Goal: Task Accomplishment & Management: Use online tool/utility

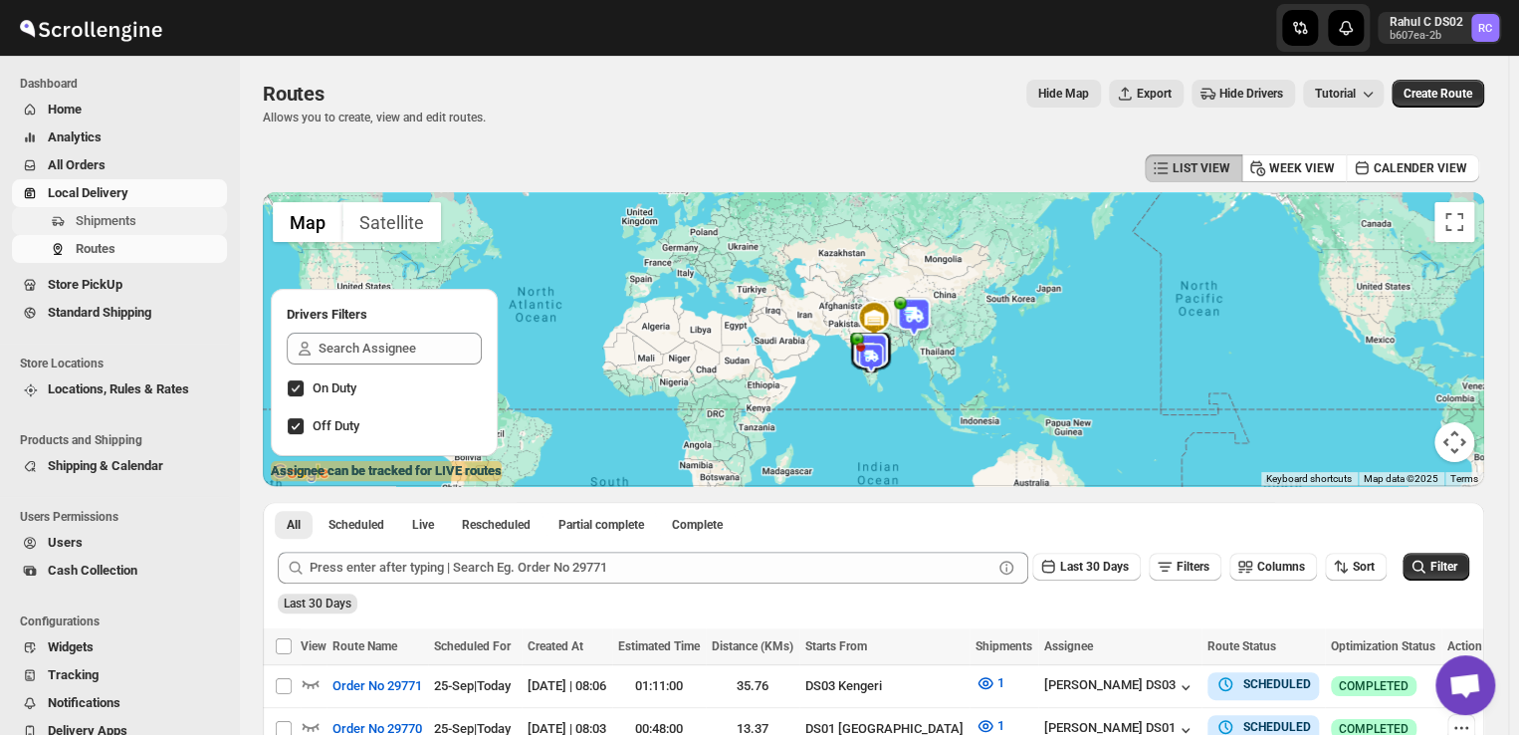
click at [146, 226] on span "Shipments" at bounding box center [149, 221] width 147 height 20
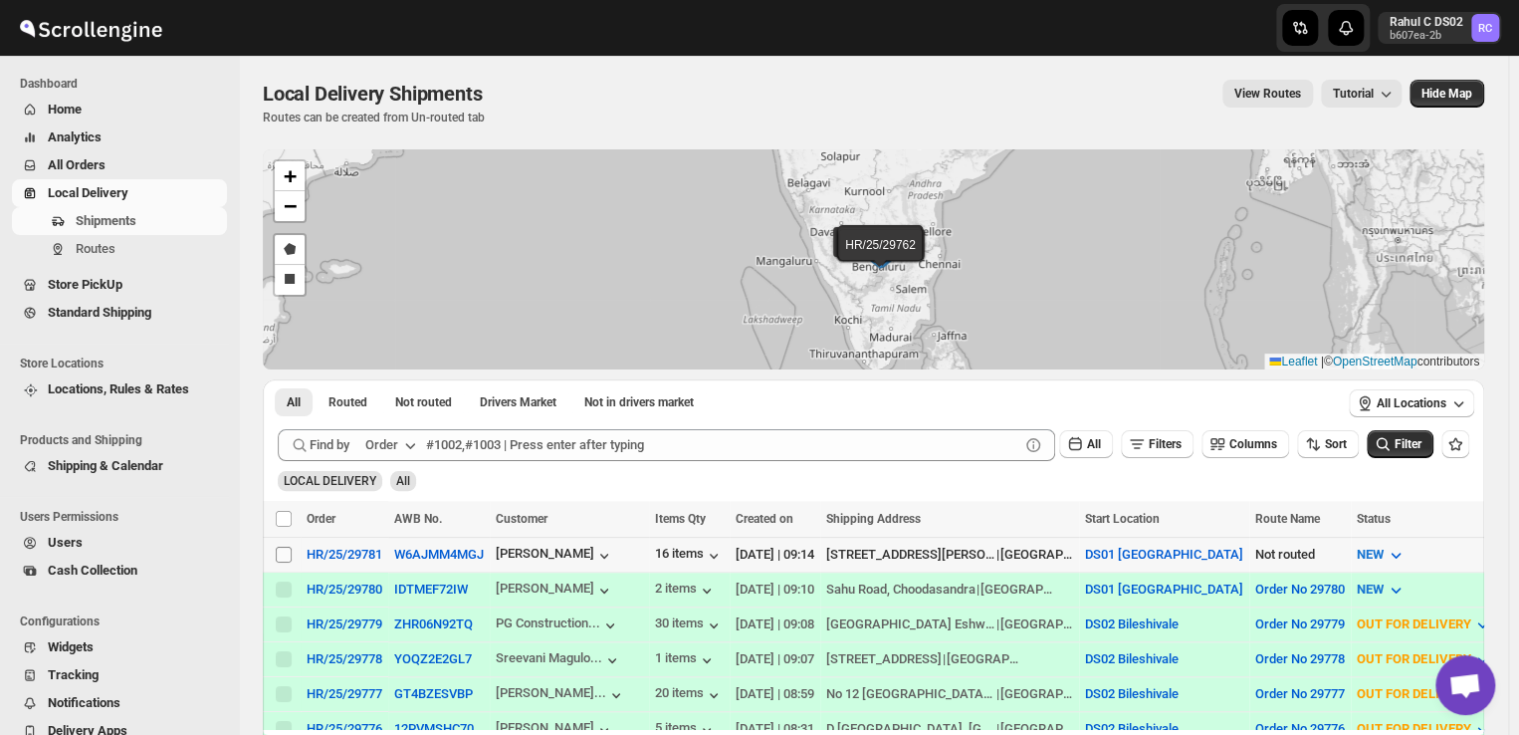
click at [283, 548] on input "Select shipment" at bounding box center [284, 554] width 16 height 16
checkbox input "true"
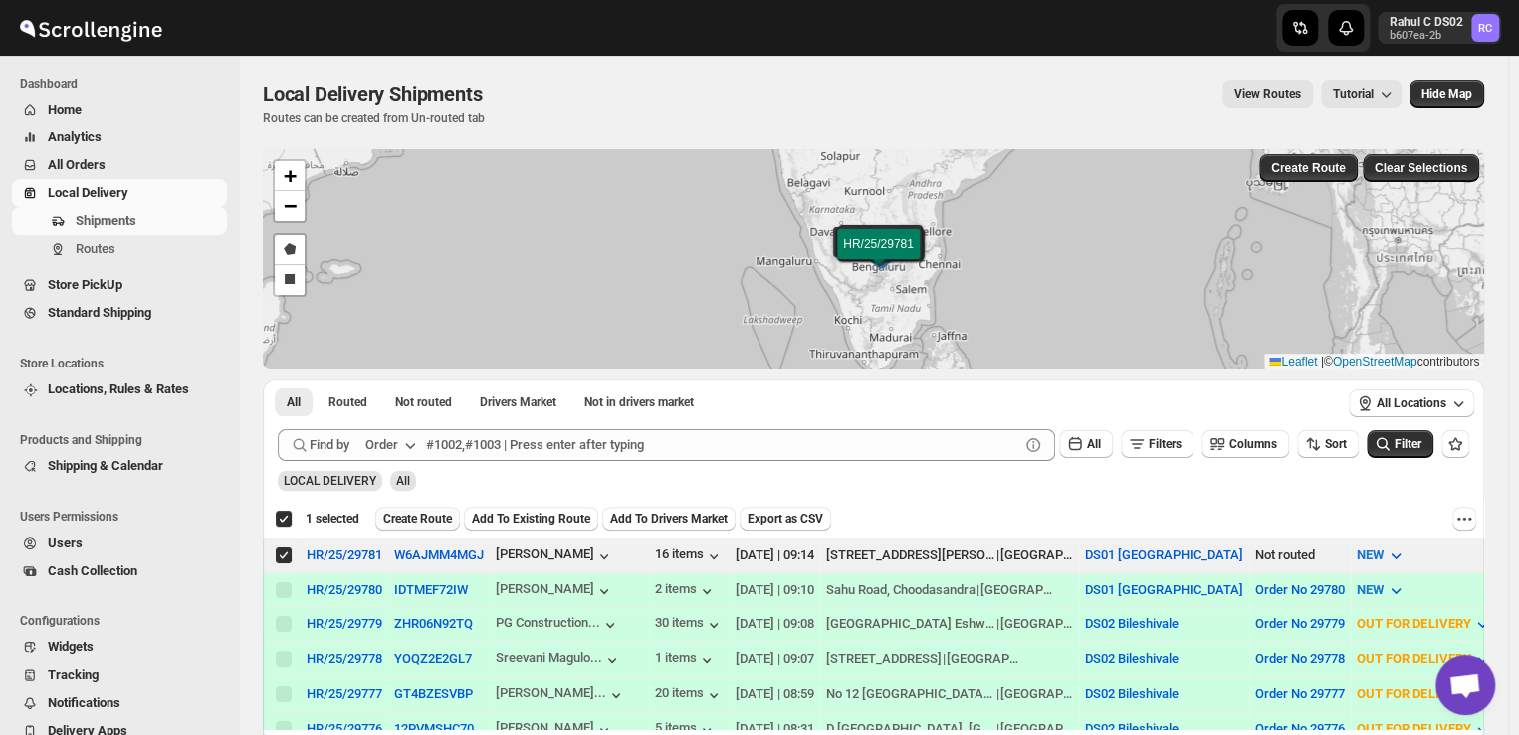
click at [415, 517] on span "Create Route" at bounding box center [417, 519] width 69 height 16
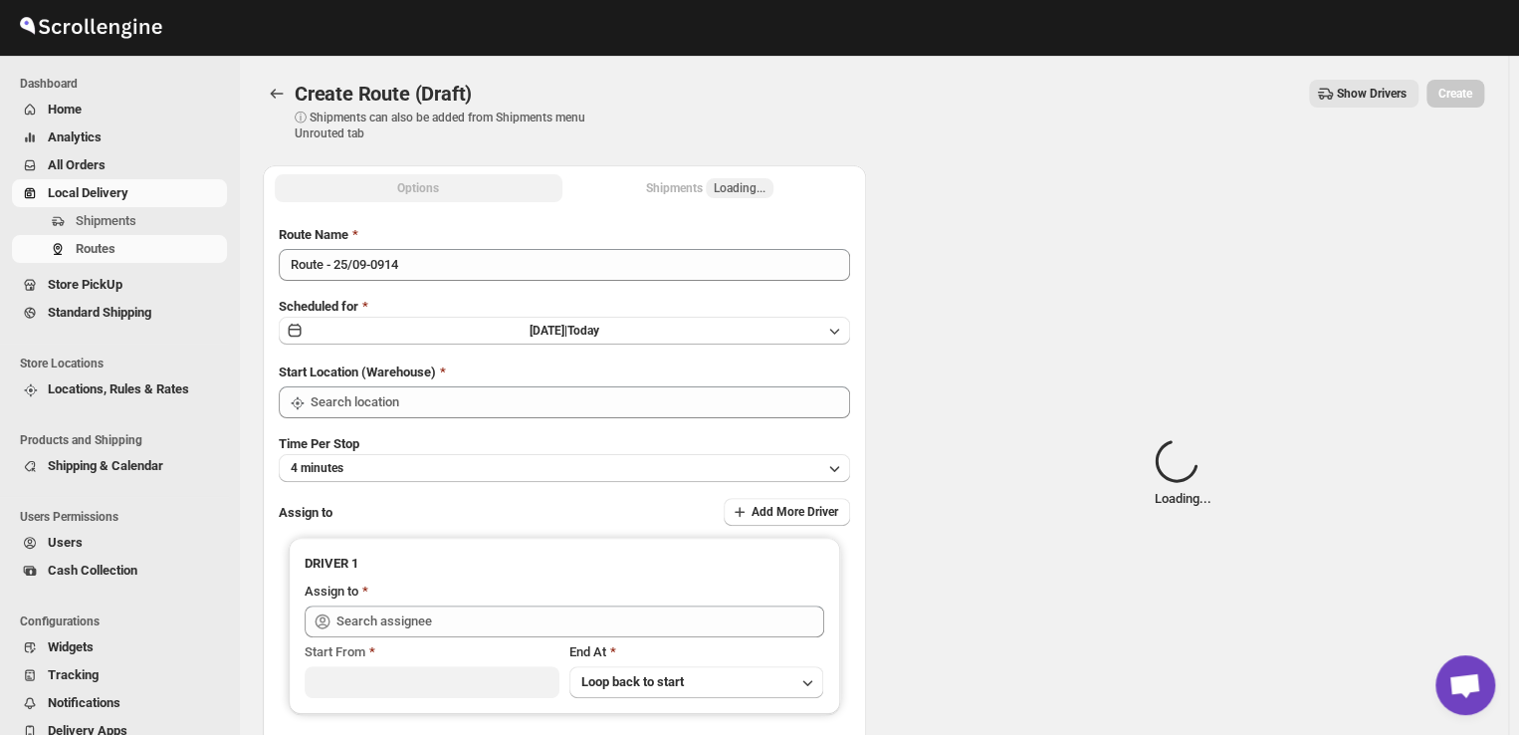
type input "DS01 [GEOGRAPHIC_DATA]"
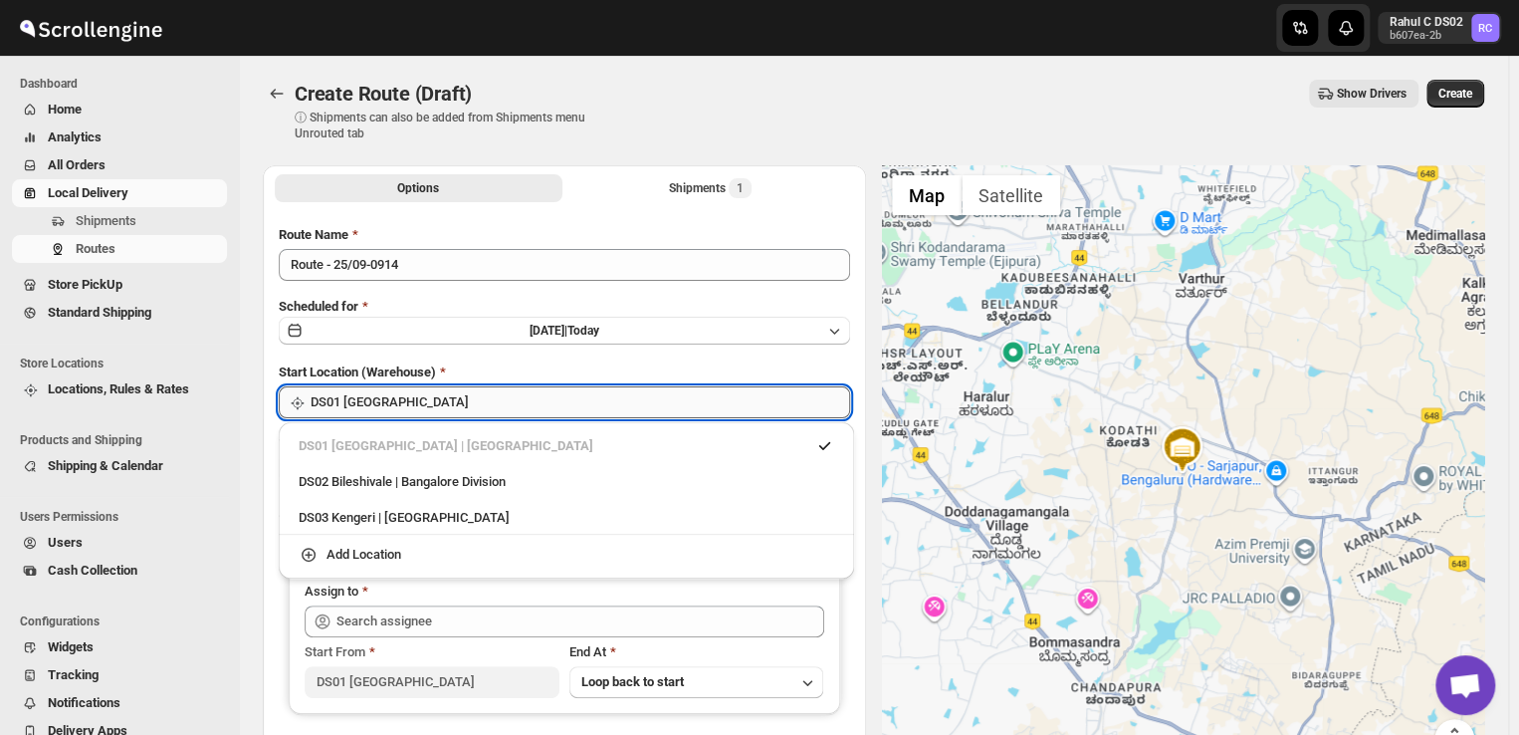
click at [423, 399] on input "DS01 [GEOGRAPHIC_DATA]" at bounding box center [580, 402] width 539 height 32
click at [341, 514] on div "DS03 Kengeri | [GEOGRAPHIC_DATA]" at bounding box center [567, 518] width 536 height 20
type input "DS03 Kengeri"
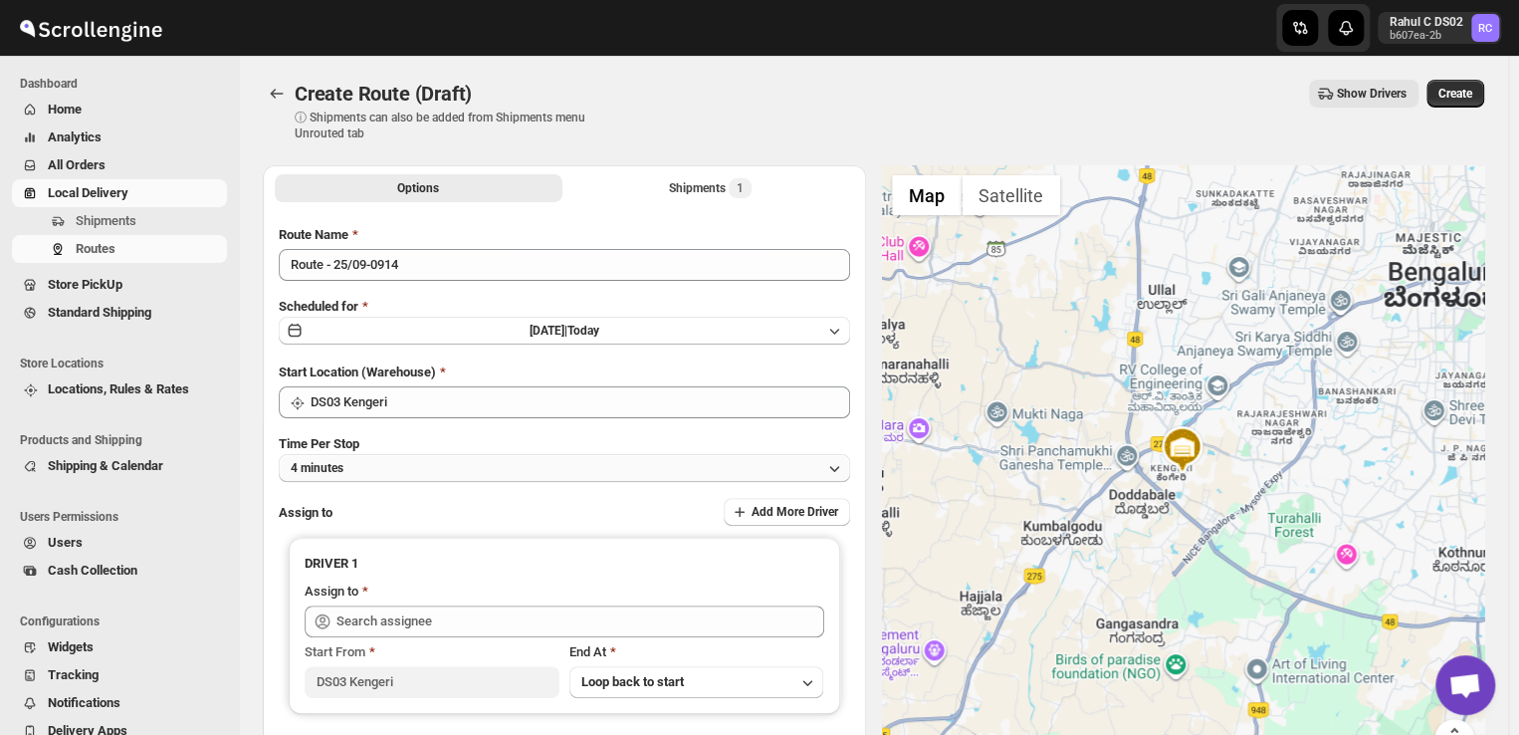
click at [412, 468] on button "4 minutes" at bounding box center [564, 468] width 571 height 28
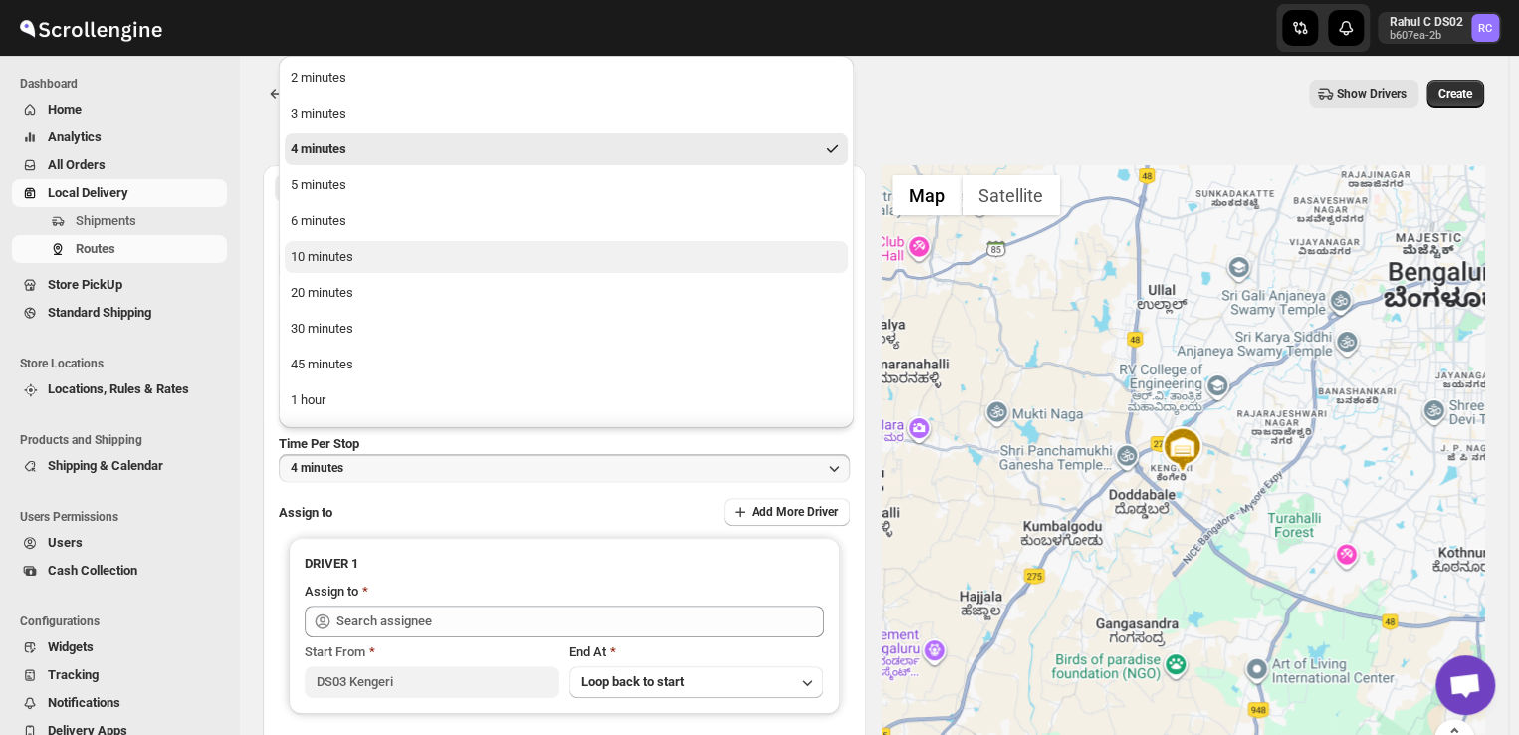
click at [320, 261] on div "10 minutes" at bounding box center [322, 257] width 63 height 20
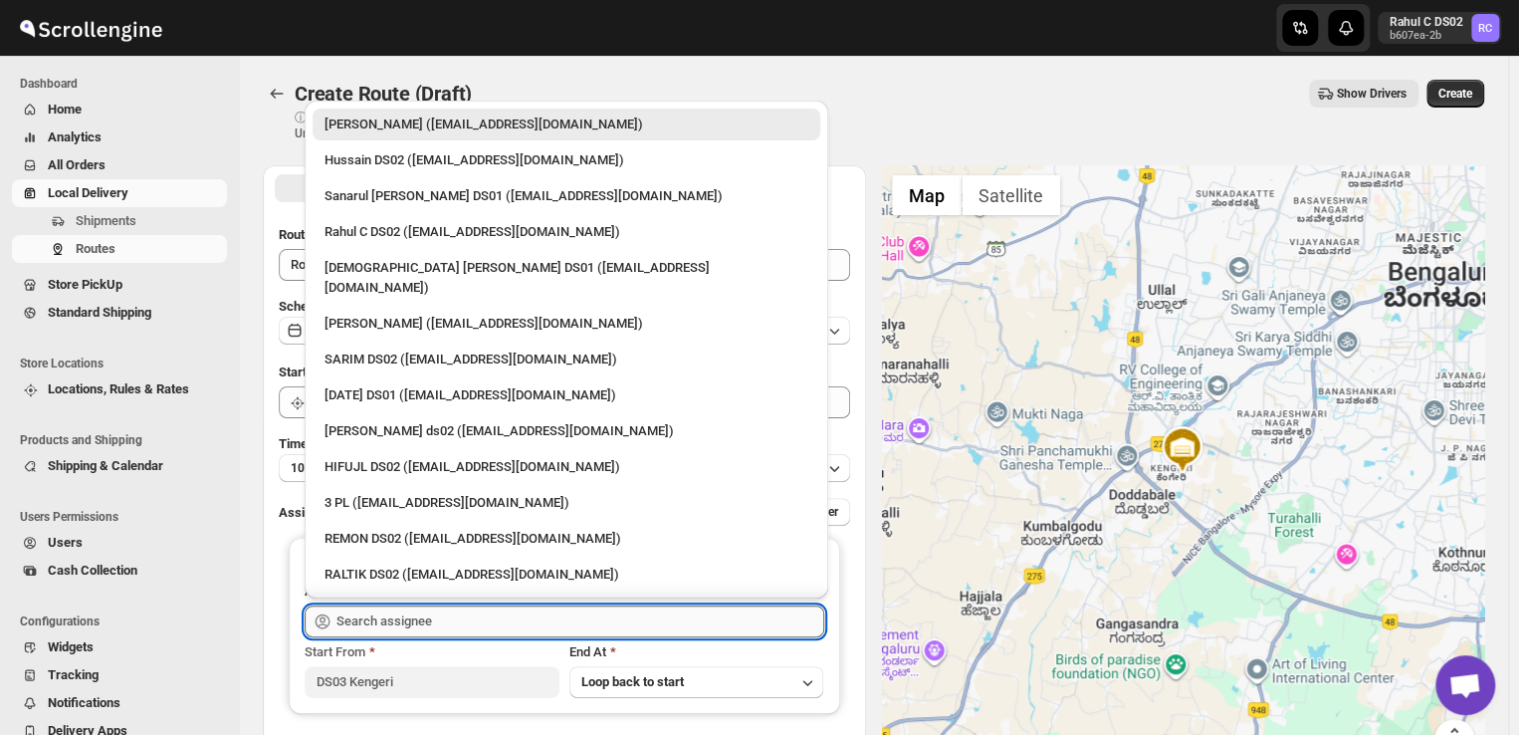
click at [436, 628] on input "text" at bounding box center [580, 621] width 488 height 32
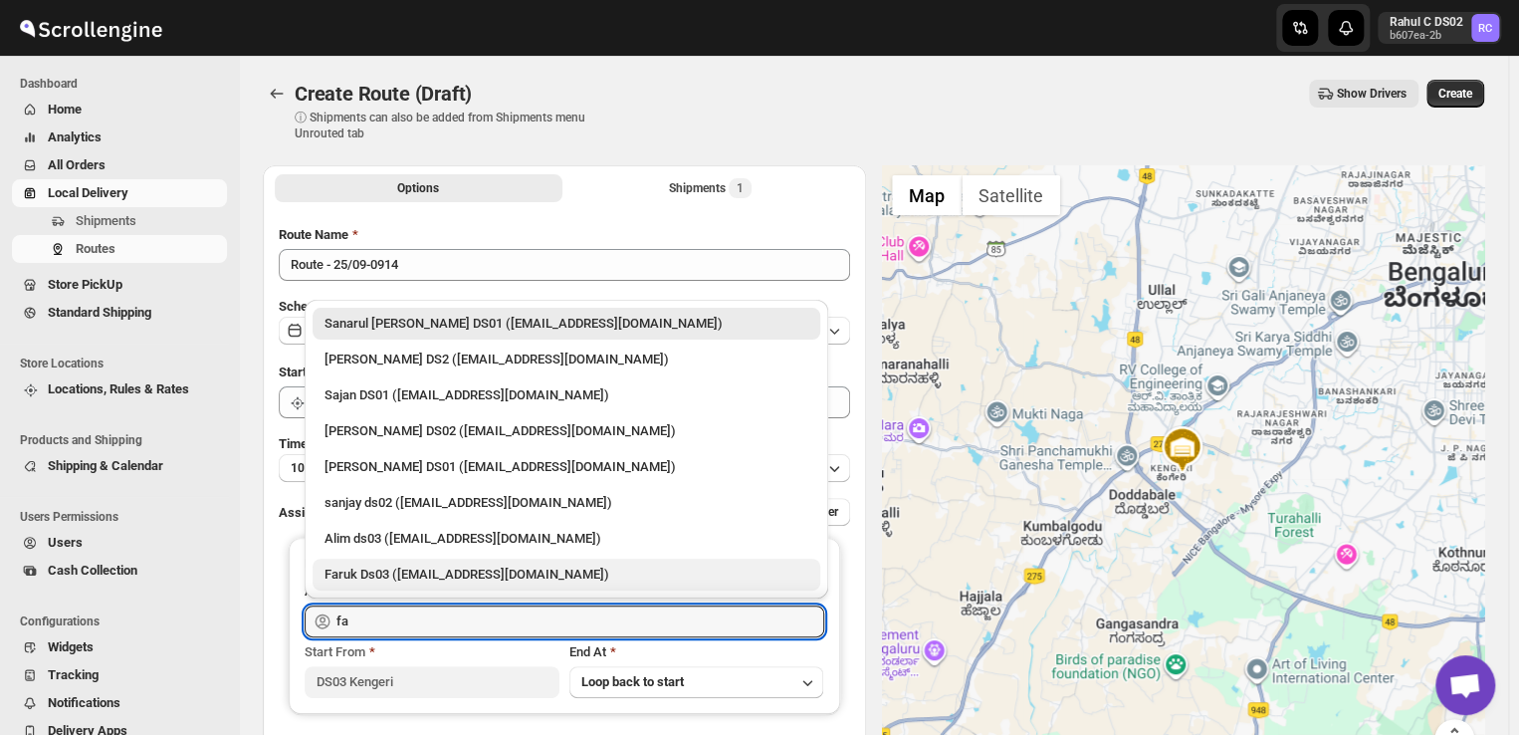
click at [444, 574] on div "Faruk Ds03 ([EMAIL_ADDRESS][DOMAIN_NAME])" at bounding box center [566, 574] width 484 height 20
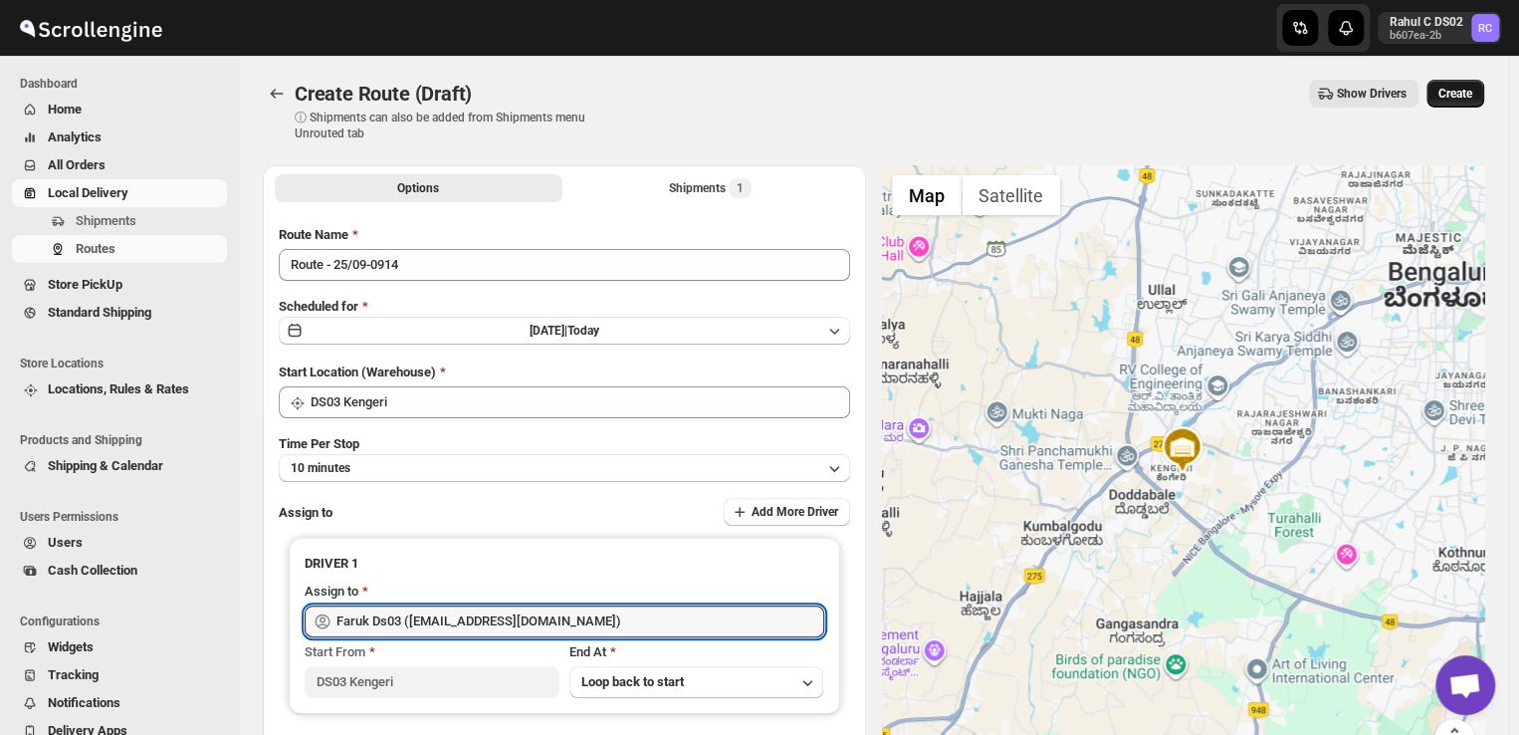
type input "Faruk Ds03 ([EMAIL_ADDRESS][DOMAIN_NAME])"
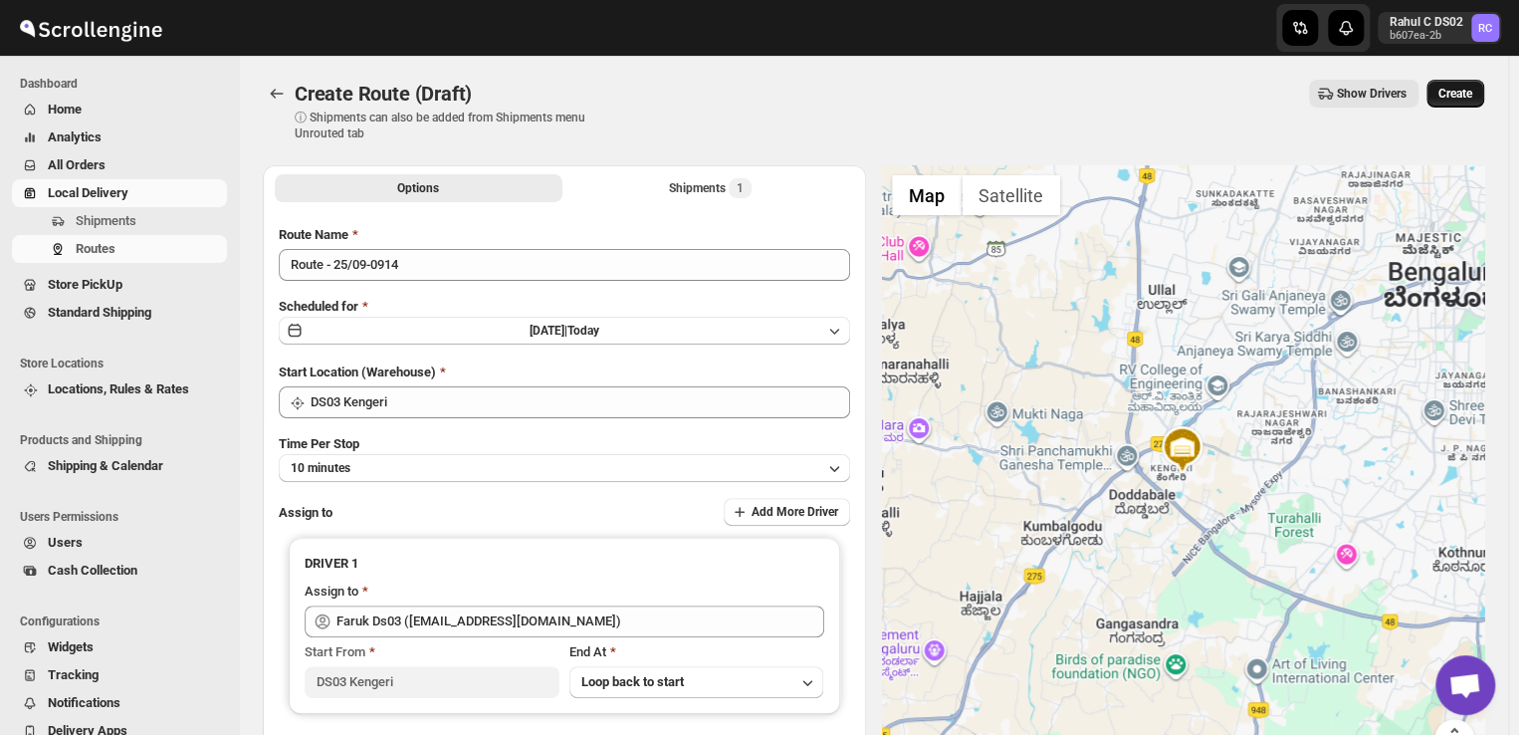
click at [1470, 88] on span "Create" at bounding box center [1455, 94] width 34 height 16
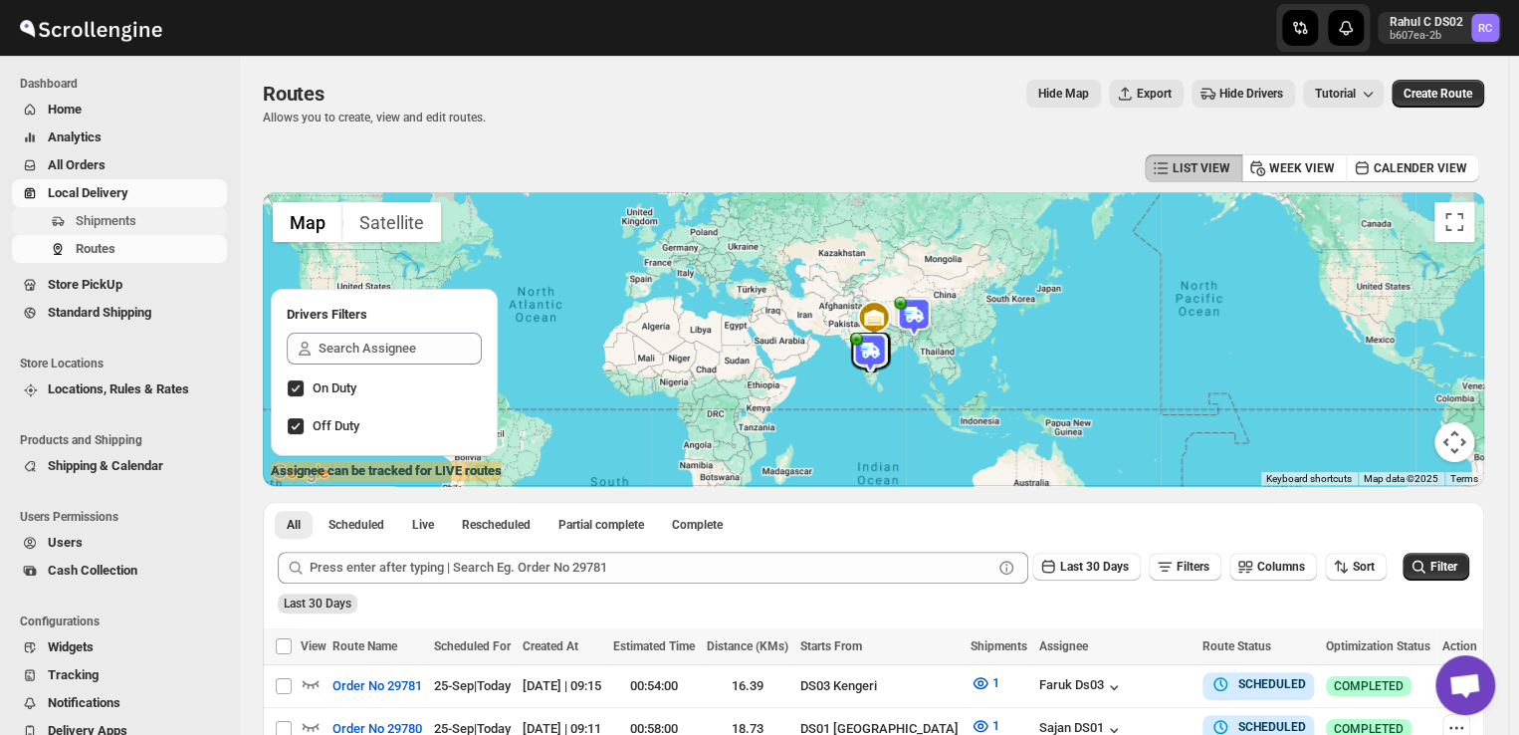
click at [103, 214] on span "Shipments" at bounding box center [106, 220] width 61 height 15
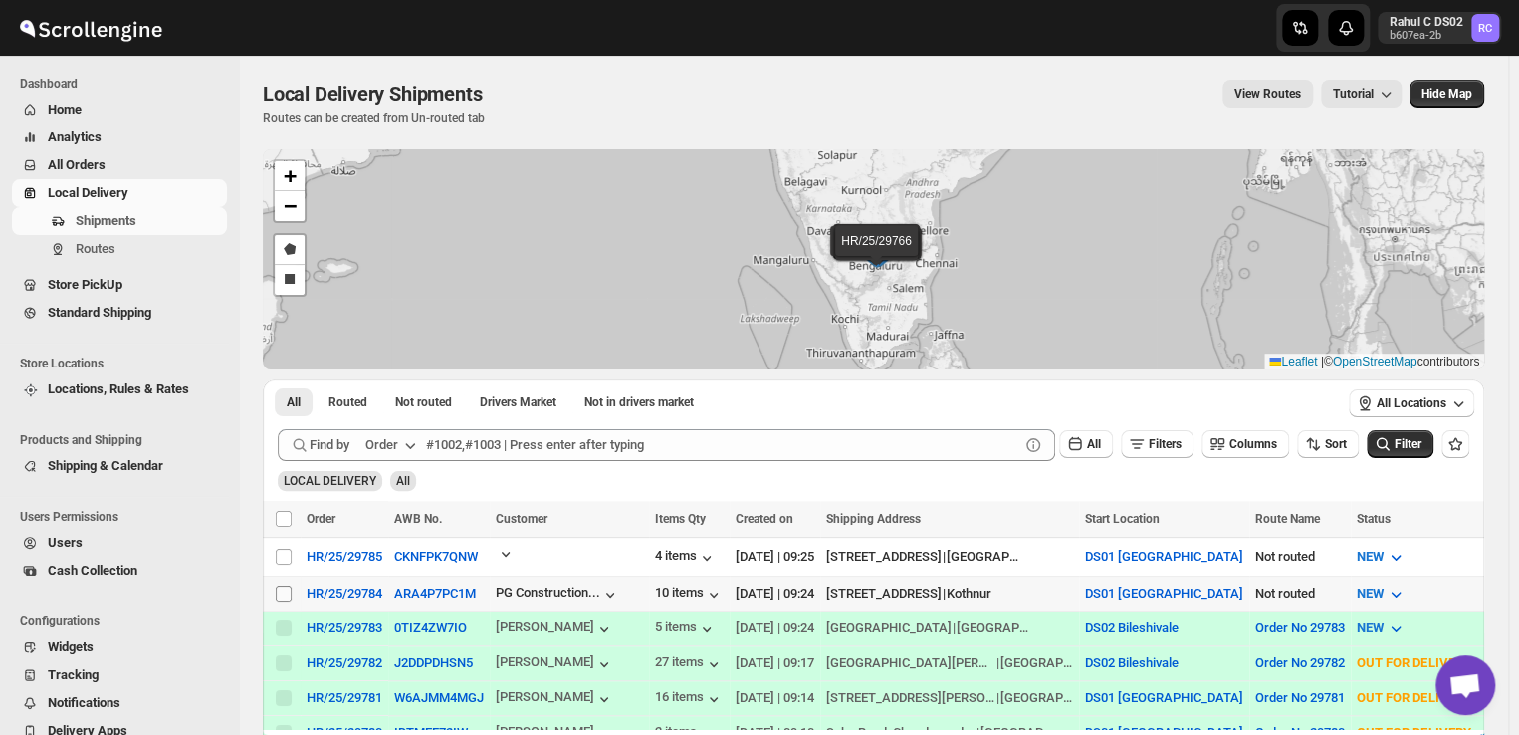
click at [281, 590] on input "Select shipment" at bounding box center [284, 593] width 16 height 16
checkbox input "true"
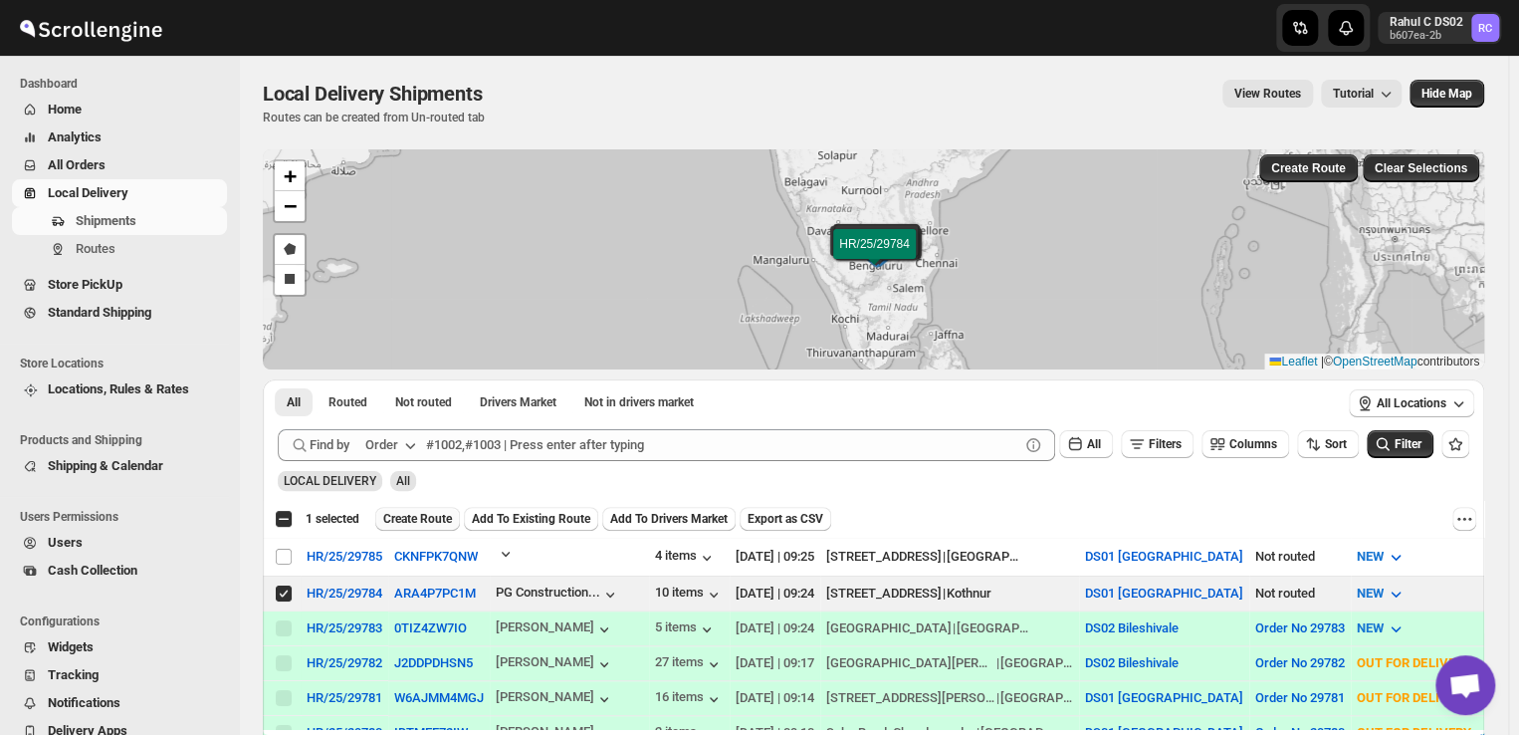
click at [421, 514] on span "Create Route" at bounding box center [417, 519] width 69 height 16
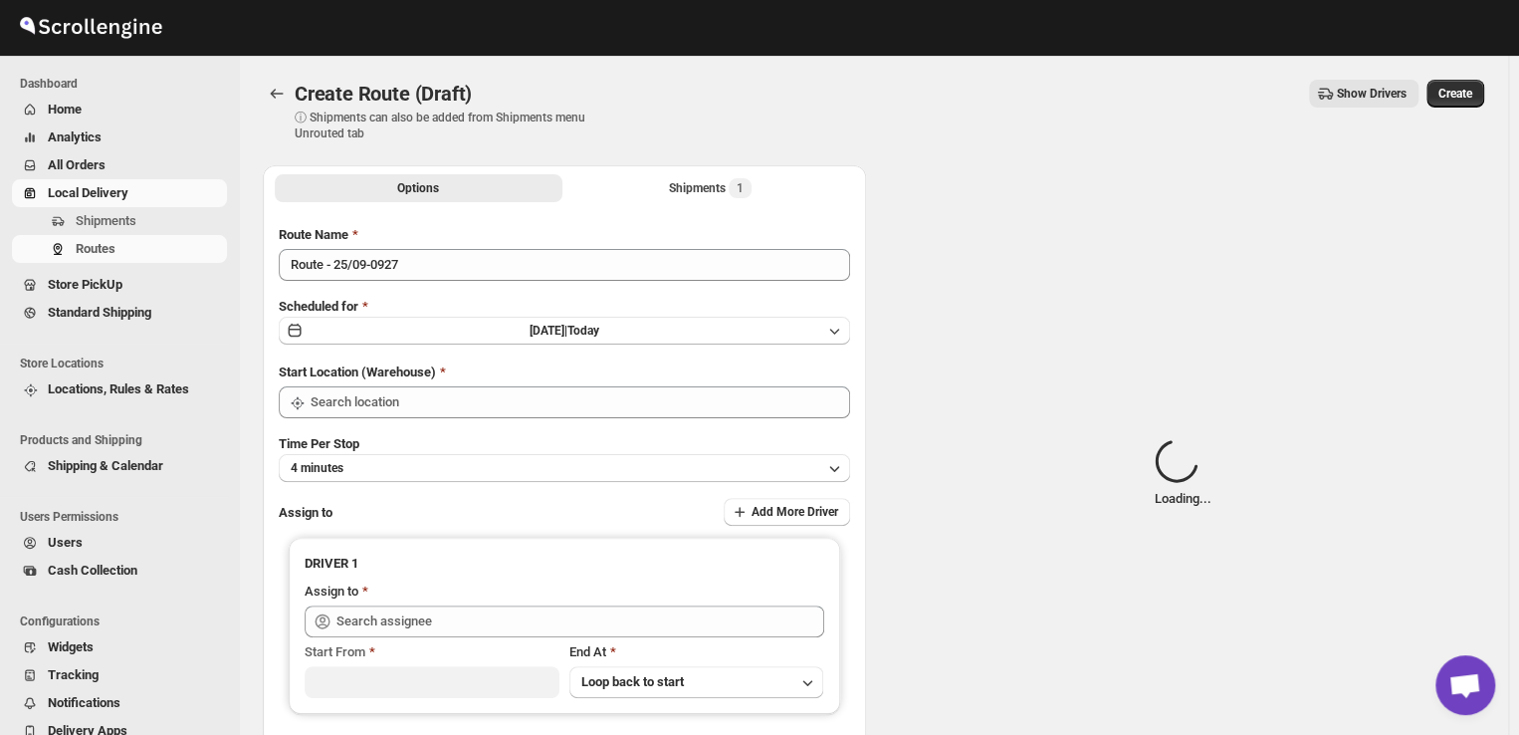
type input "DS01 [GEOGRAPHIC_DATA]"
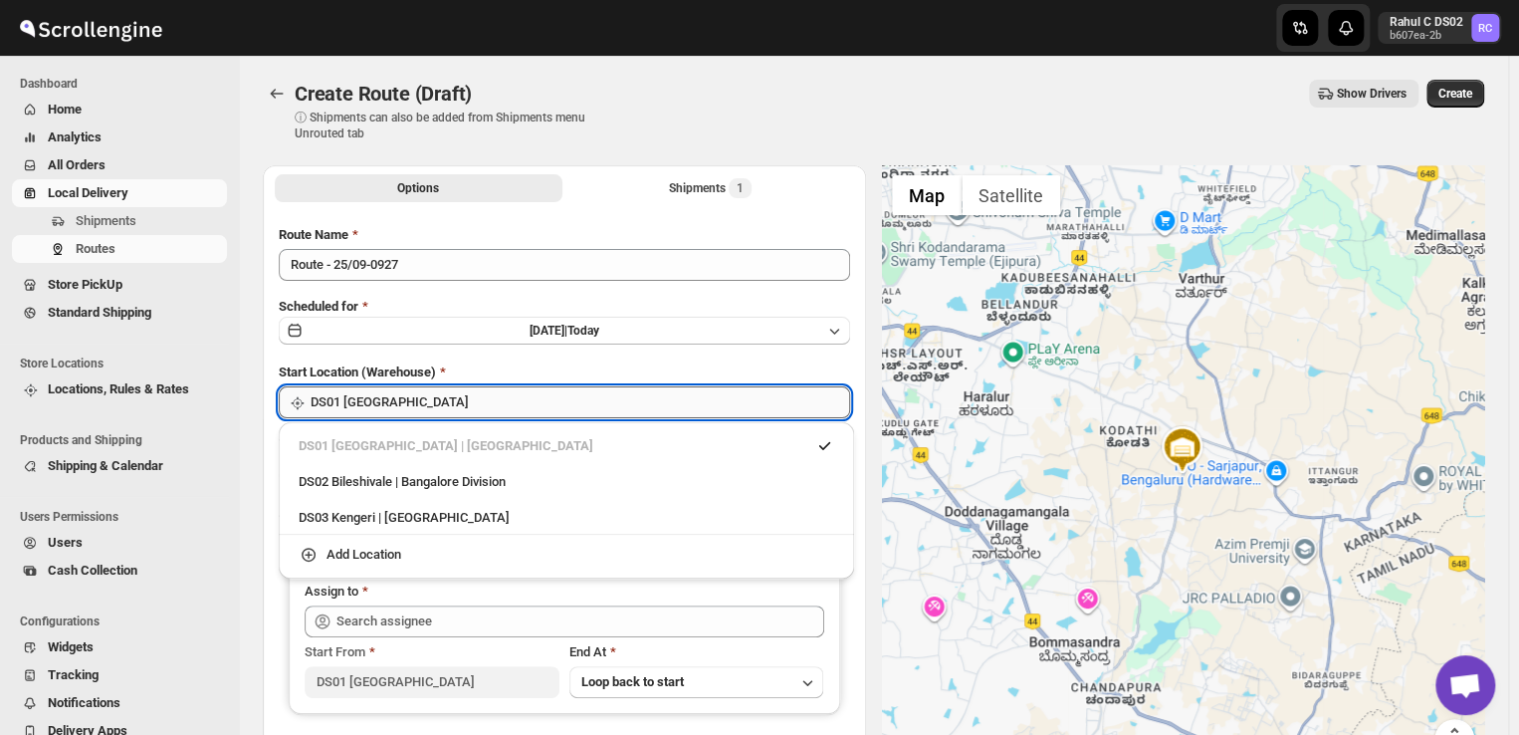
click at [425, 404] on input "DS01 [GEOGRAPHIC_DATA]" at bounding box center [580, 402] width 539 height 32
click at [313, 517] on div "DS03 Kengeri | [GEOGRAPHIC_DATA]" at bounding box center [567, 518] width 536 height 20
type input "DS03 Kengeri"
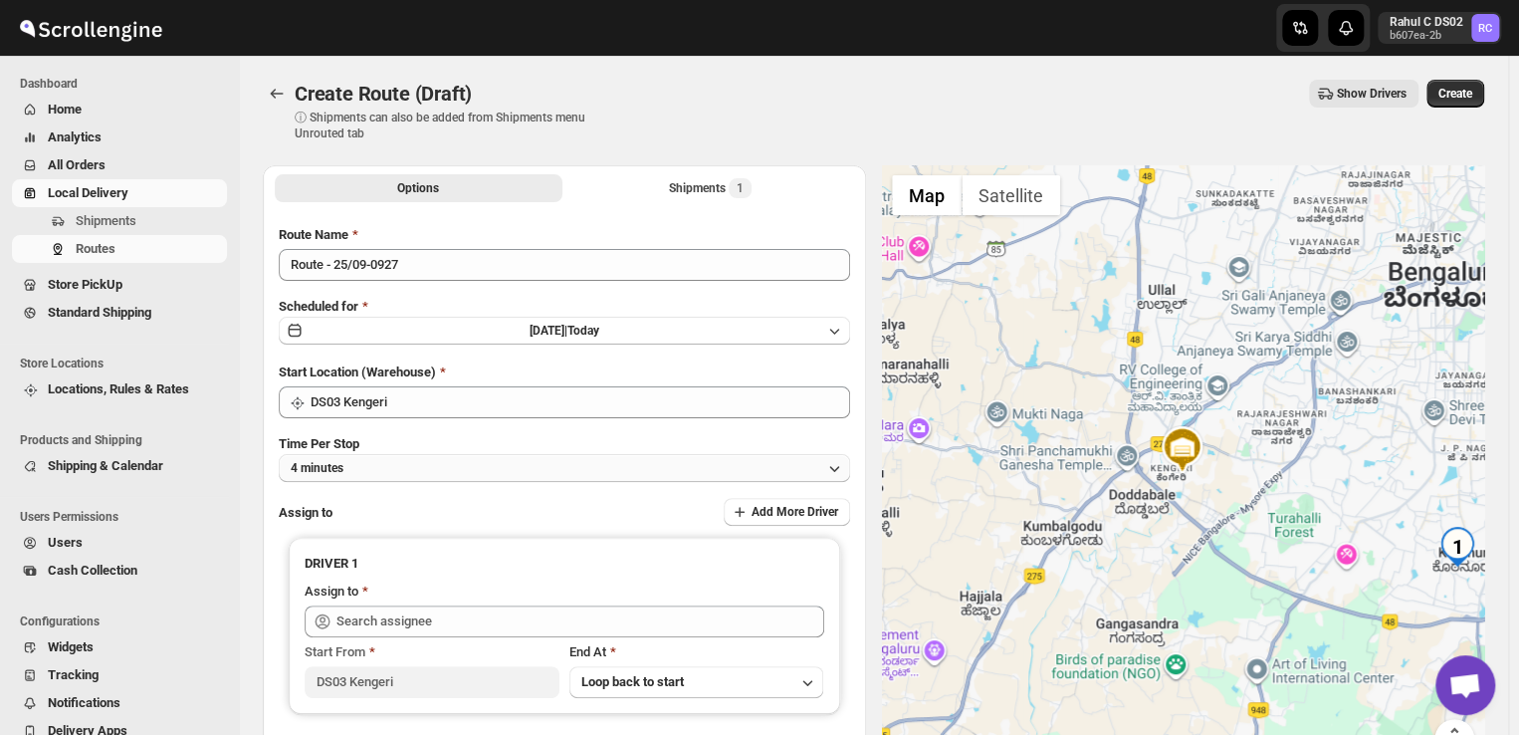
click at [370, 460] on button "4 minutes" at bounding box center [564, 468] width 571 height 28
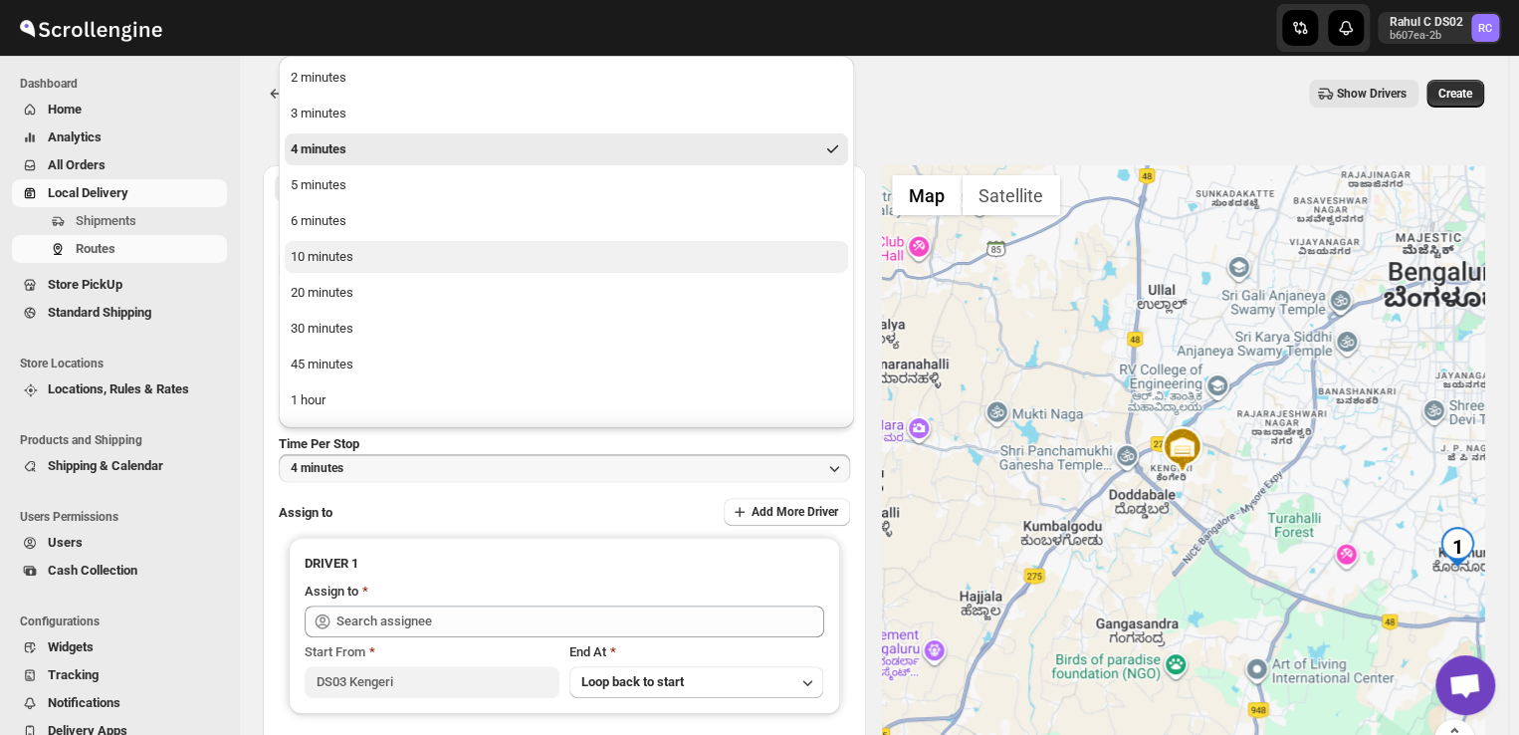
click at [338, 257] on div "10 minutes" at bounding box center [322, 257] width 63 height 20
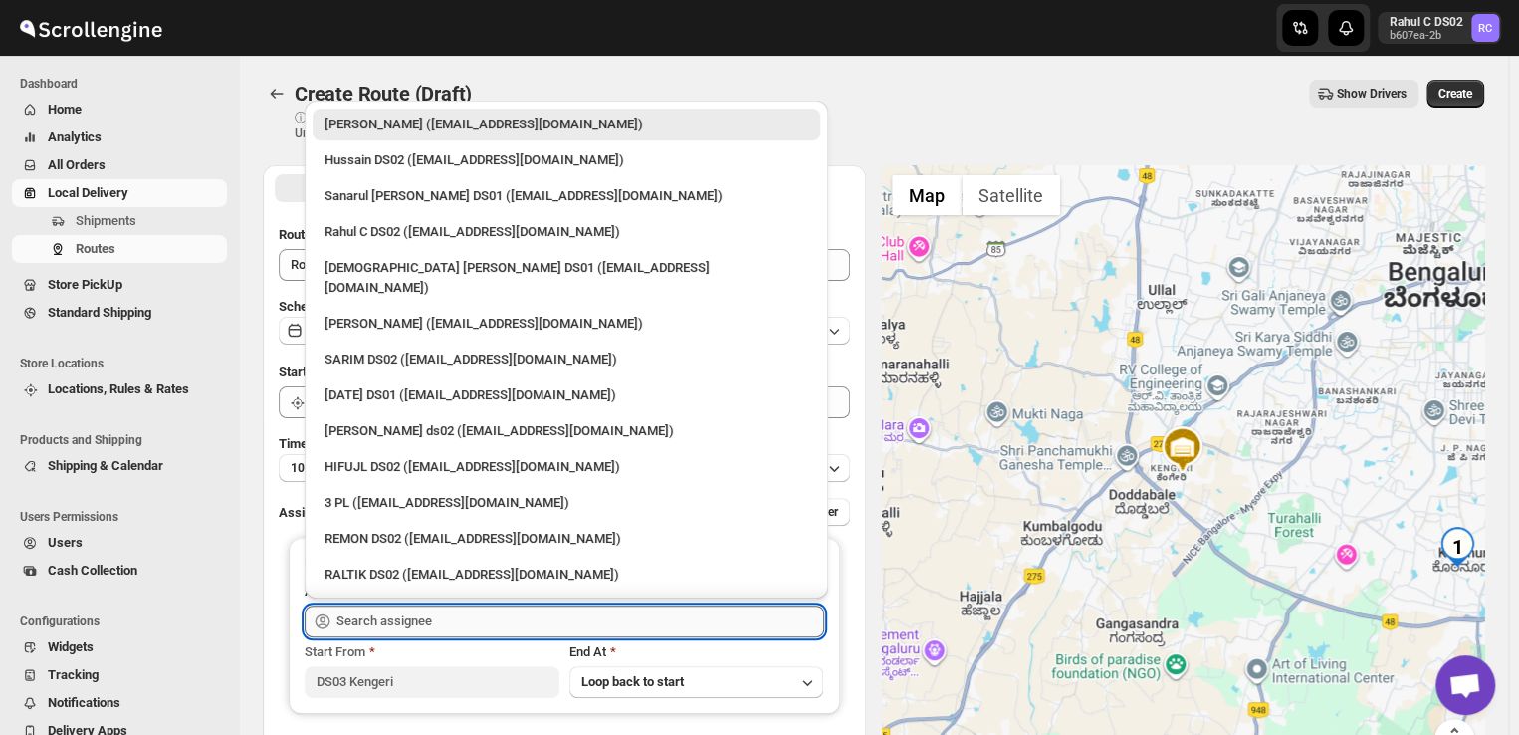
click at [460, 611] on input "text" at bounding box center [580, 621] width 488 height 32
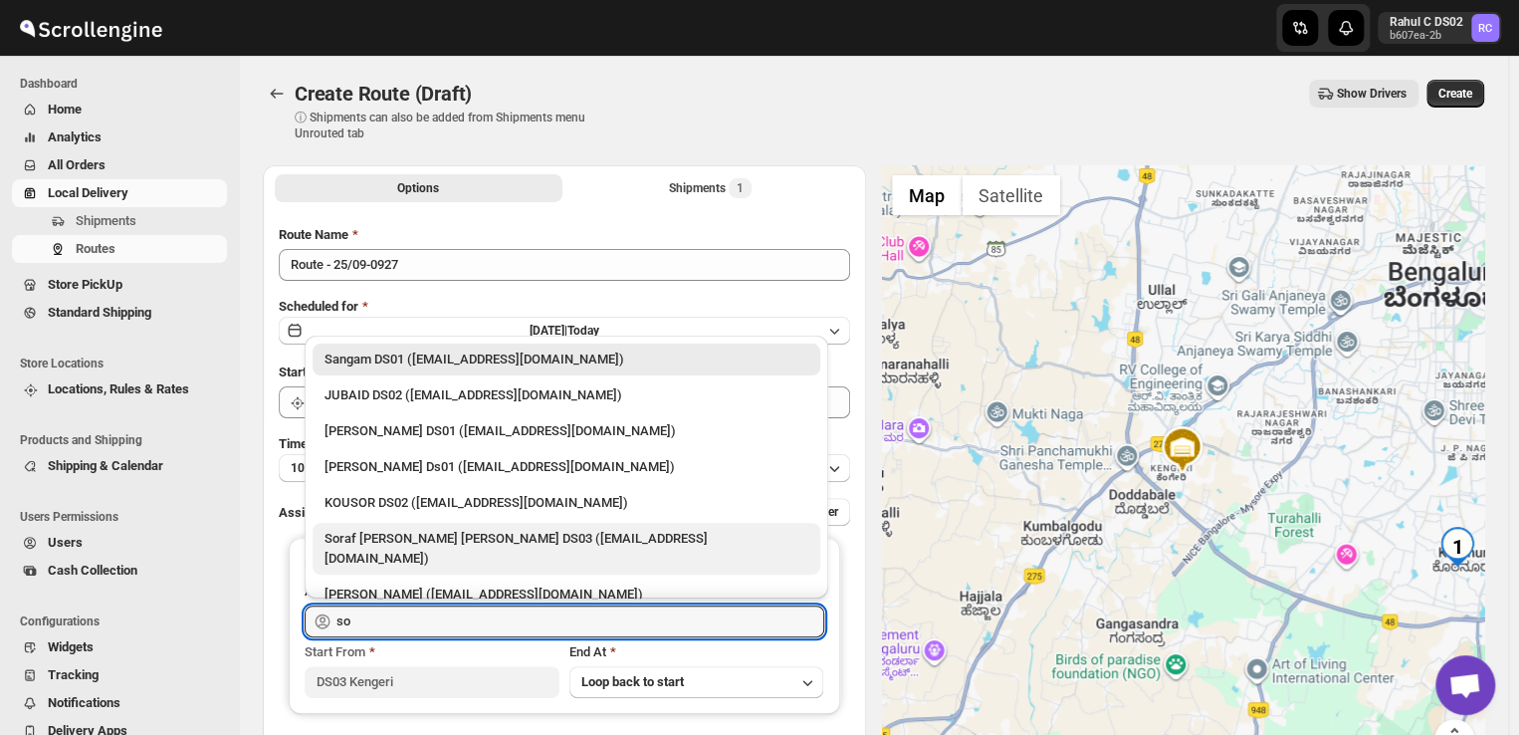
click at [486, 533] on div "Soraf [PERSON_NAME] [PERSON_NAME] DS03 ([EMAIL_ADDRESS][DOMAIN_NAME])" at bounding box center [566, 549] width 484 height 40
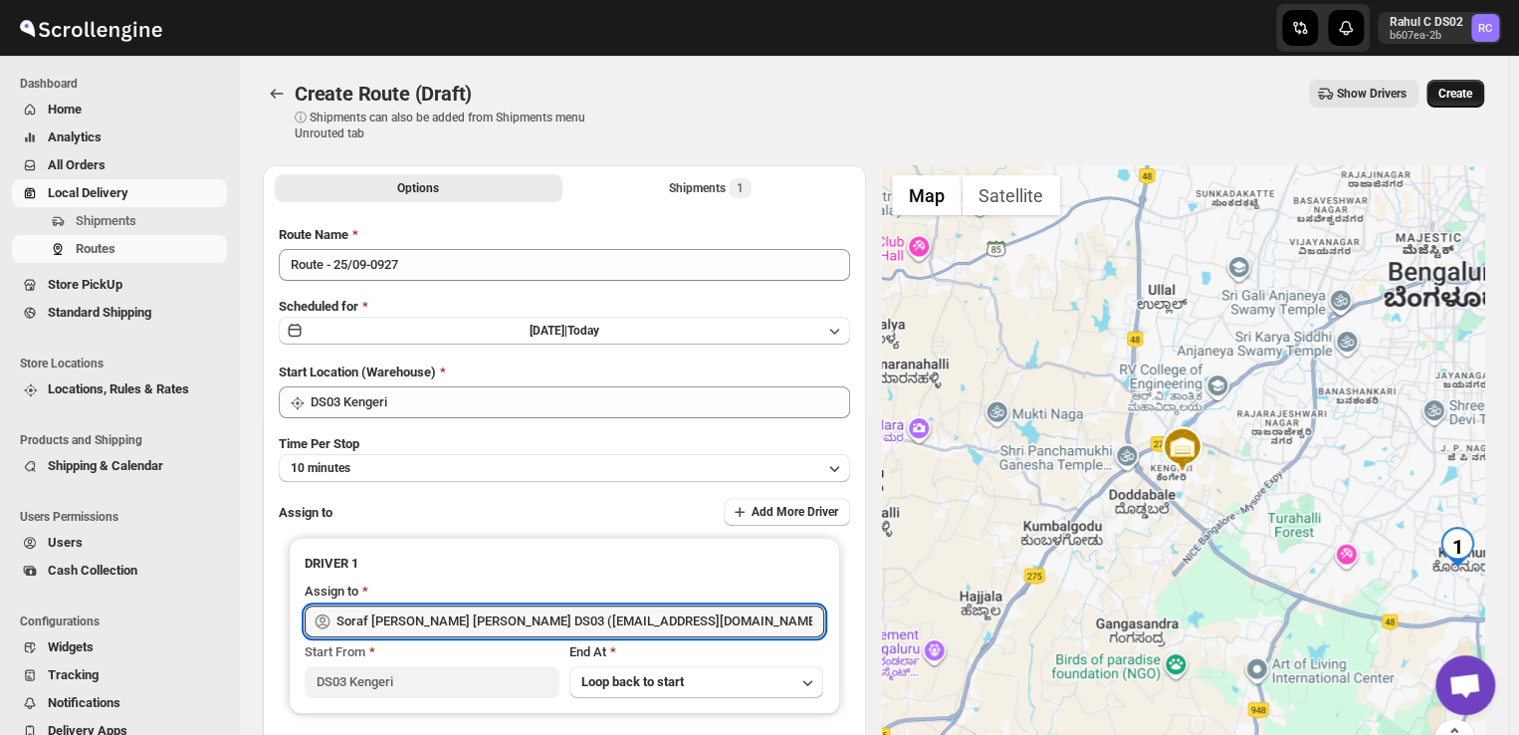
type input "Soraf [PERSON_NAME] [PERSON_NAME] DS03 ([EMAIL_ADDRESS][DOMAIN_NAME])"
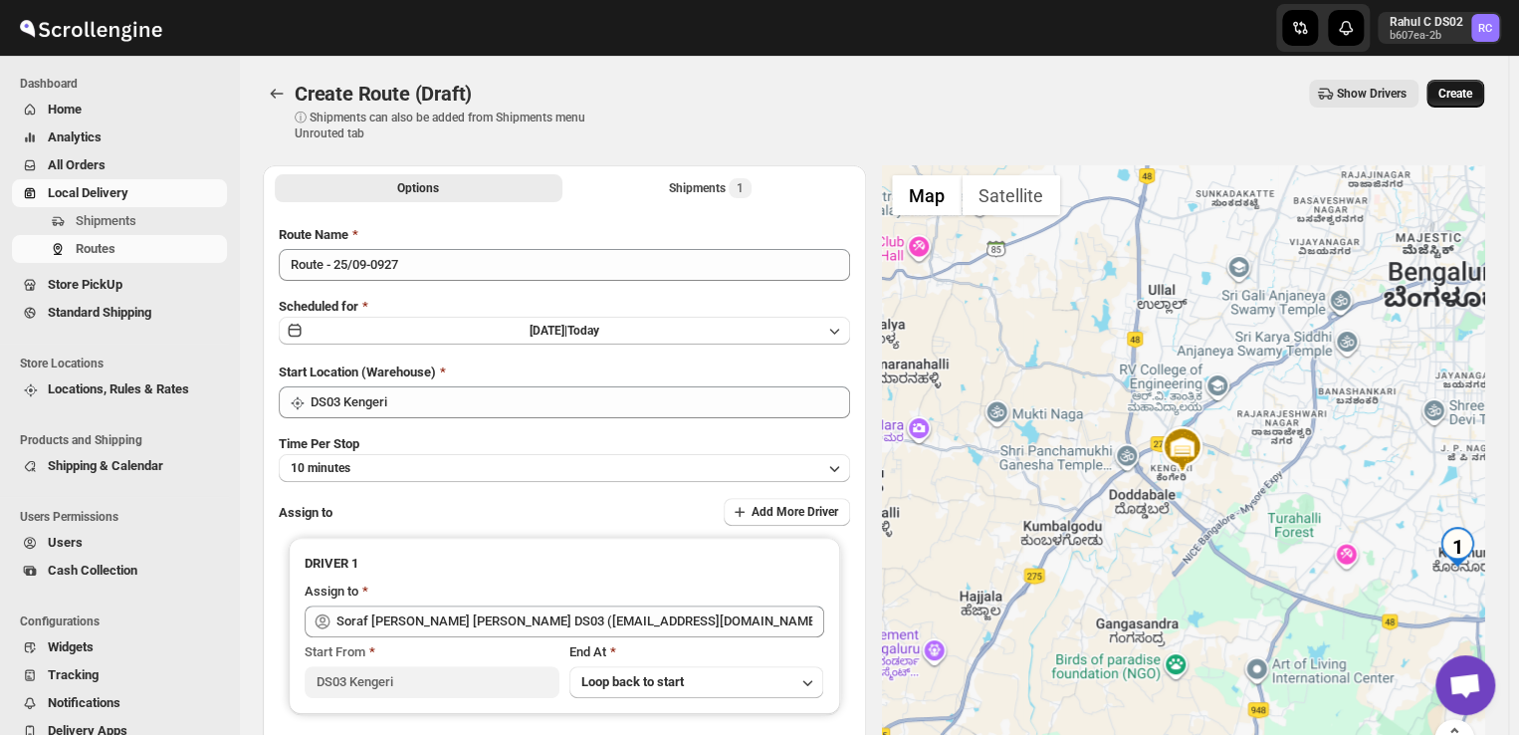
click at [1467, 96] on span "Create" at bounding box center [1455, 94] width 34 height 16
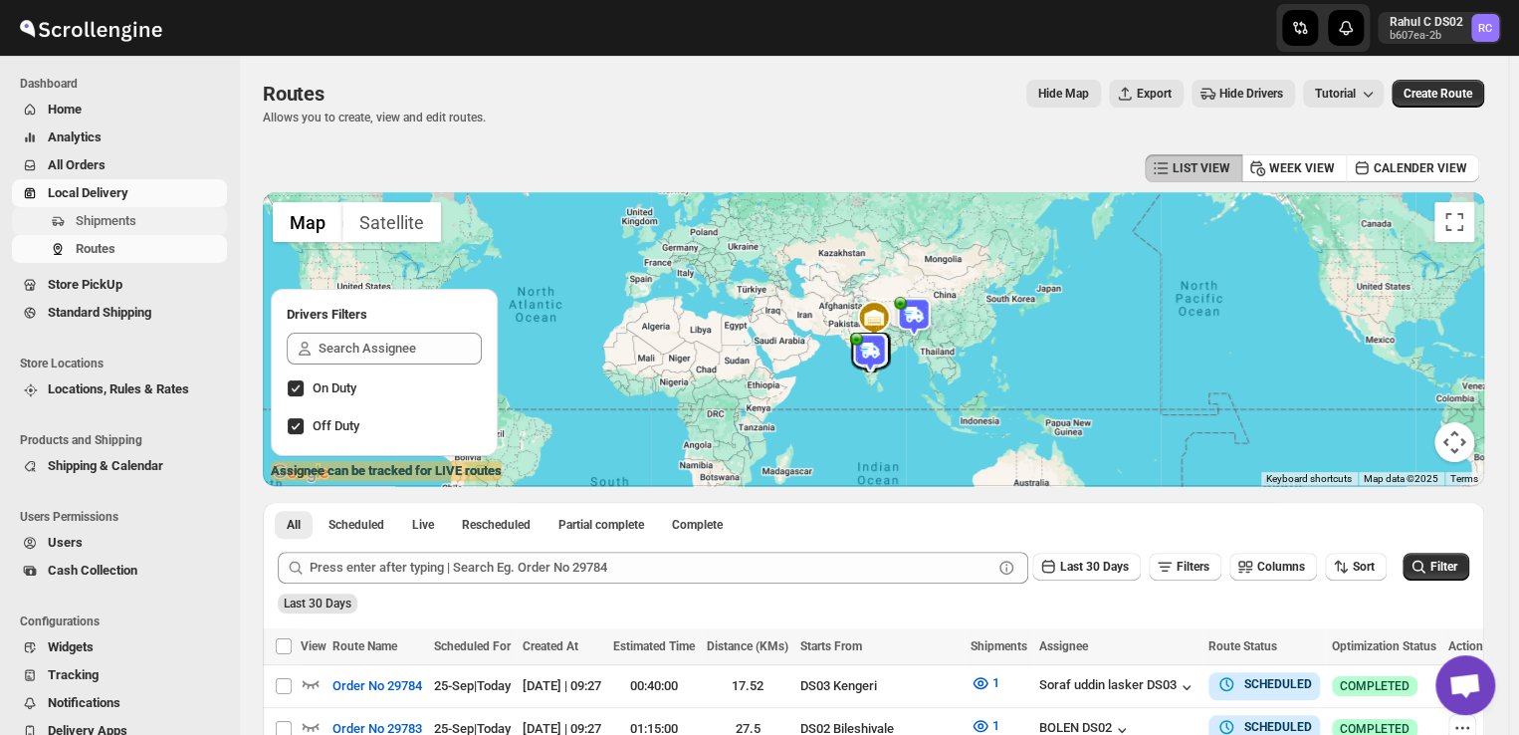
click at [176, 220] on span "Shipments" at bounding box center [149, 221] width 147 height 20
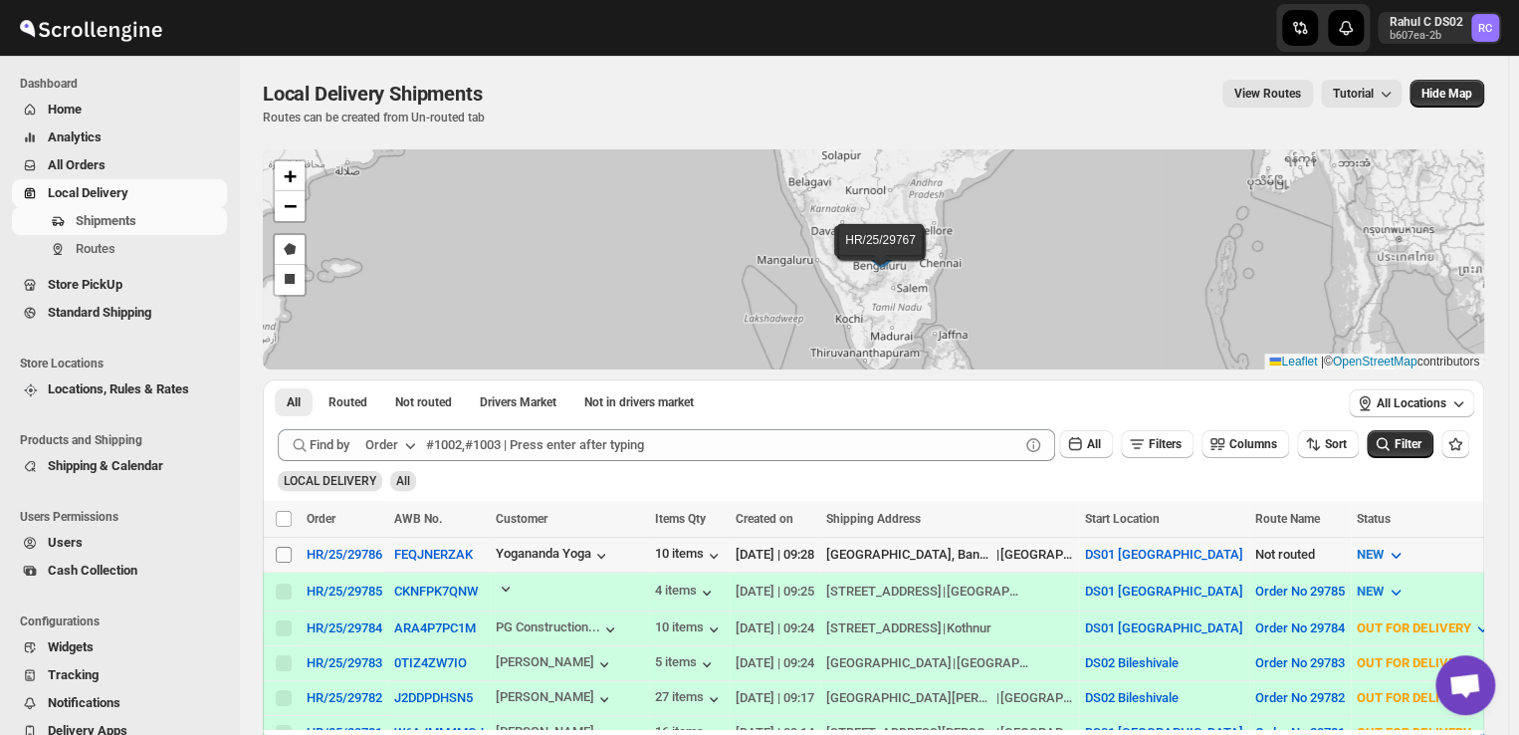
click at [279, 550] on input "Select shipment" at bounding box center [284, 554] width 16 height 16
checkbox input "true"
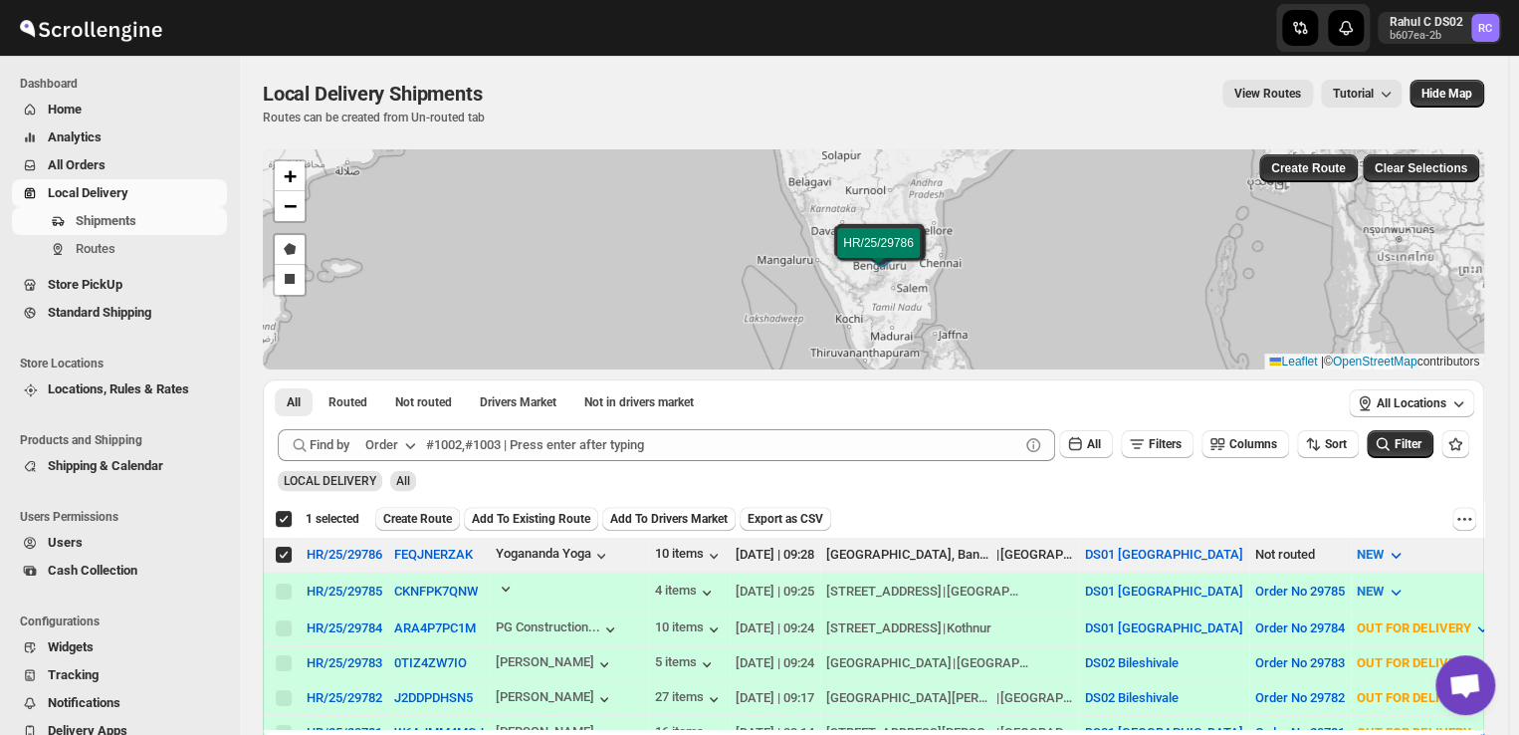
click at [427, 514] on span "Create Route" at bounding box center [417, 519] width 69 height 16
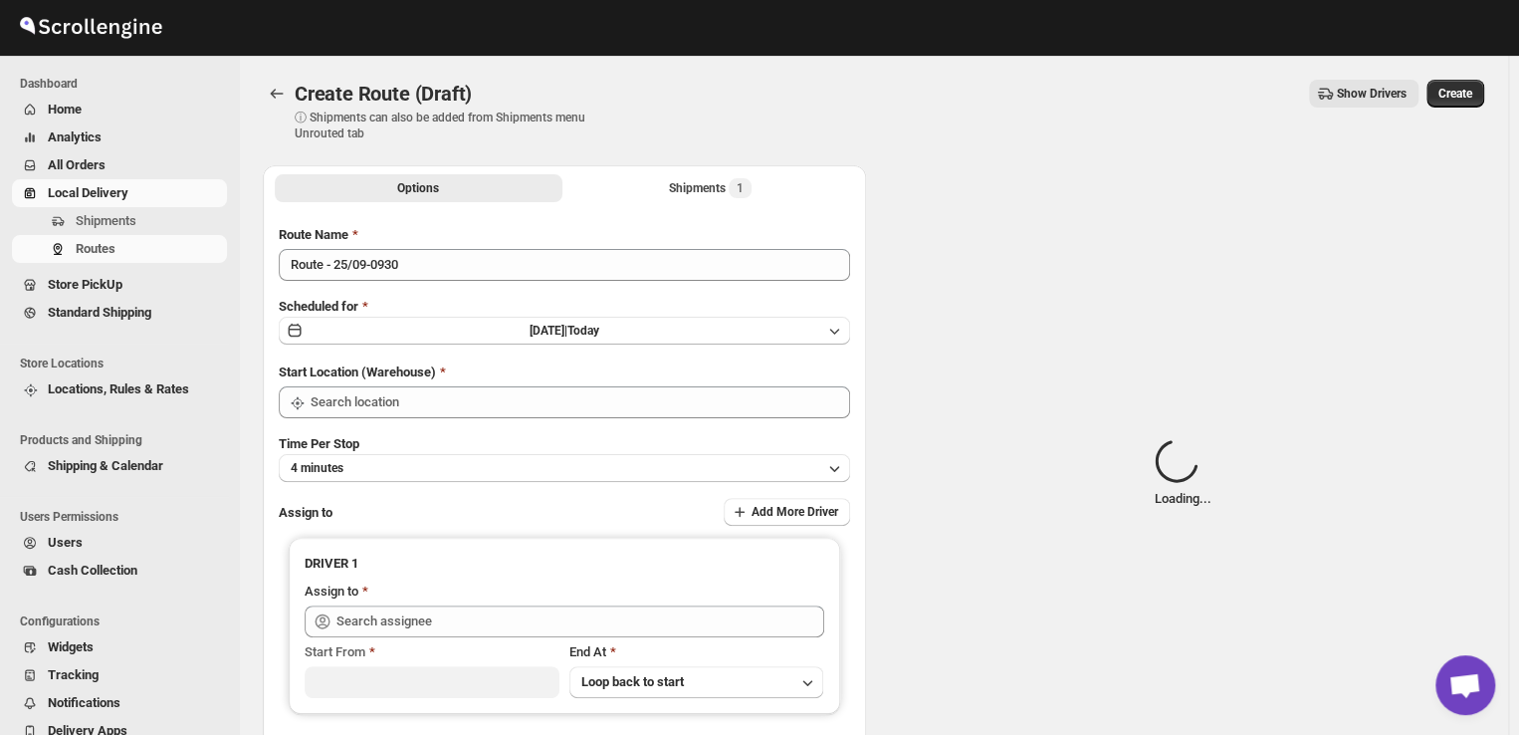
type input "DS01 [GEOGRAPHIC_DATA]"
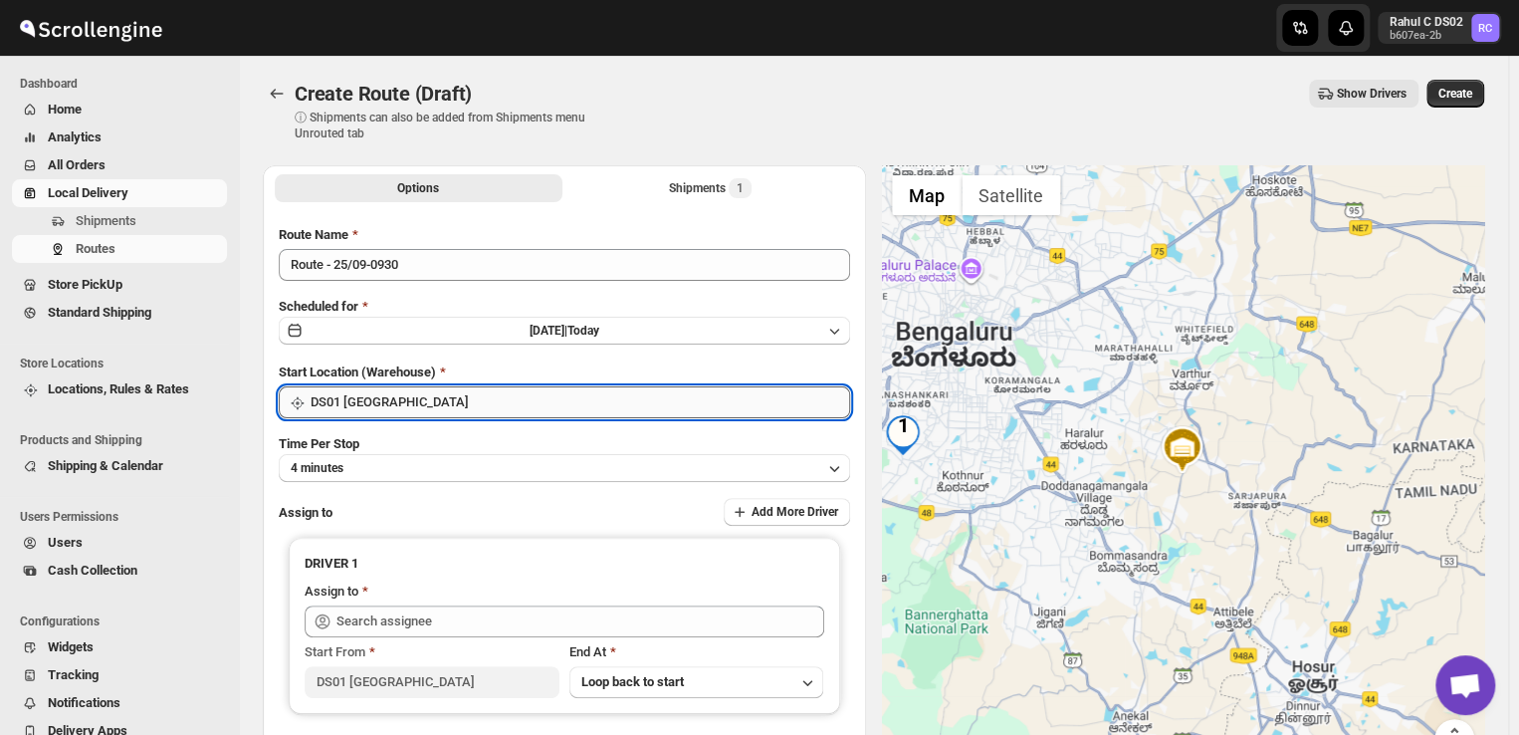
click at [415, 400] on input "DS01 [GEOGRAPHIC_DATA]" at bounding box center [580, 402] width 539 height 32
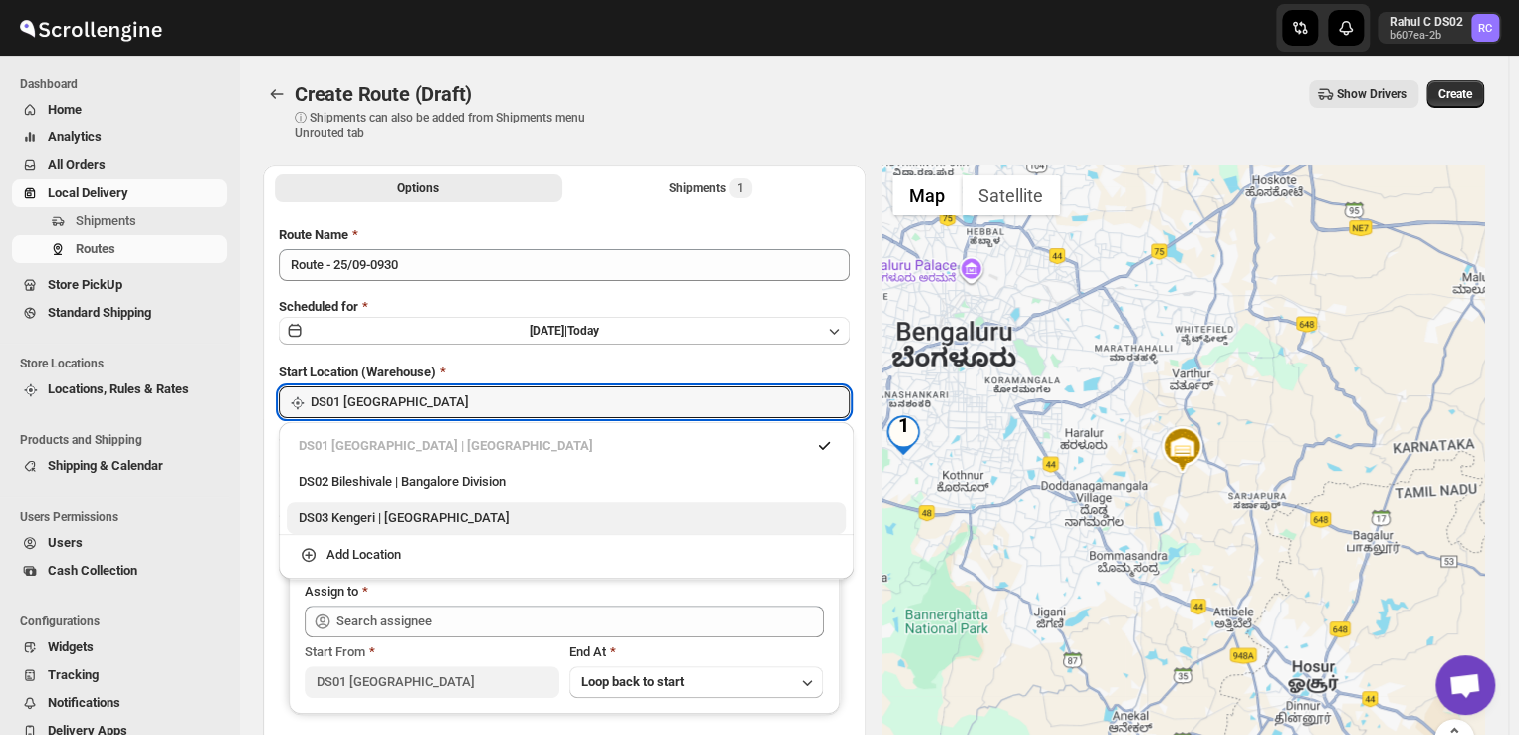
click at [329, 524] on div "DS03 Kengeri | [GEOGRAPHIC_DATA]" at bounding box center [567, 518] width 536 height 20
type input "DS03 Kengeri"
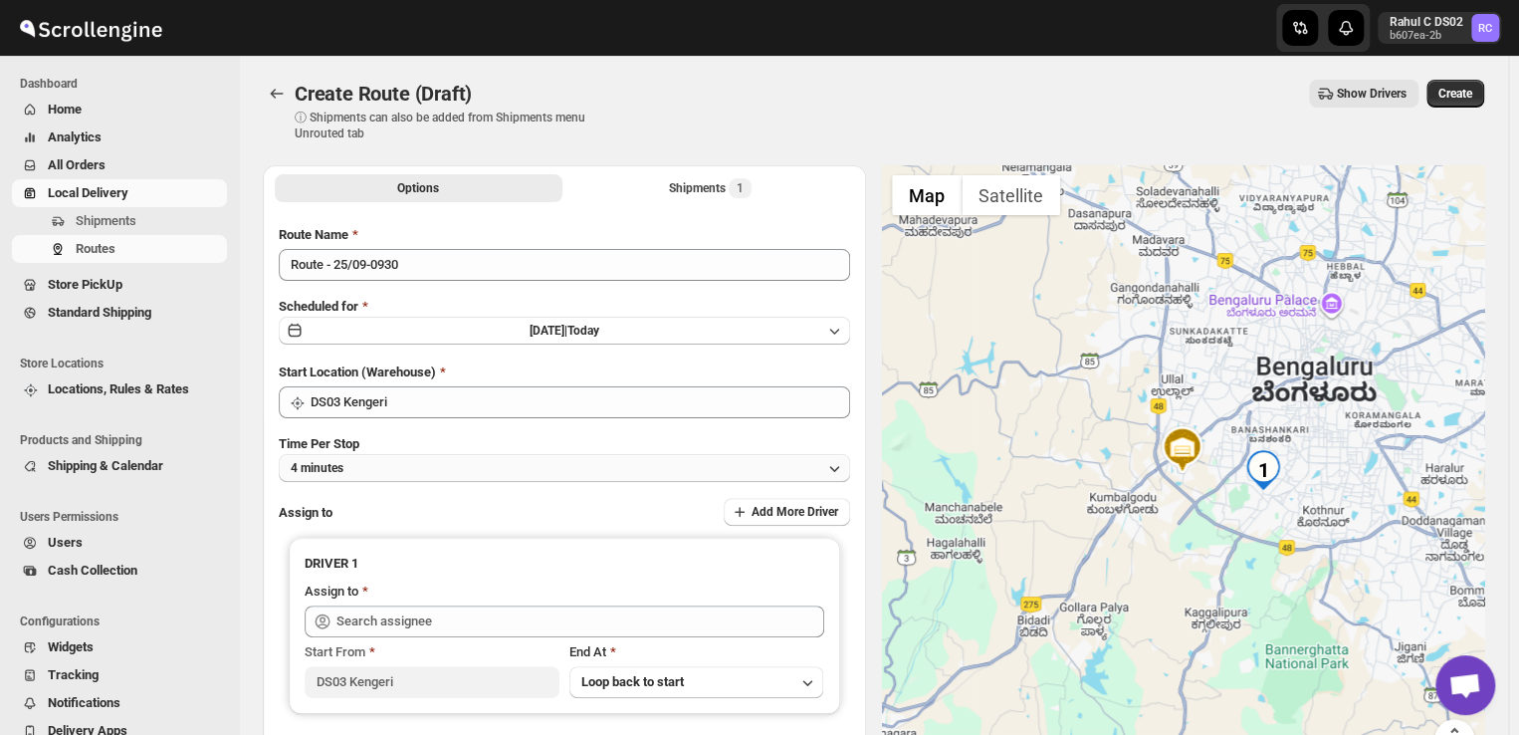
click at [390, 467] on button "4 minutes" at bounding box center [564, 468] width 571 height 28
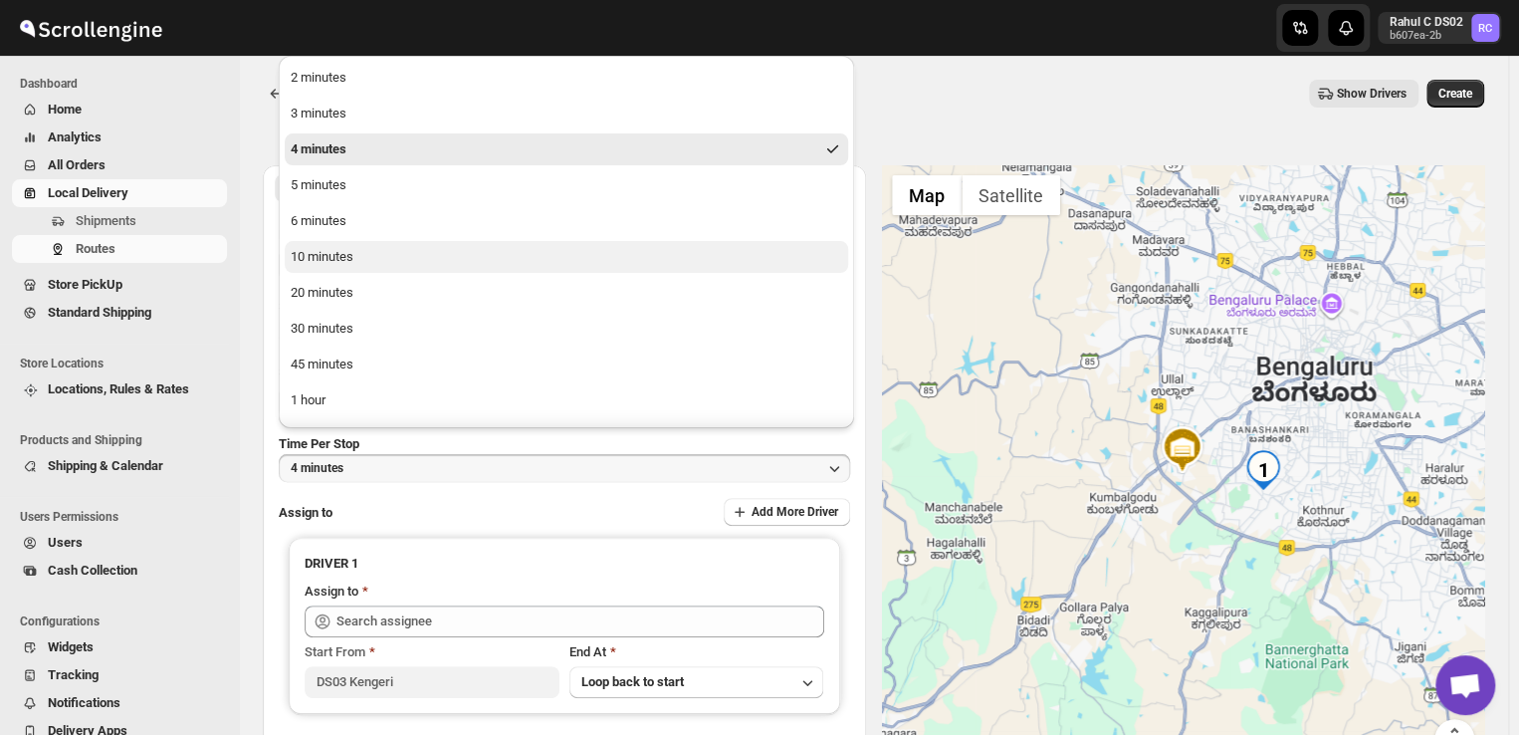
click at [365, 253] on button "10 minutes" at bounding box center [566, 257] width 563 height 32
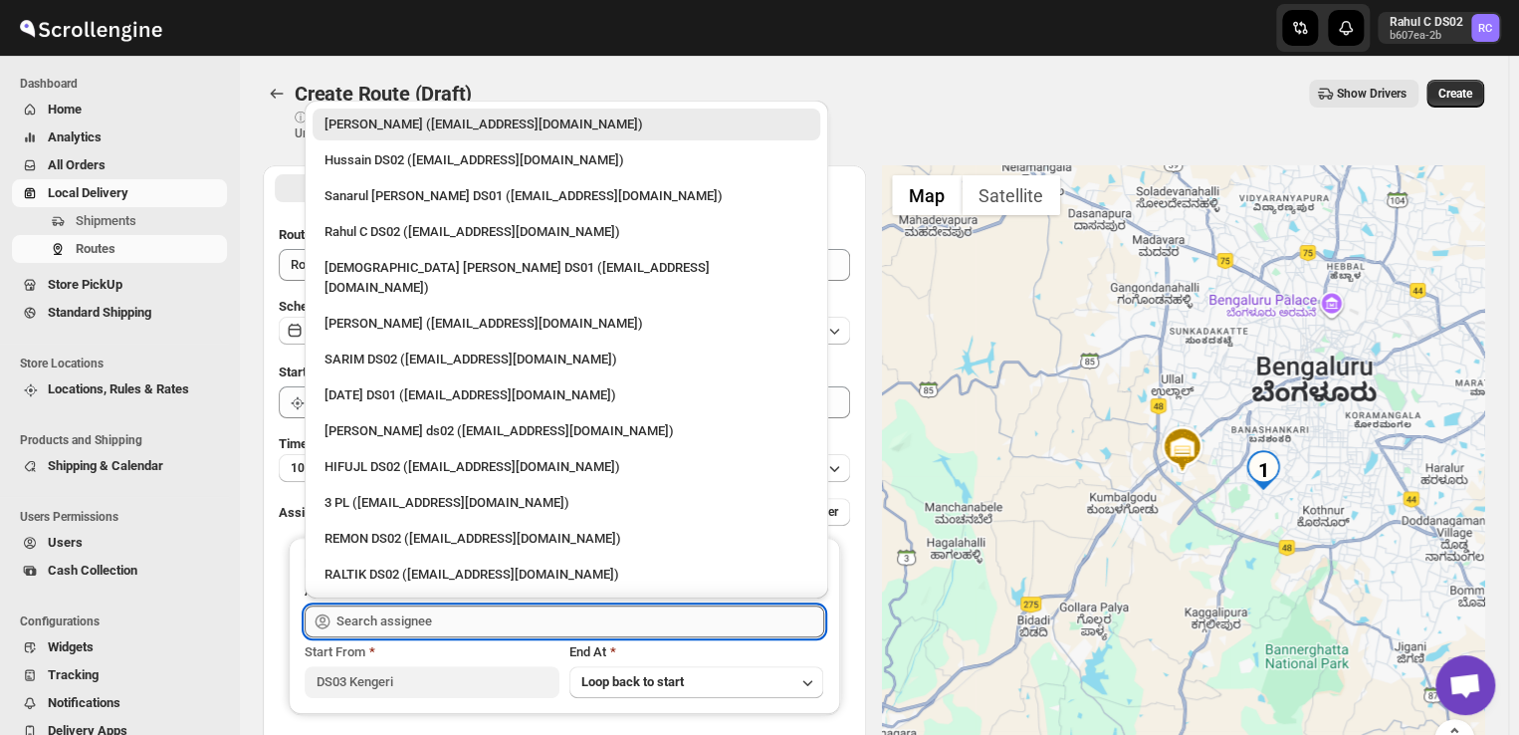
click at [453, 611] on input "text" at bounding box center [580, 621] width 488 height 32
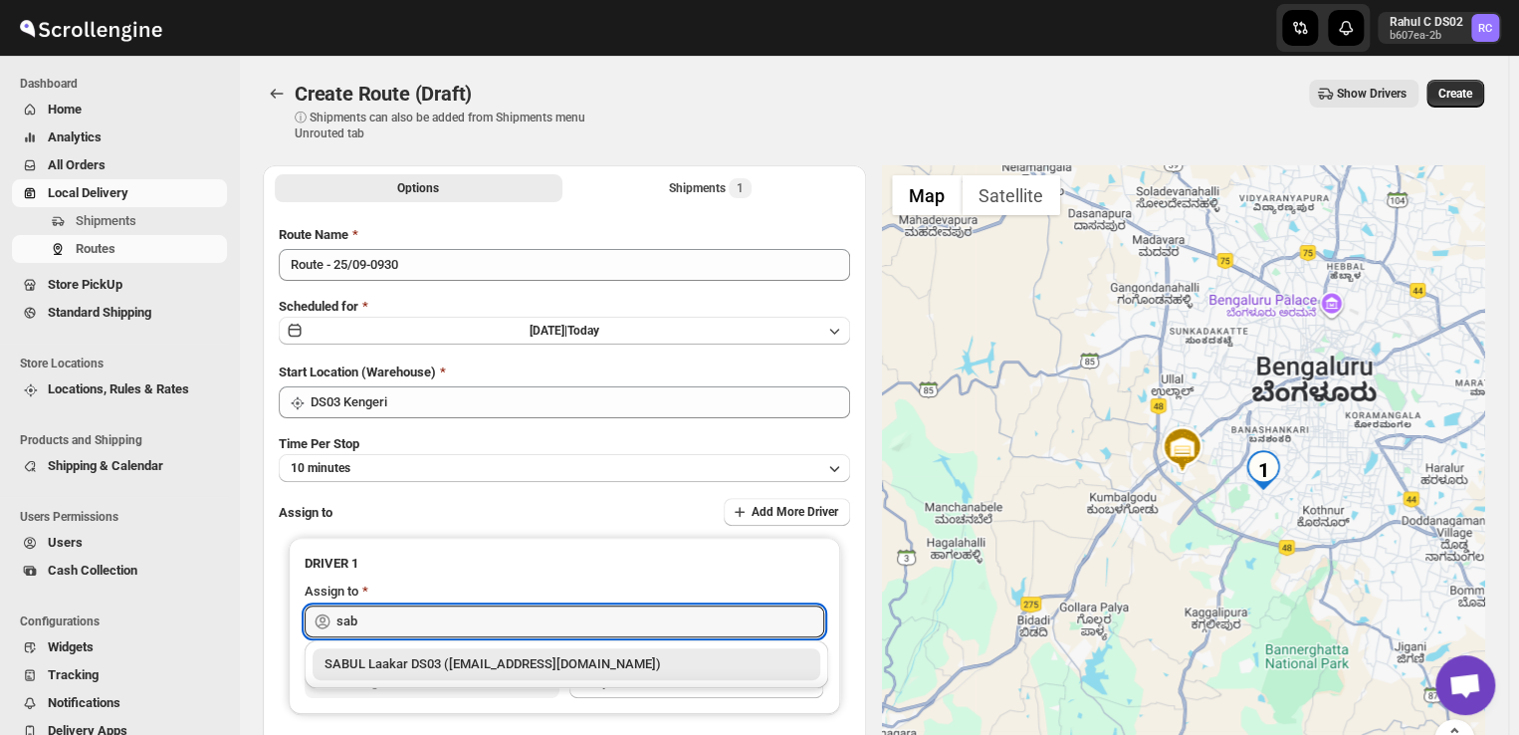
click at [566, 664] on div "SABUL Laakar DS03 ([EMAIL_ADDRESS][DOMAIN_NAME])" at bounding box center [566, 664] width 484 height 20
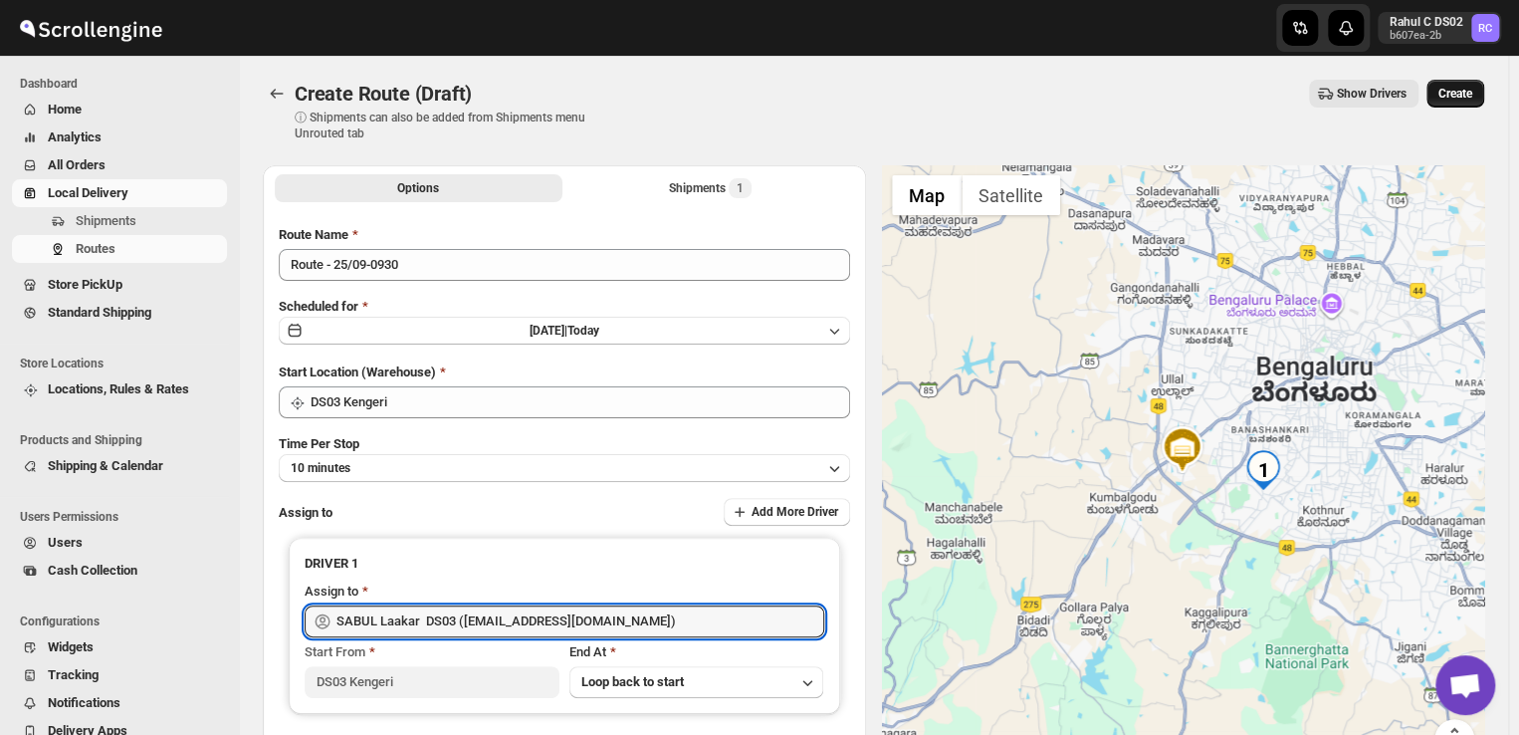
type input "SABUL Laakar DS03 ([EMAIL_ADDRESS][DOMAIN_NAME])"
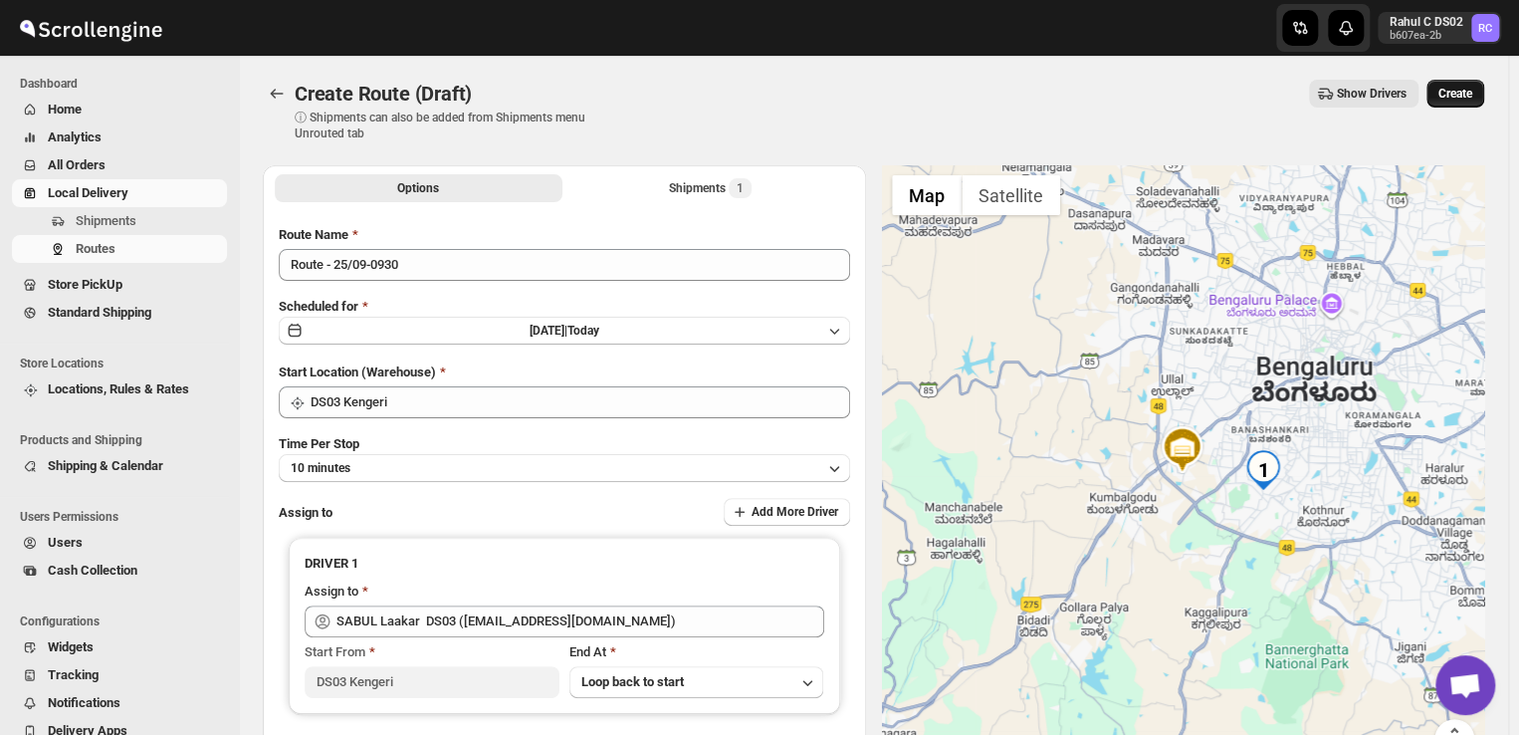
click at [1459, 91] on span "Create" at bounding box center [1455, 94] width 34 height 16
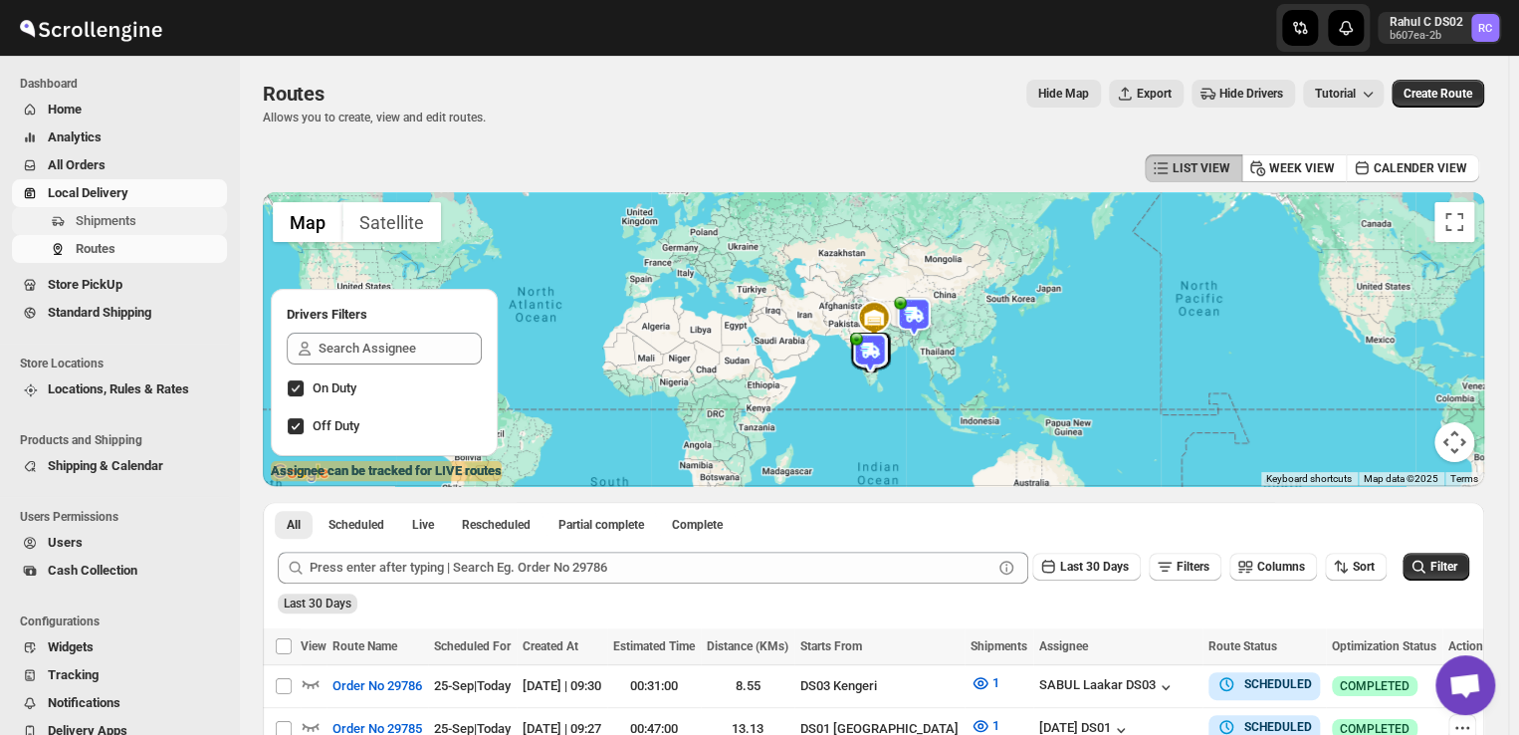
click at [126, 220] on span "Shipments" at bounding box center [106, 220] width 61 height 15
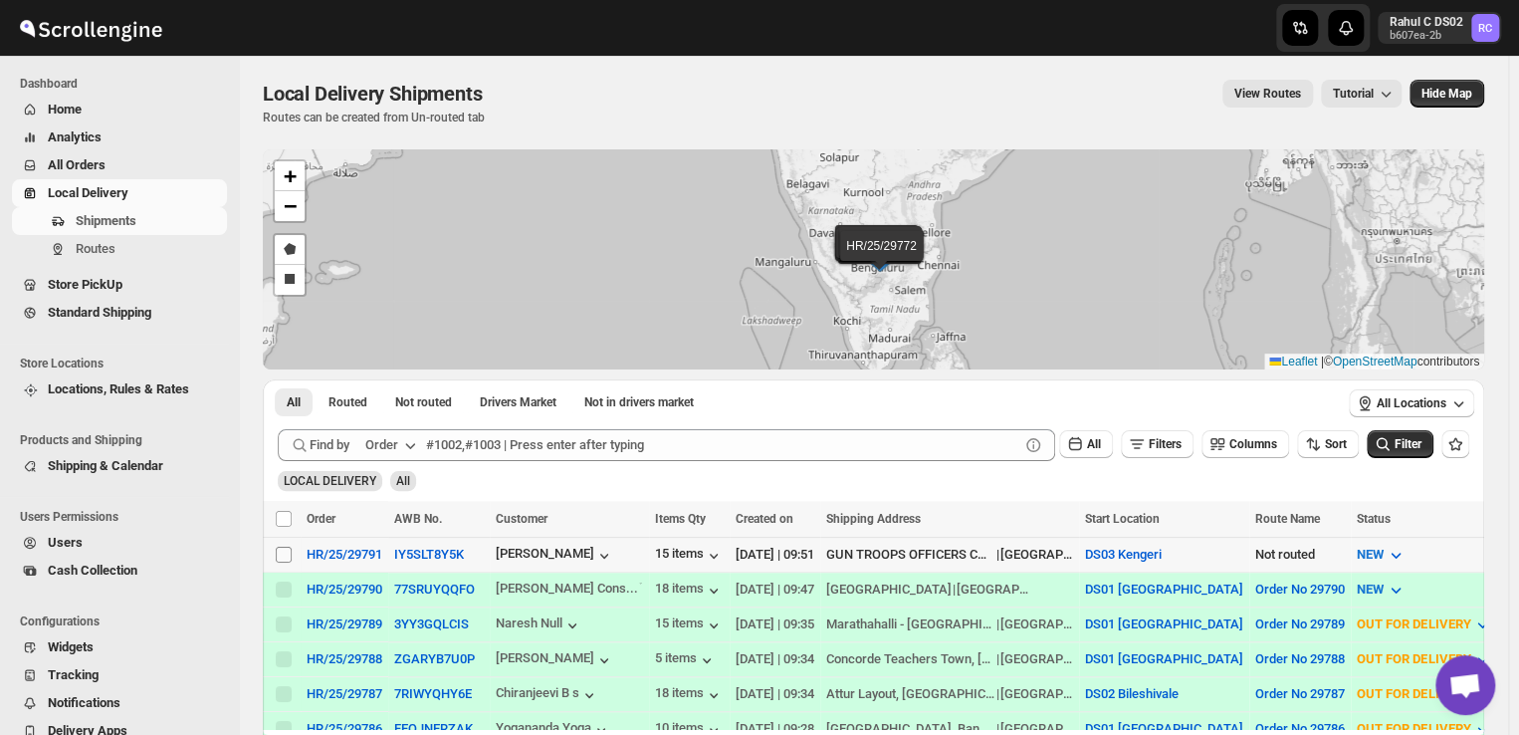
click at [289, 555] on input "Select shipment" at bounding box center [284, 554] width 16 height 16
checkbox input "true"
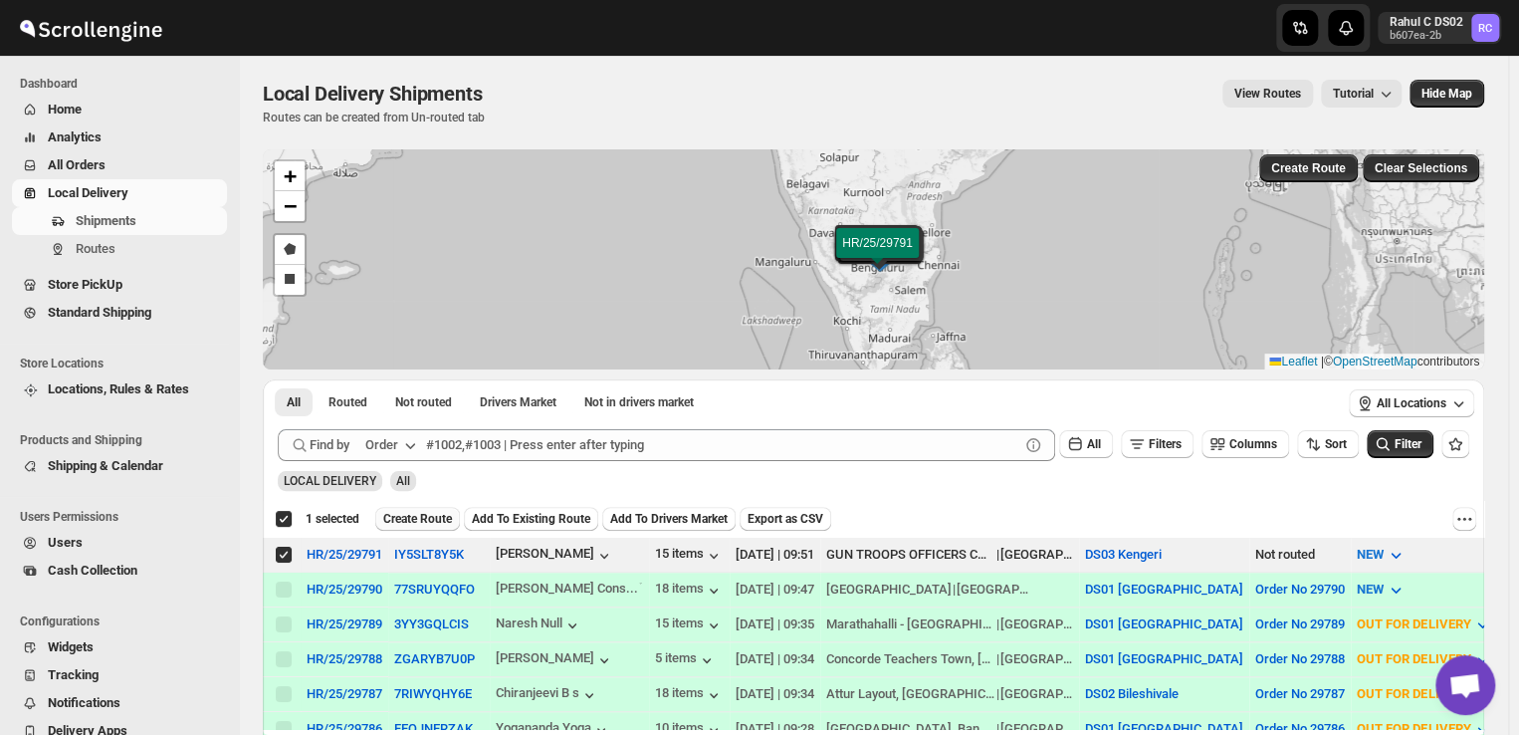
click at [405, 519] on span "Create Route" at bounding box center [417, 519] width 69 height 16
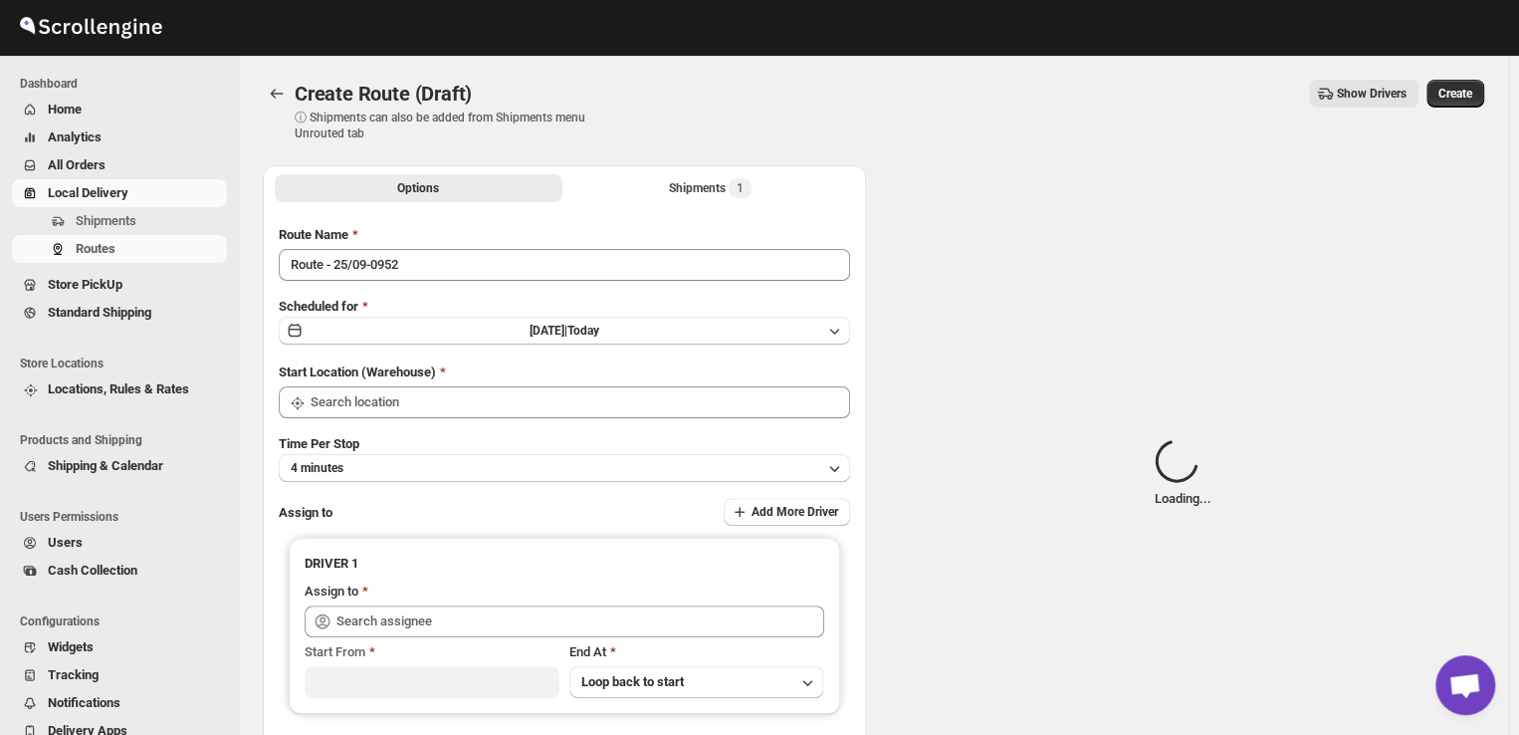
type input "DS03 Kengeri"
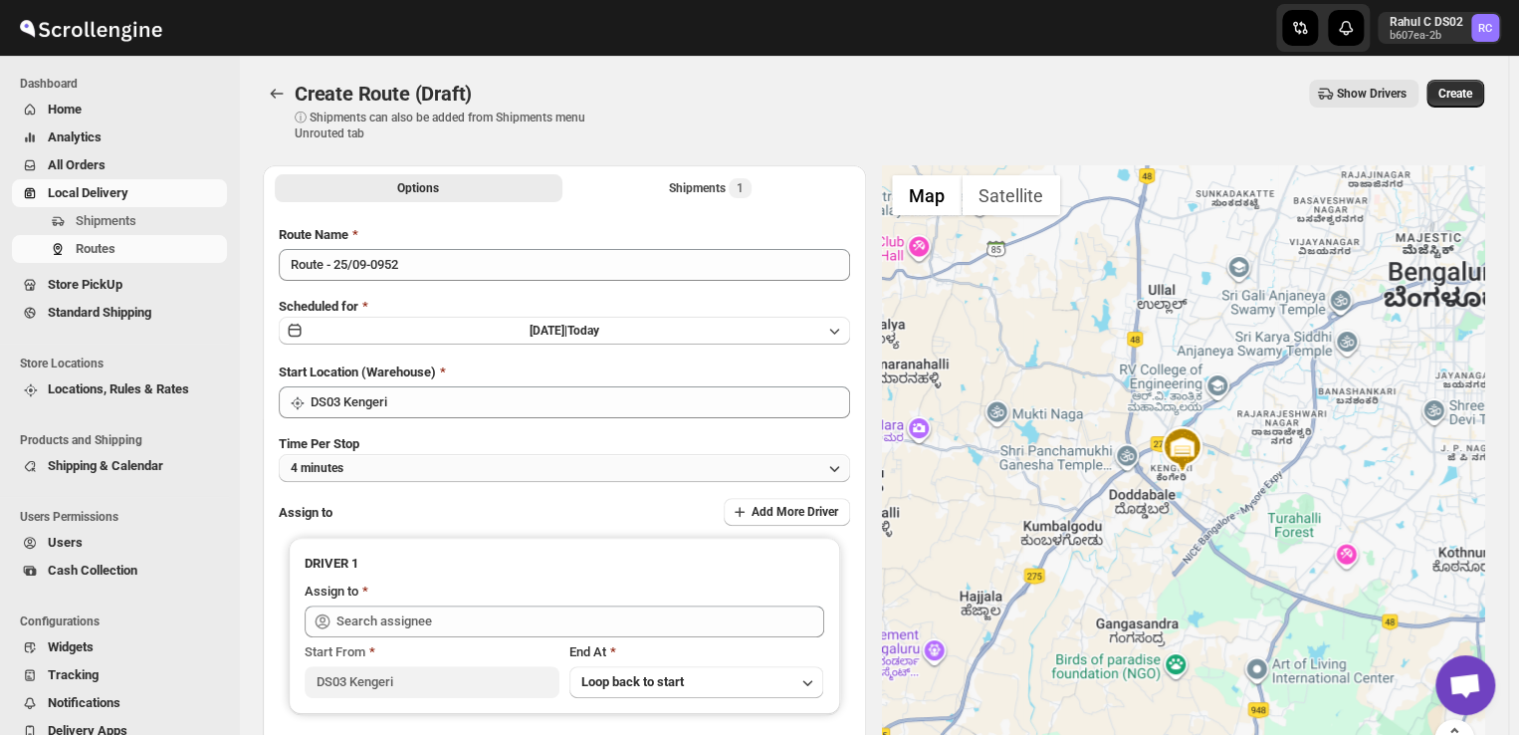
click at [402, 472] on button "4 minutes" at bounding box center [564, 468] width 571 height 28
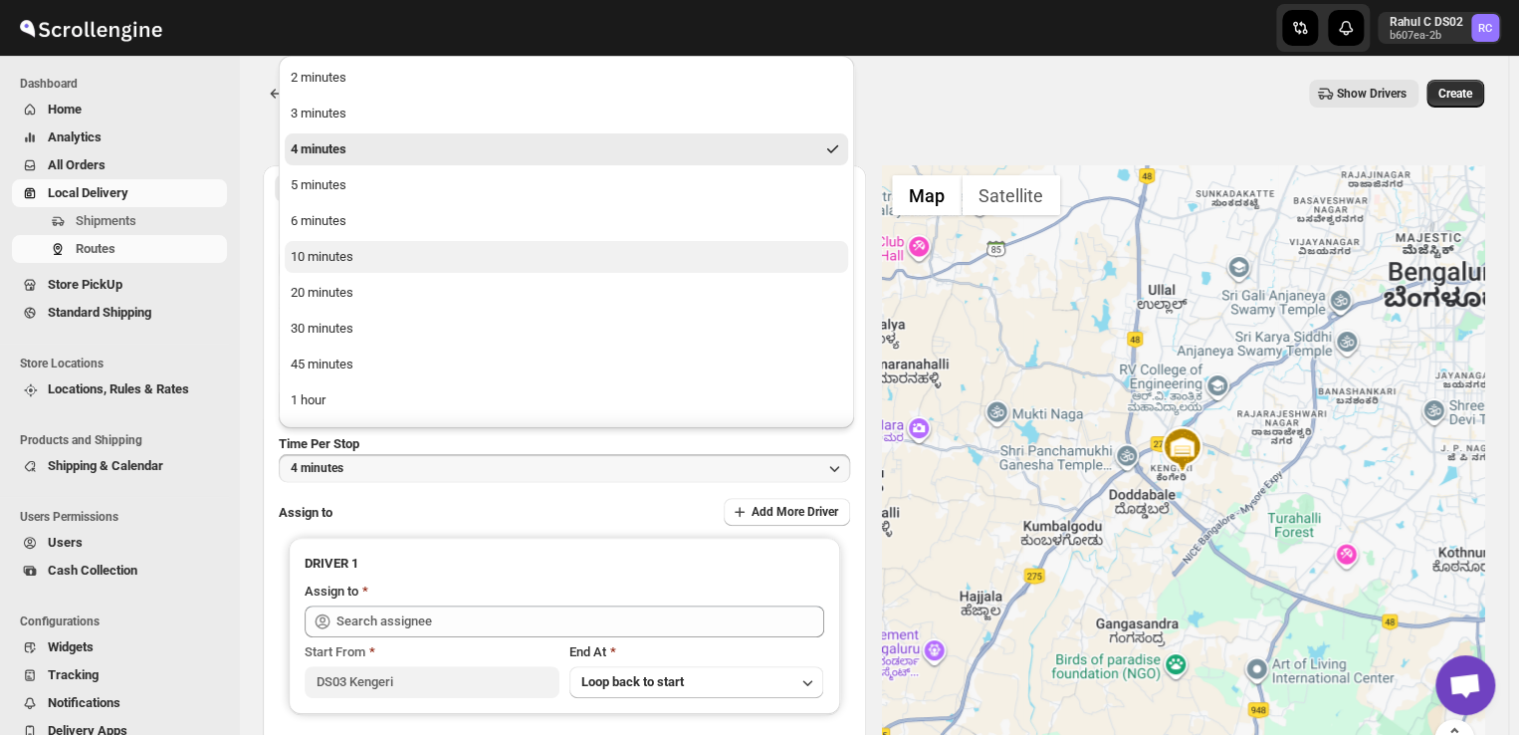
click at [379, 257] on button "10 minutes" at bounding box center [566, 257] width 563 height 32
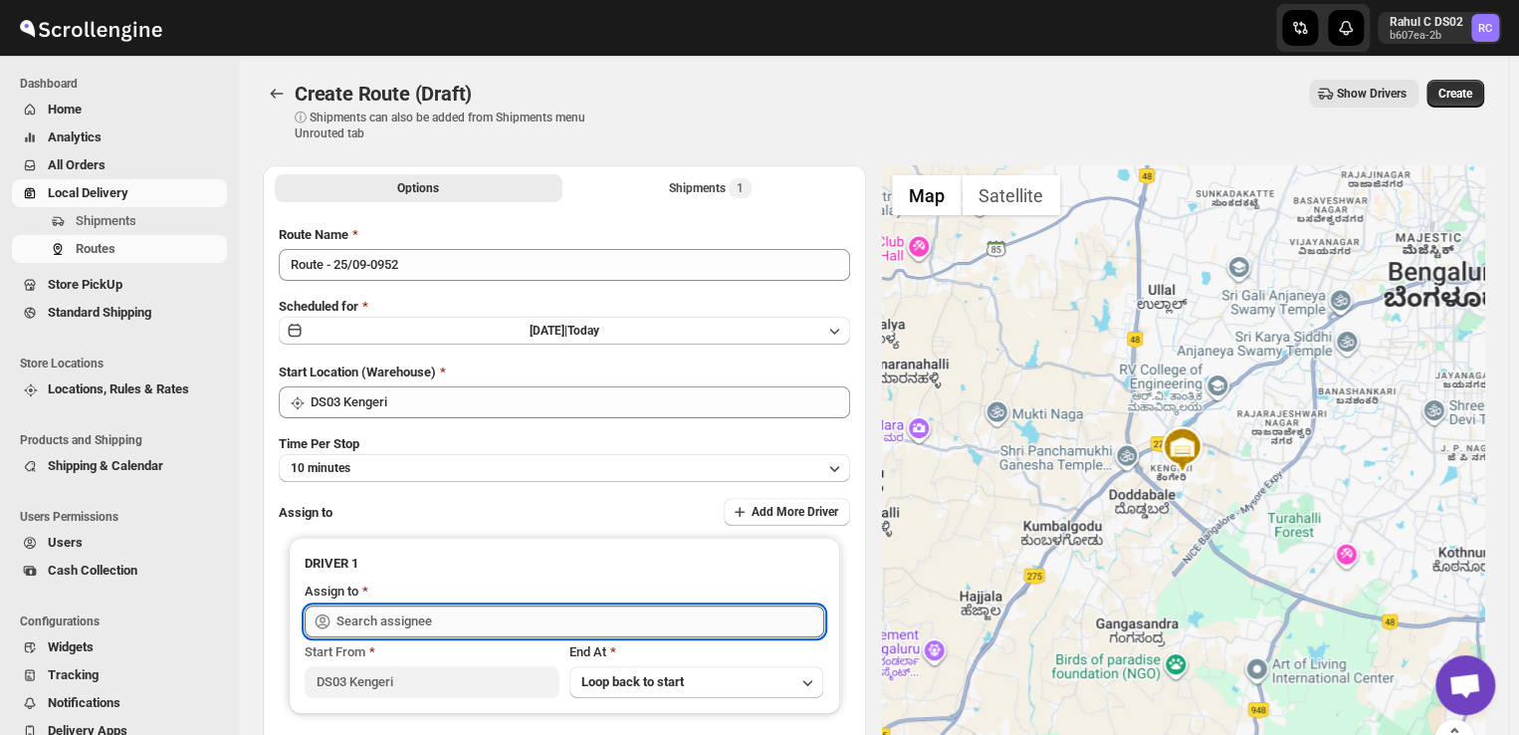
click at [461, 625] on input "text" at bounding box center [580, 621] width 488 height 32
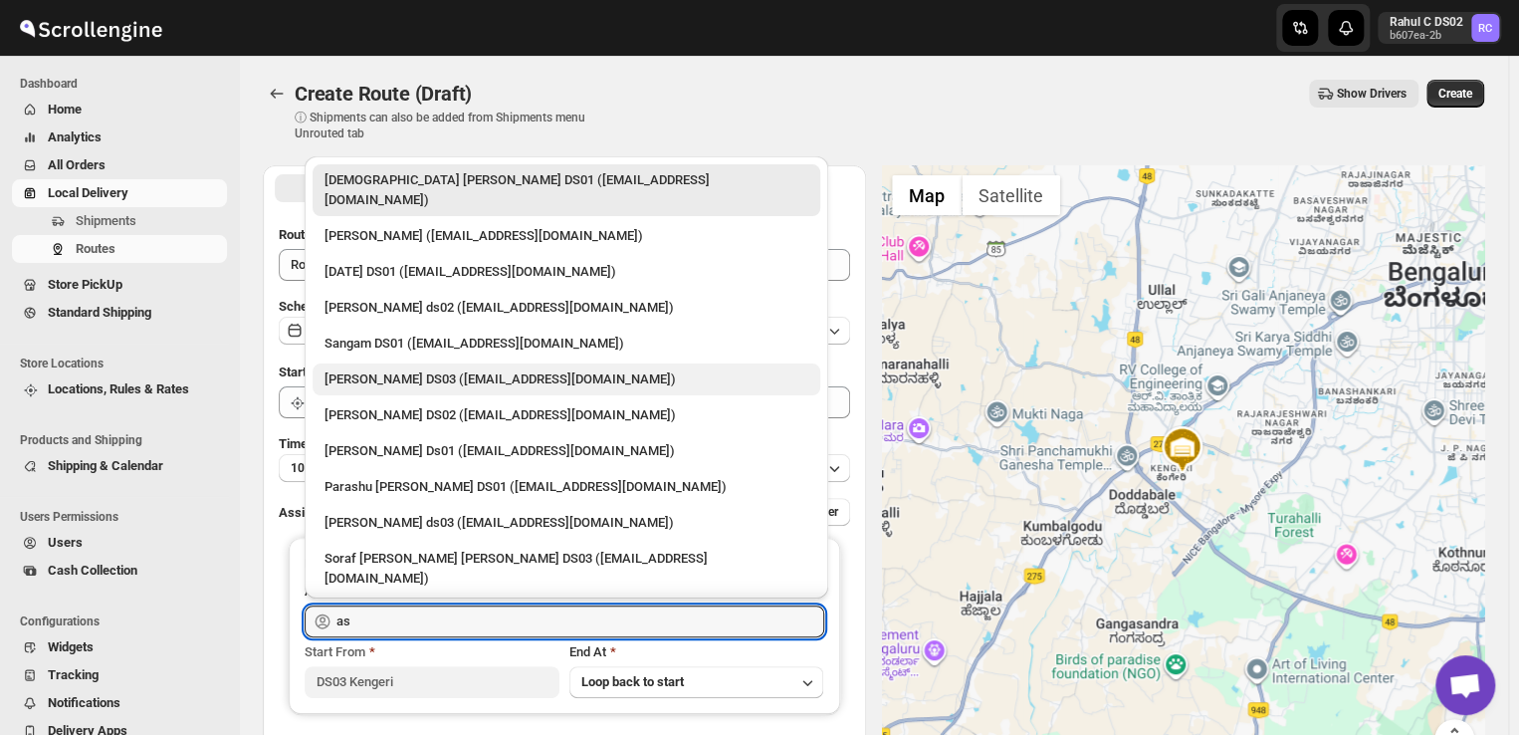
click at [450, 369] on div "[PERSON_NAME] DS03 ([EMAIL_ADDRESS][DOMAIN_NAME])" at bounding box center [566, 379] width 484 height 20
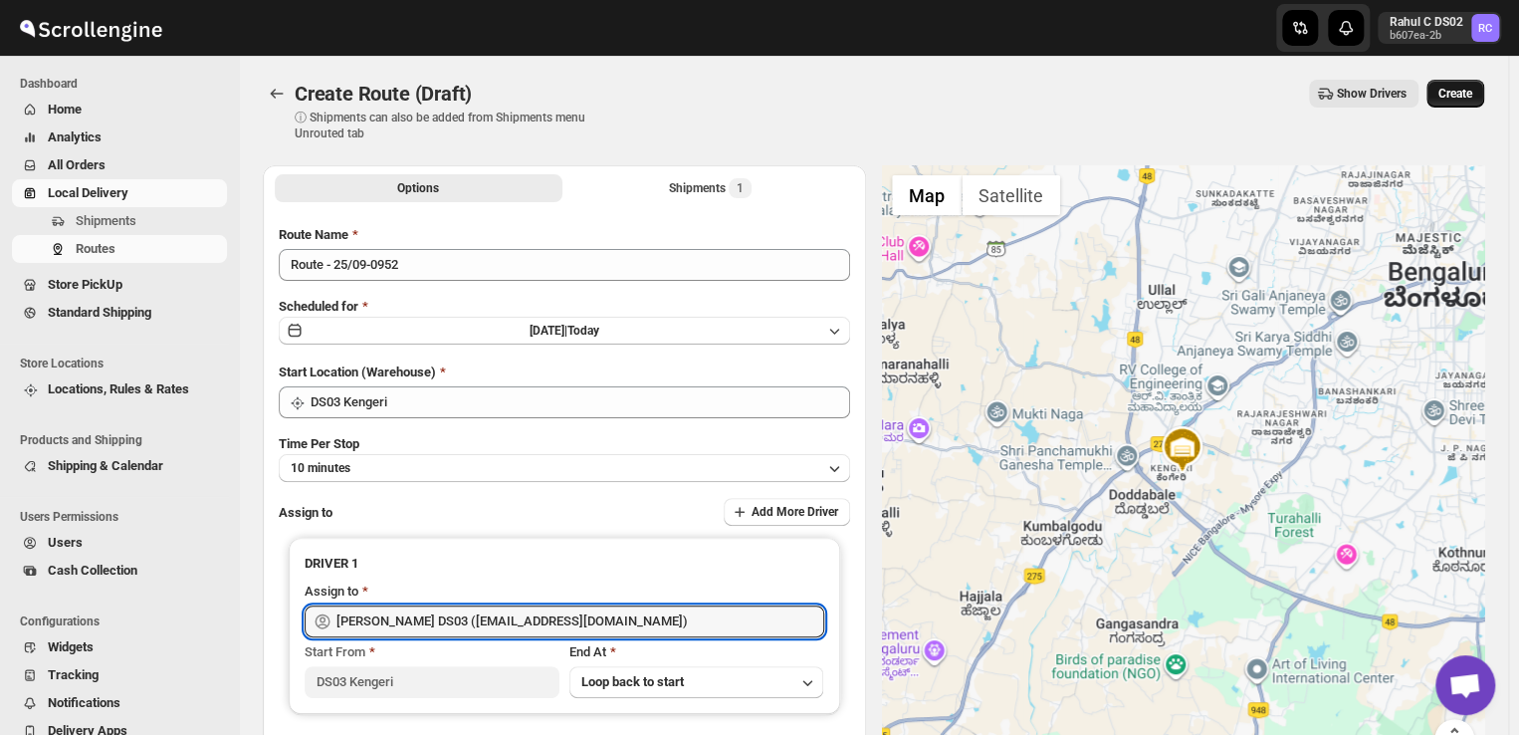
type input "[PERSON_NAME] DS03 ([EMAIL_ADDRESS][DOMAIN_NAME])"
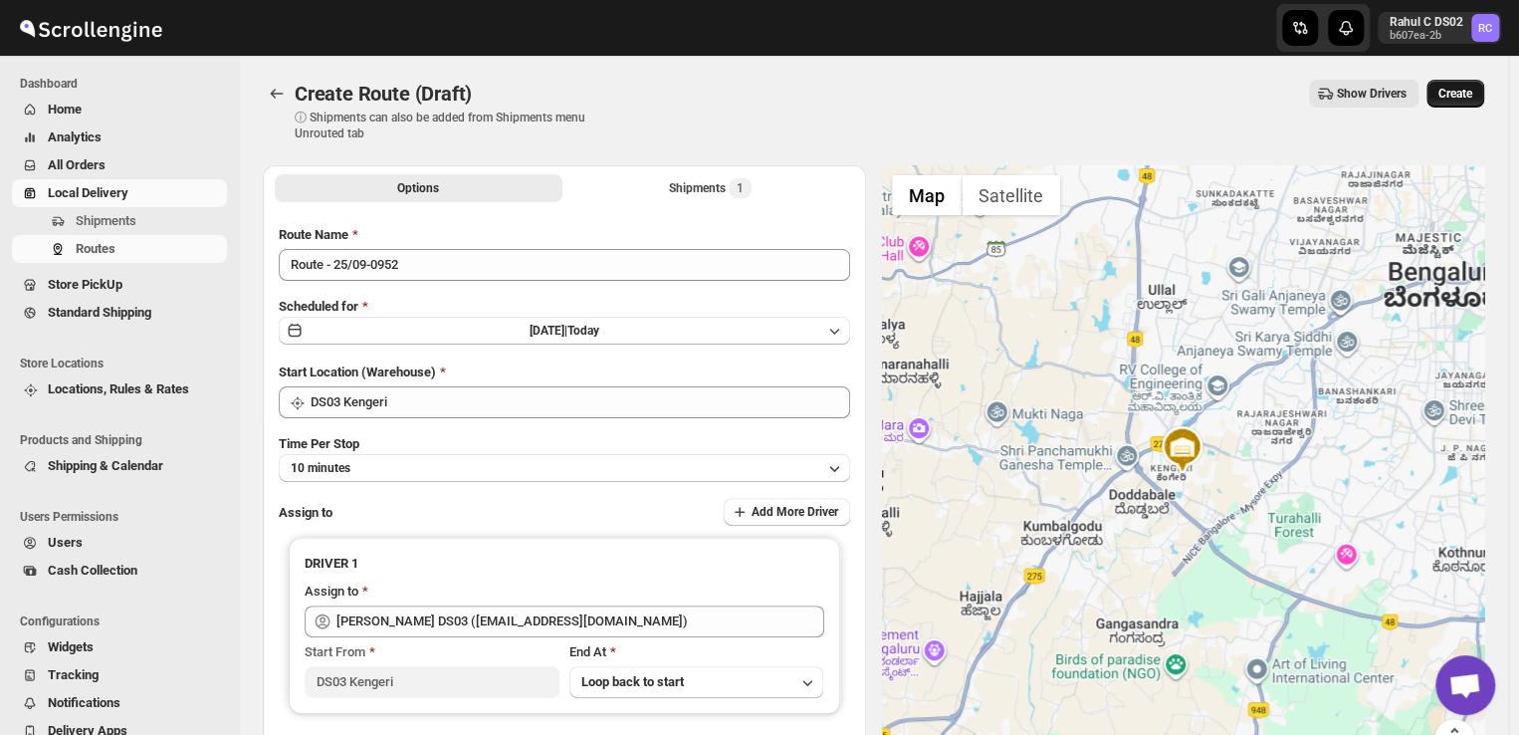
click at [1472, 92] on span "Create" at bounding box center [1455, 94] width 34 height 16
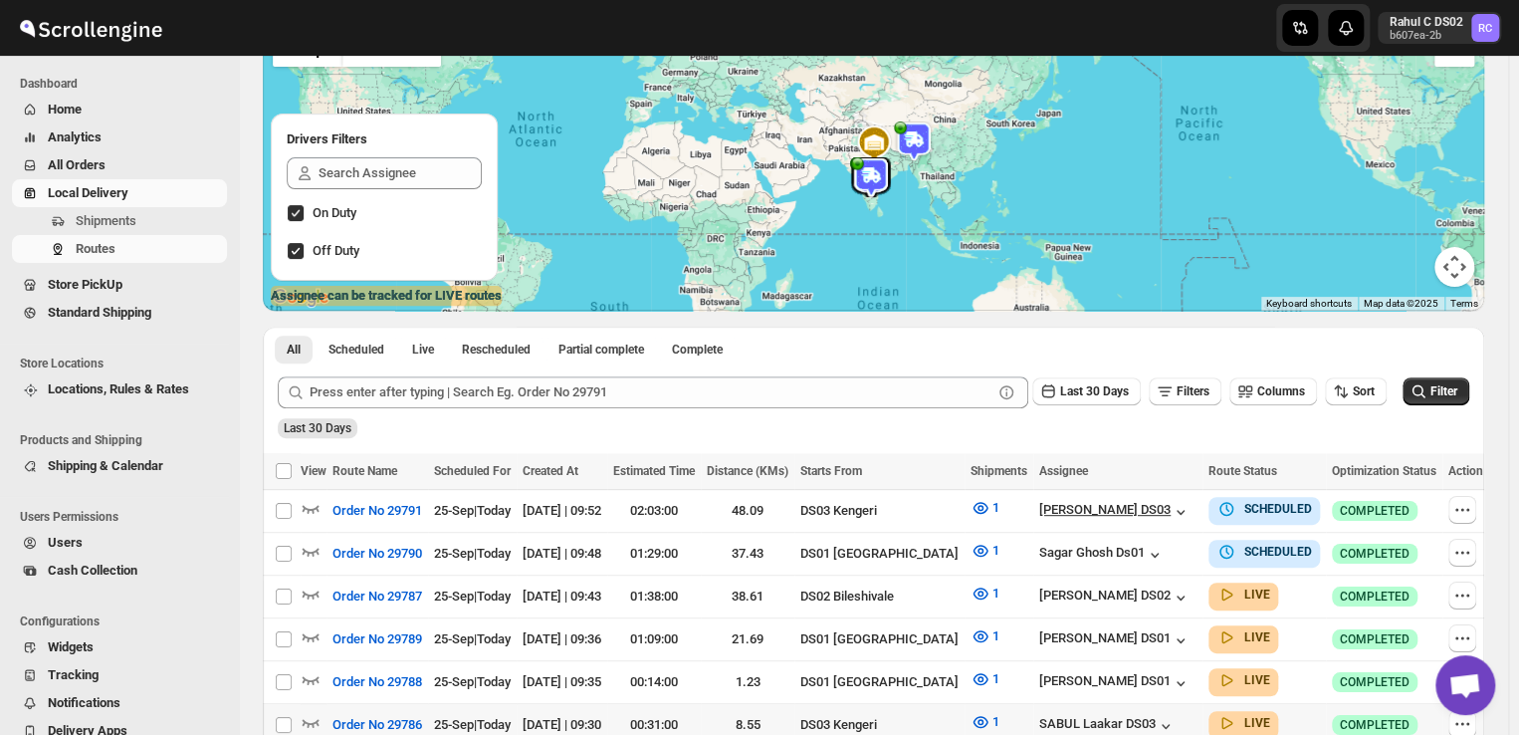
scroll to position [193, 0]
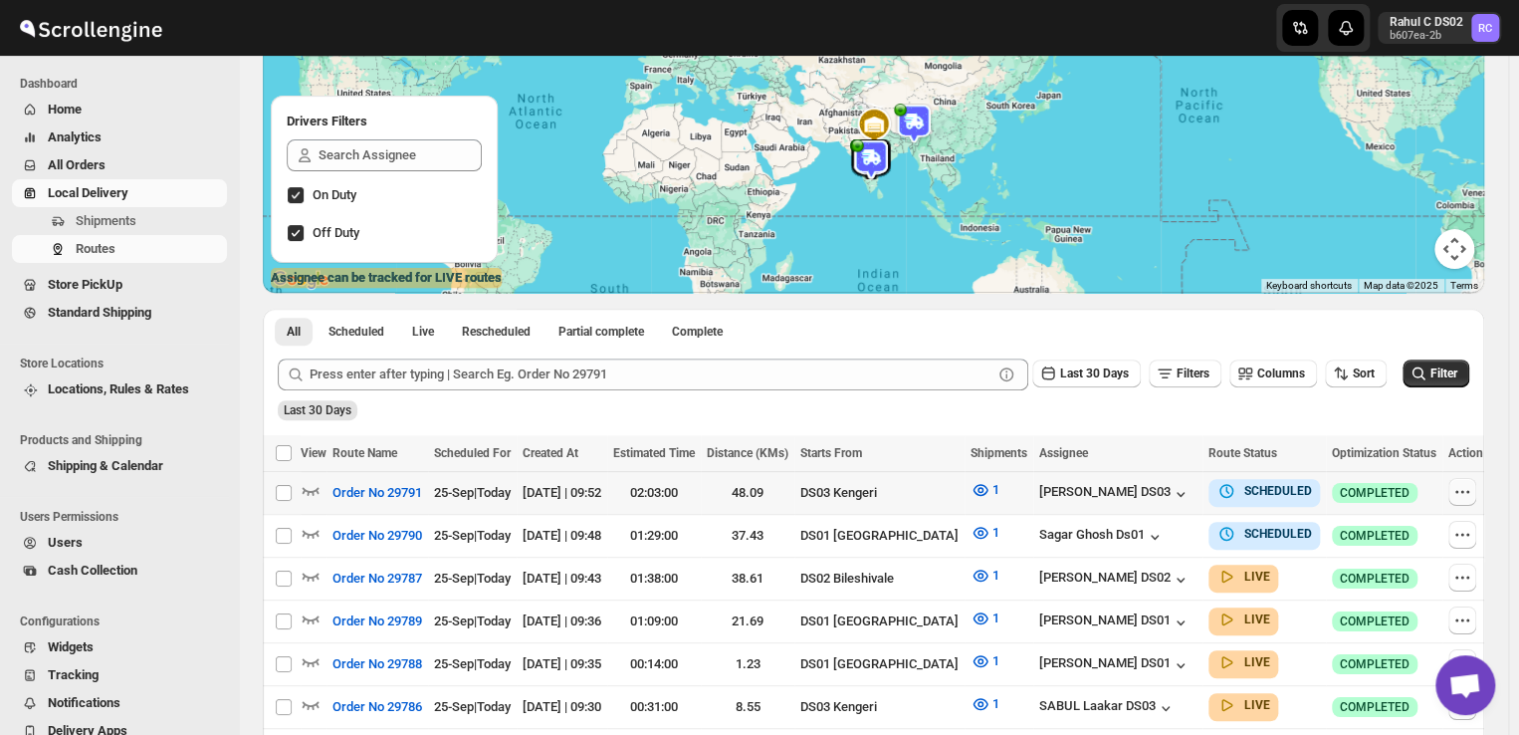
click at [1455, 495] on icon "button" at bounding box center [1462, 492] width 20 height 20
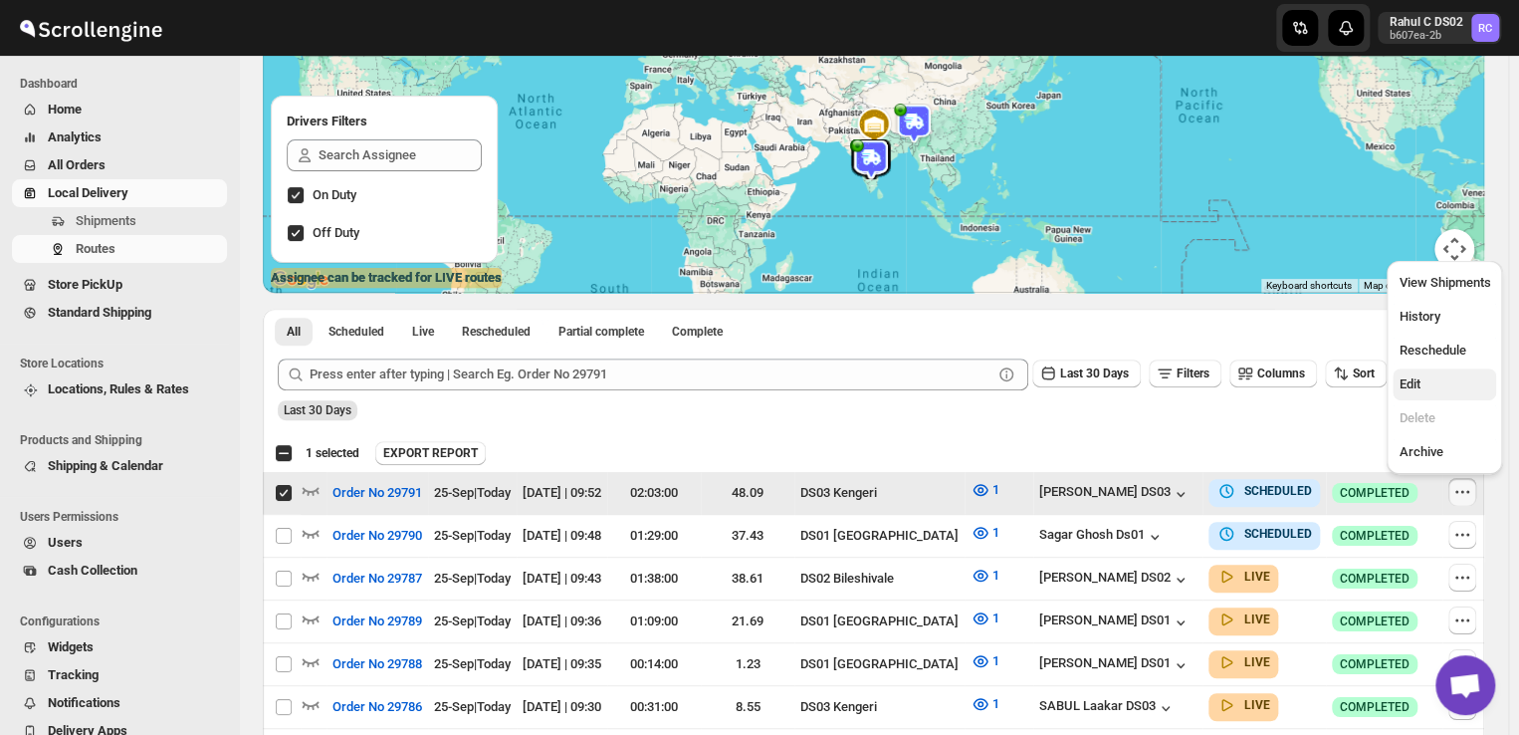
click at [1411, 384] on span "Edit" at bounding box center [1409, 383] width 21 height 15
checkbox input "false"
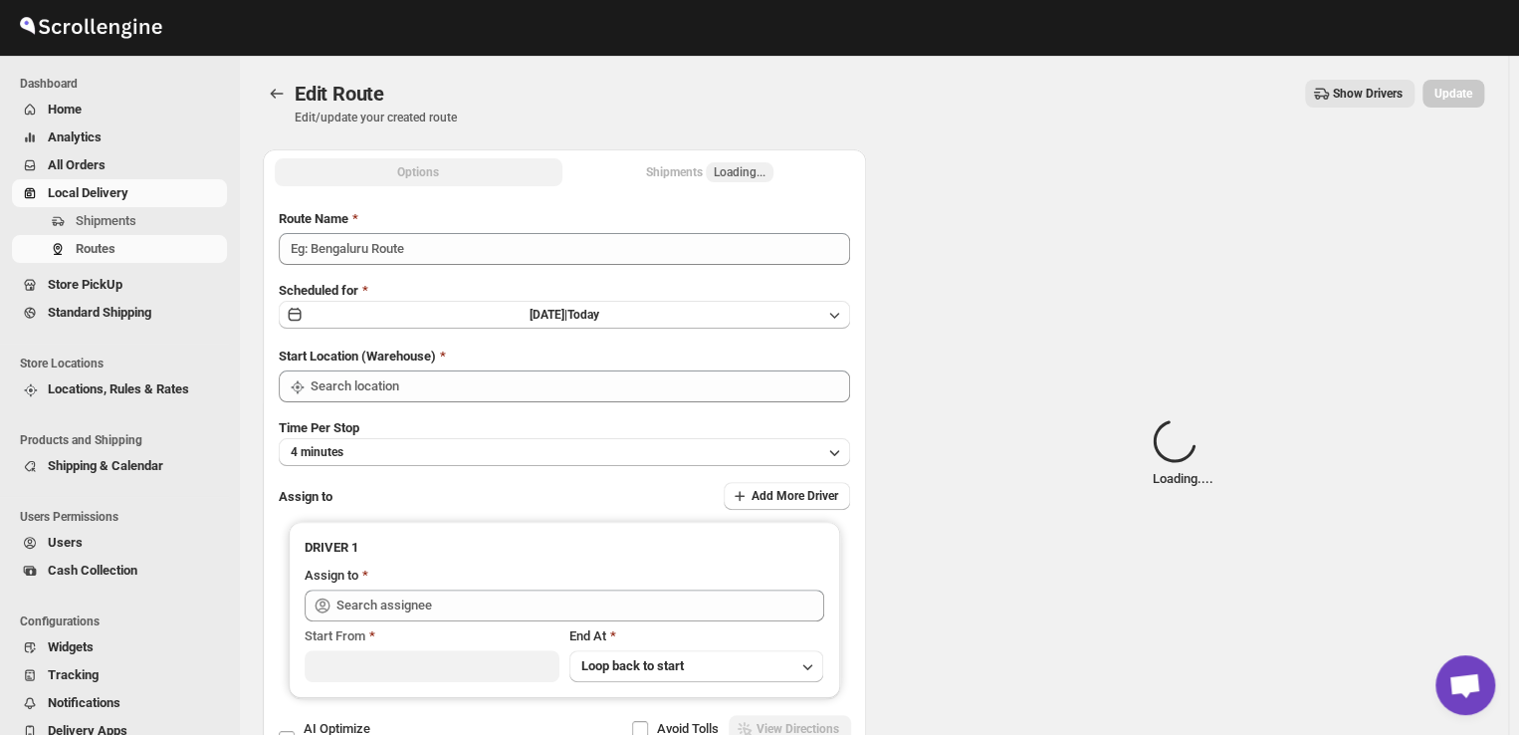
type input "Order No 29791"
type input "DS03 Kengeri"
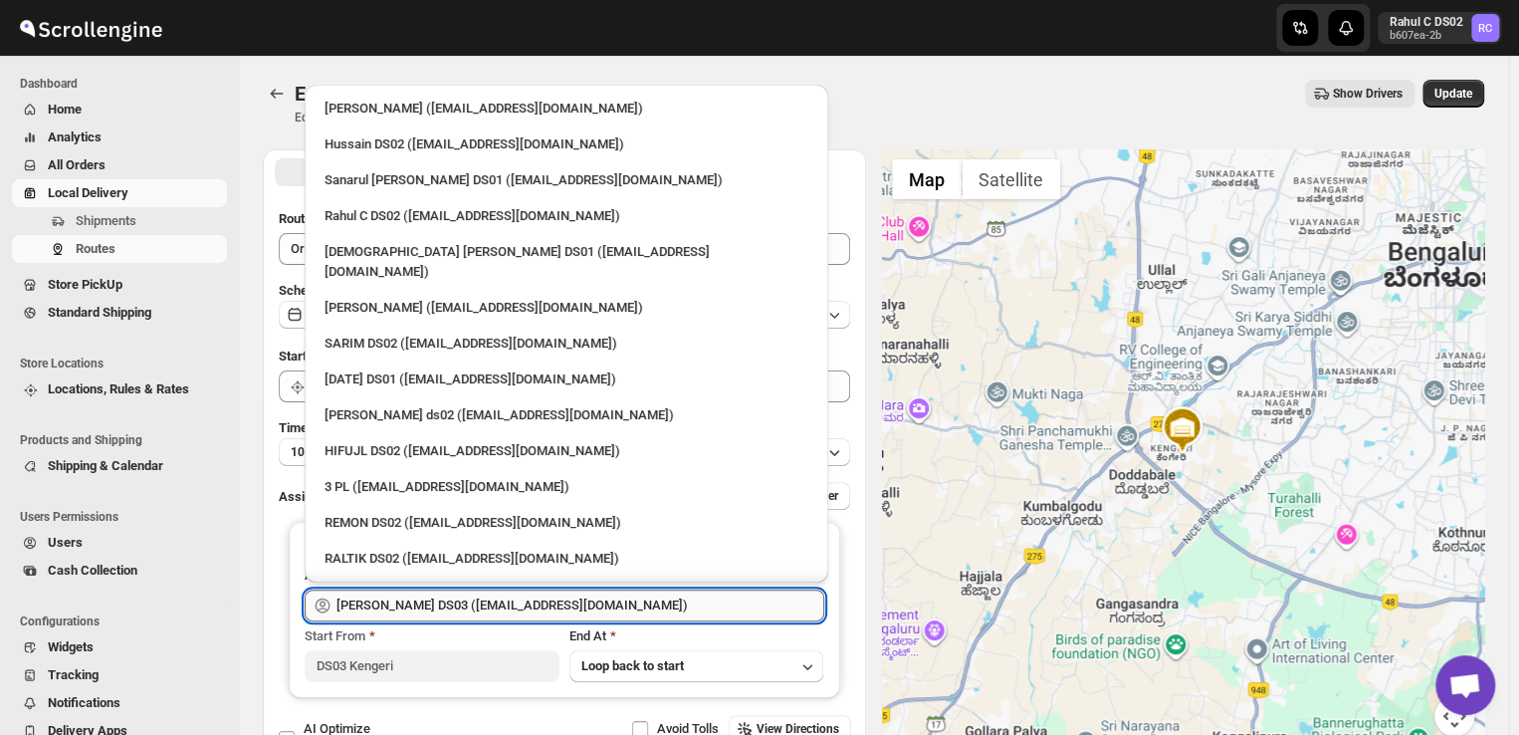
click at [592, 607] on input "[PERSON_NAME] DS03 ([EMAIL_ADDRESS][DOMAIN_NAME])" at bounding box center [580, 605] width 488 height 32
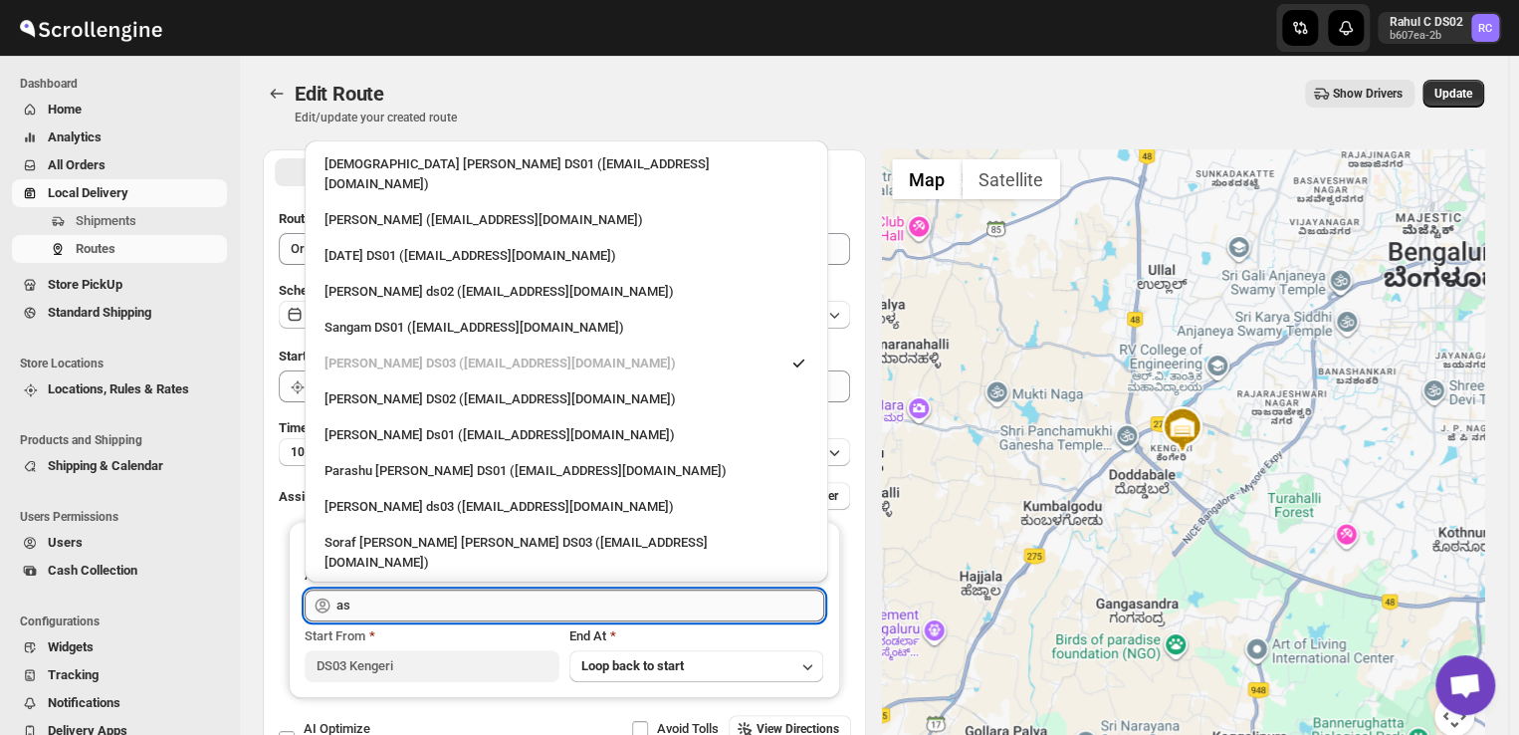
type input "a"
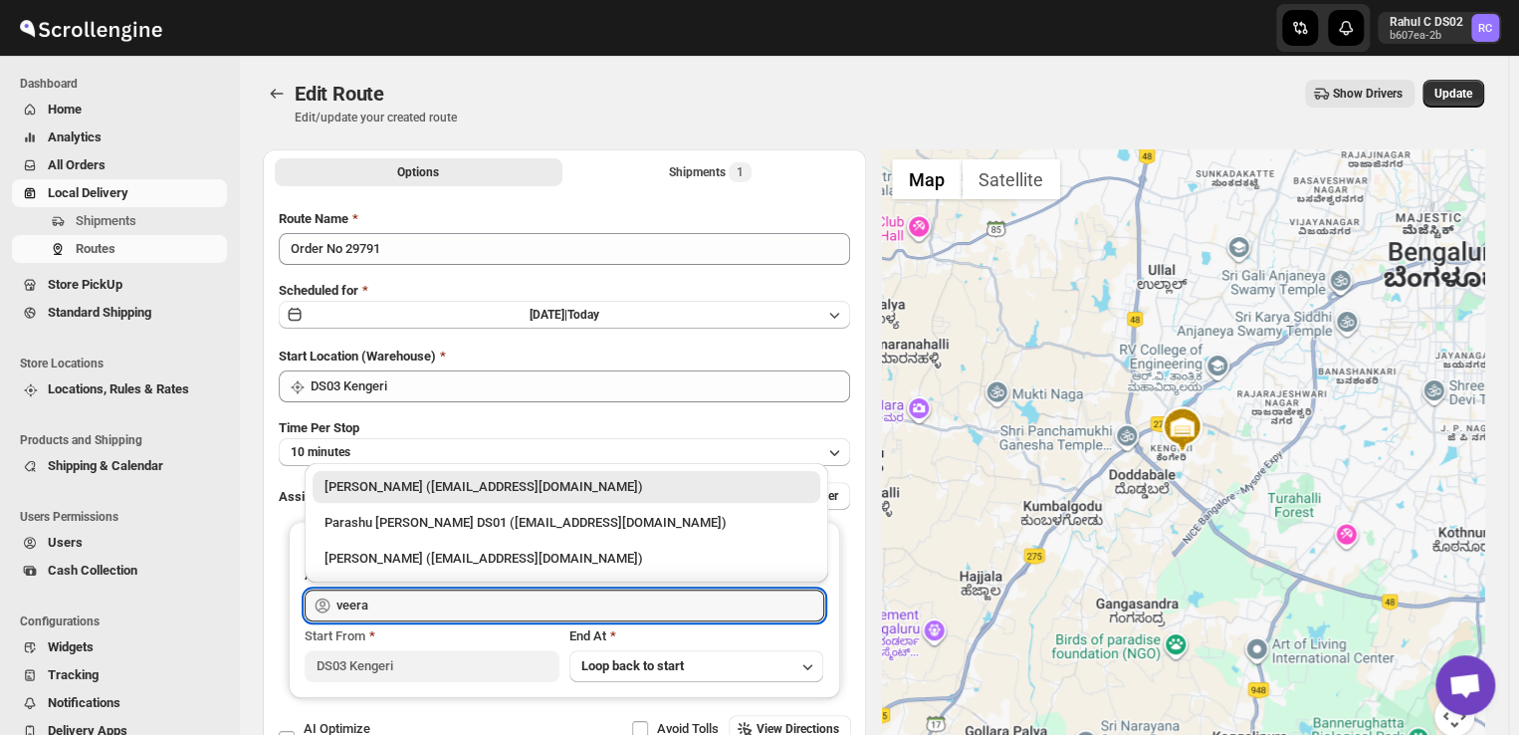
click at [538, 480] on div "[PERSON_NAME] ([EMAIL_ADDRESS][DOMAIN_NAME])" at bounding box center [566, 487] width 484 height 20
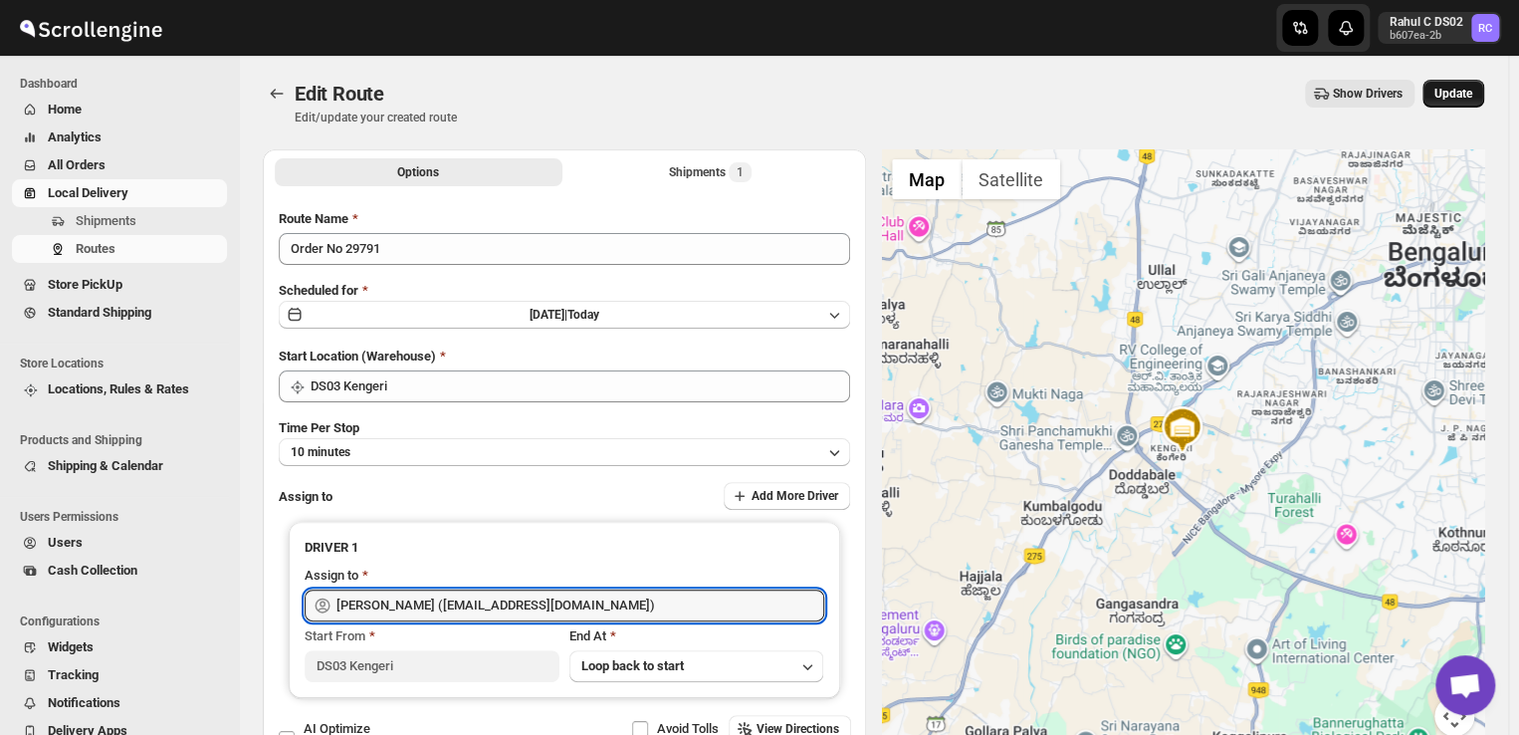
type input "[PERSON_NAME] ([EMAIL_ADDRESS][DOMAIN_NAME])"
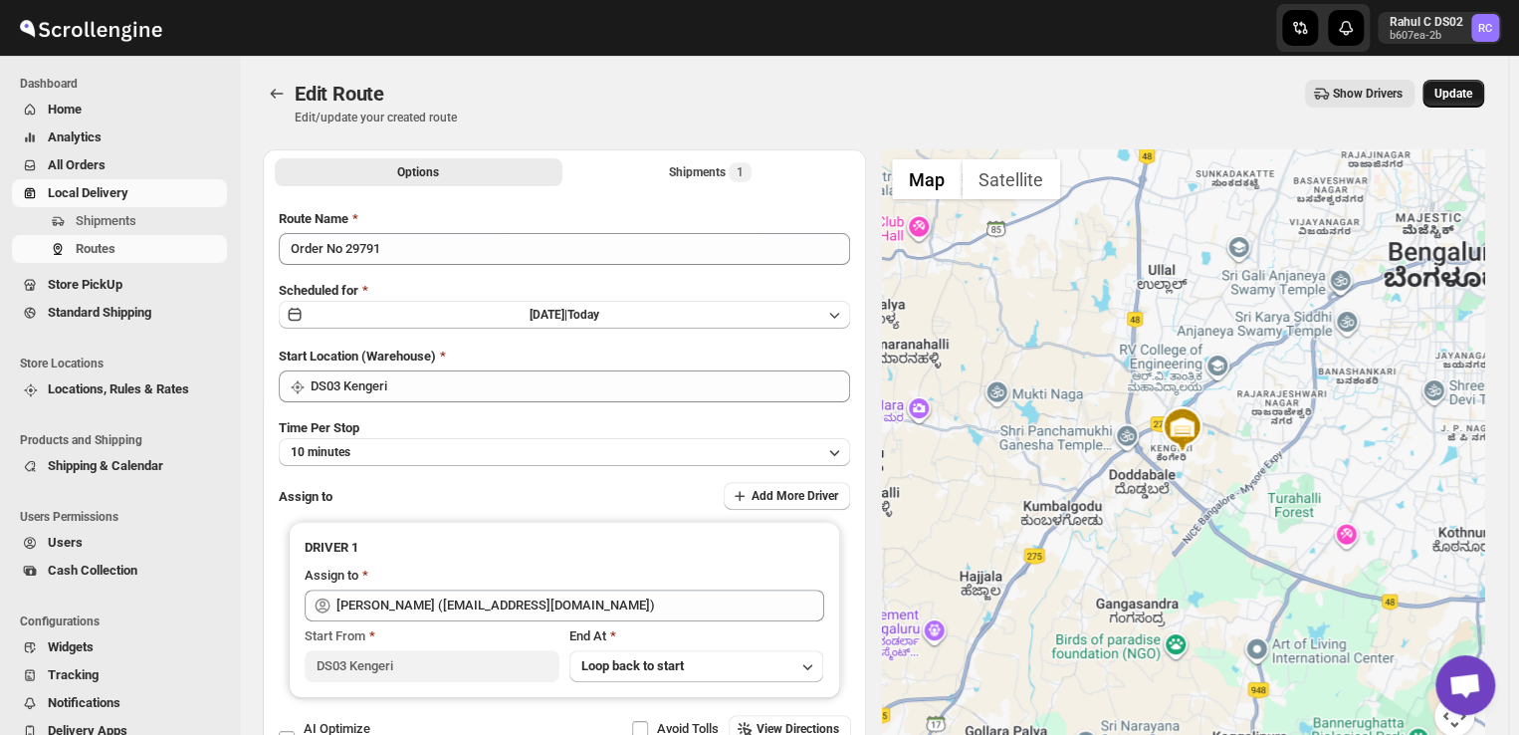
click at [1456, 92] on span "Update" at bounding box center [1453, 94] width 38 height 16
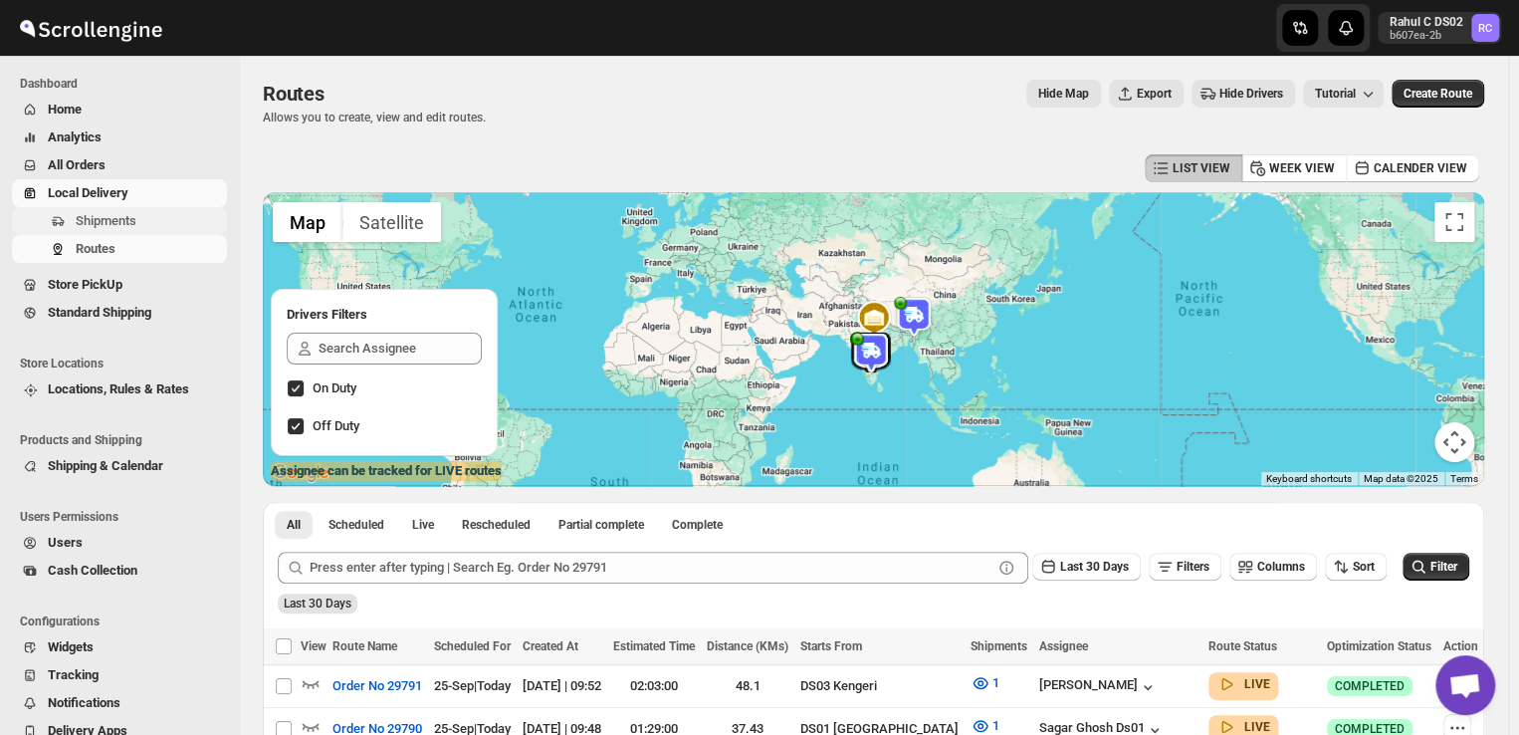
click at [141, 219] on span "Shipments" at bounding box center [149, 221] width 147 height 20
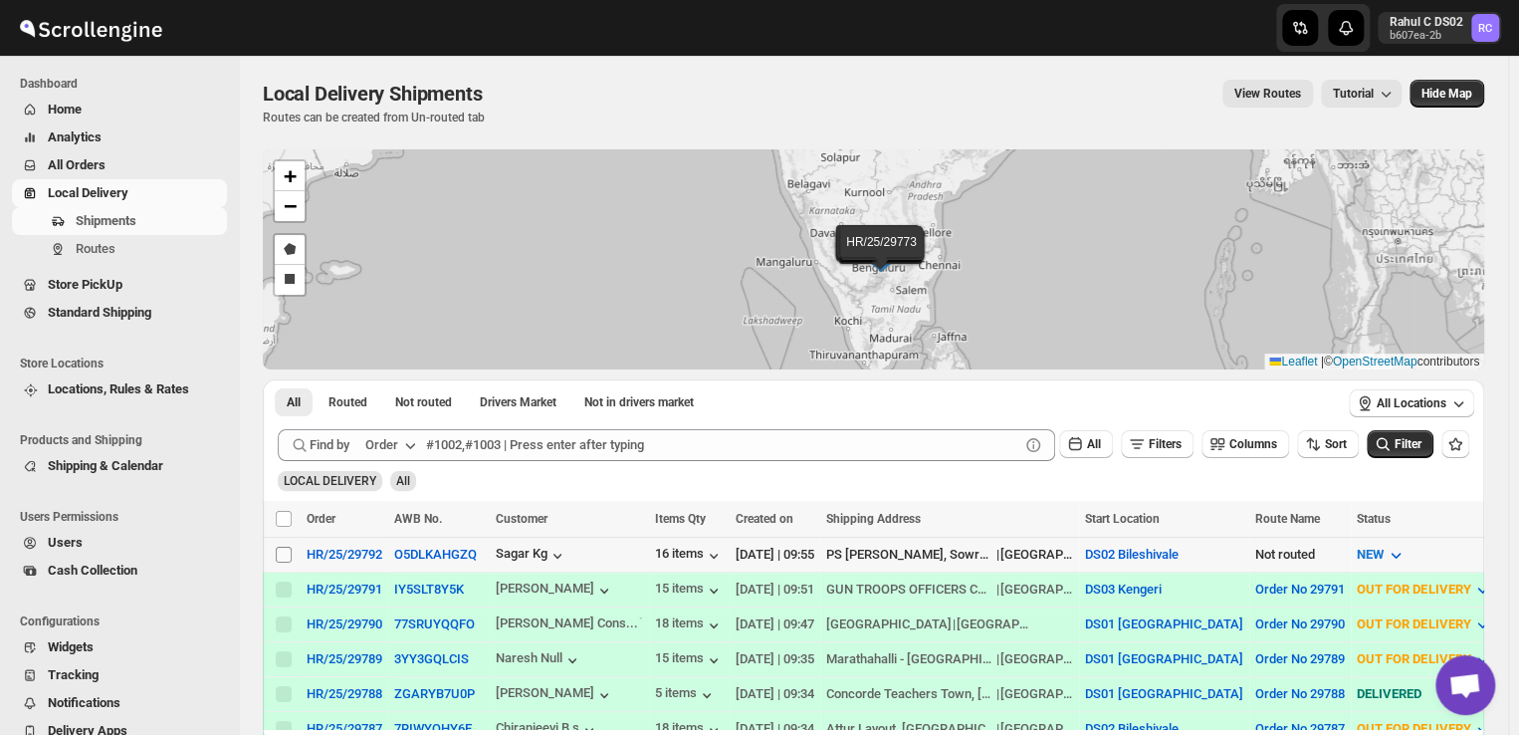
click at [292, 551] on span at bounding box center [284, 554] width 18 height 18
click at [292, 551] on input "Select shipment" at bounding box center [284, 554] width 16 height 16
checkbox input "false"
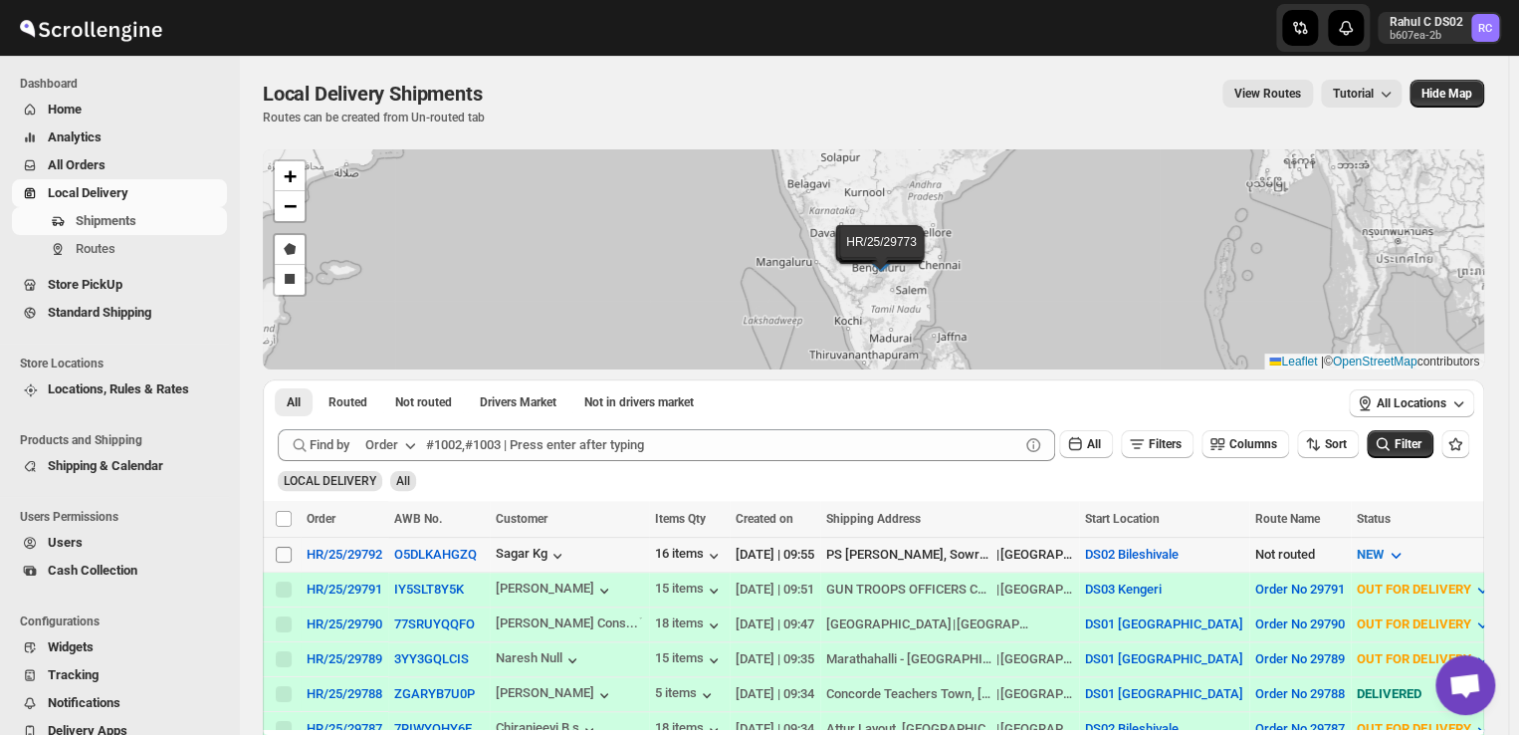
checkbox input "false"
click at [278, 549] on input "Select shipment" at bounding box center [284, 554] width 16 height 16
checkbox input "true"
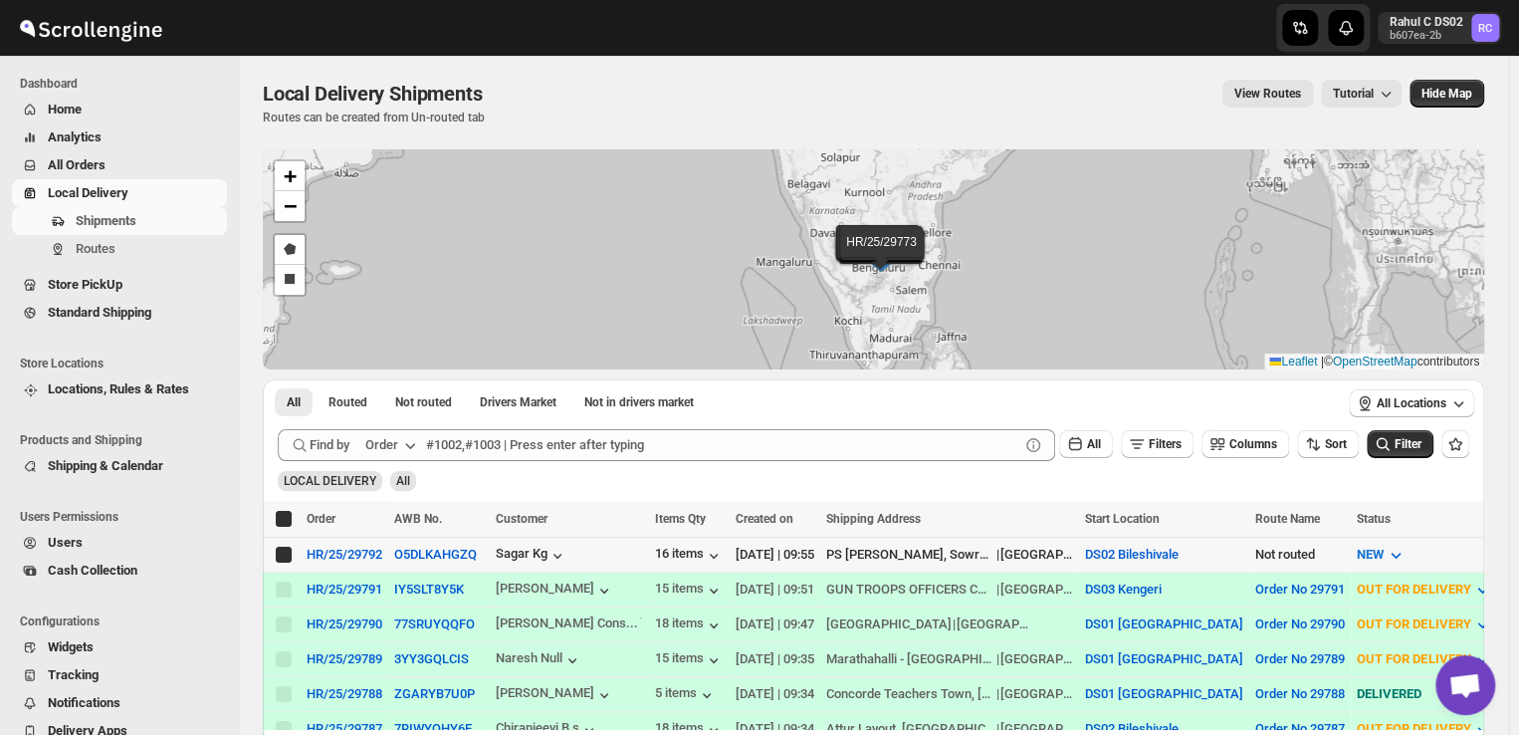
checkbox input "true"
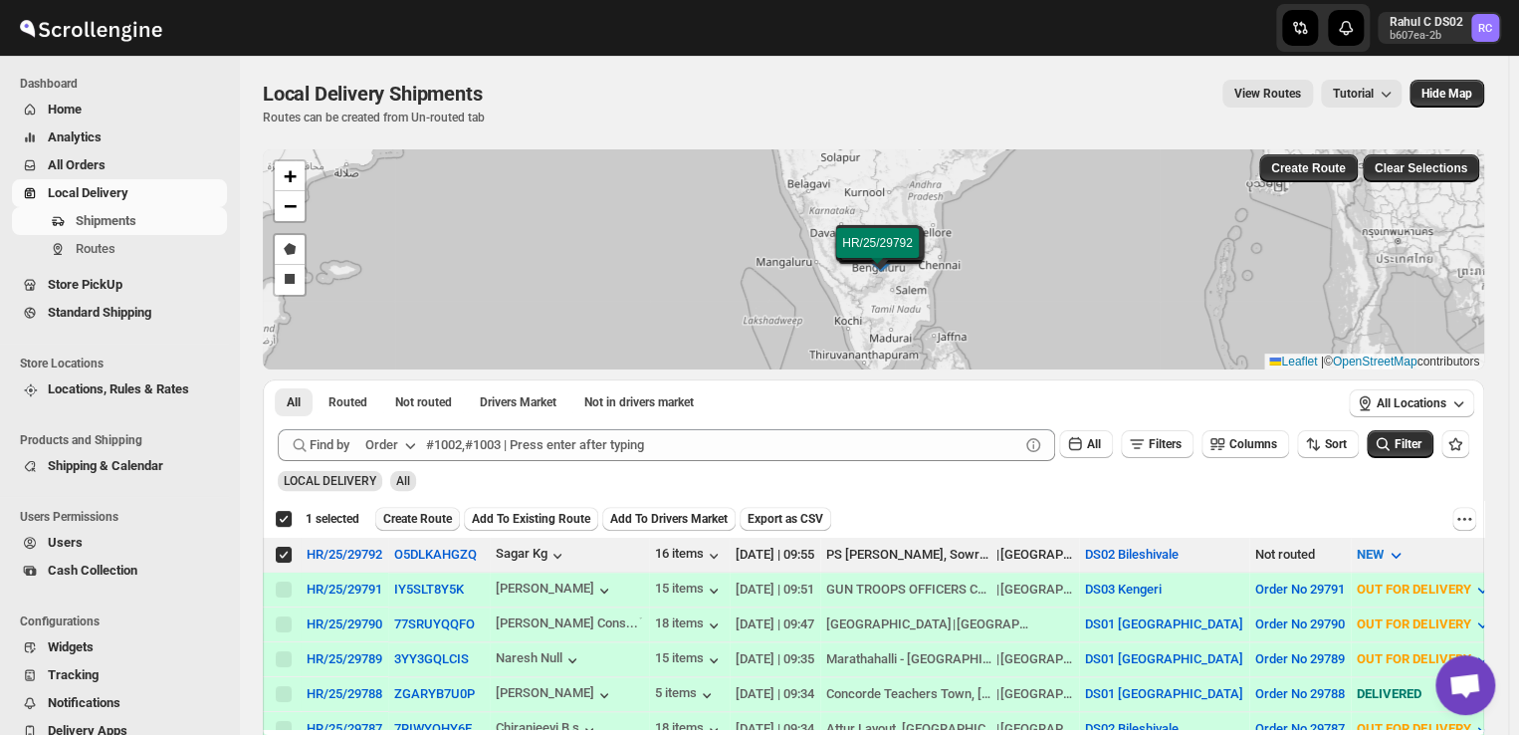
click at [430, 511] on span "Create Route" at bounding box center [417, 519] width 69 height 16
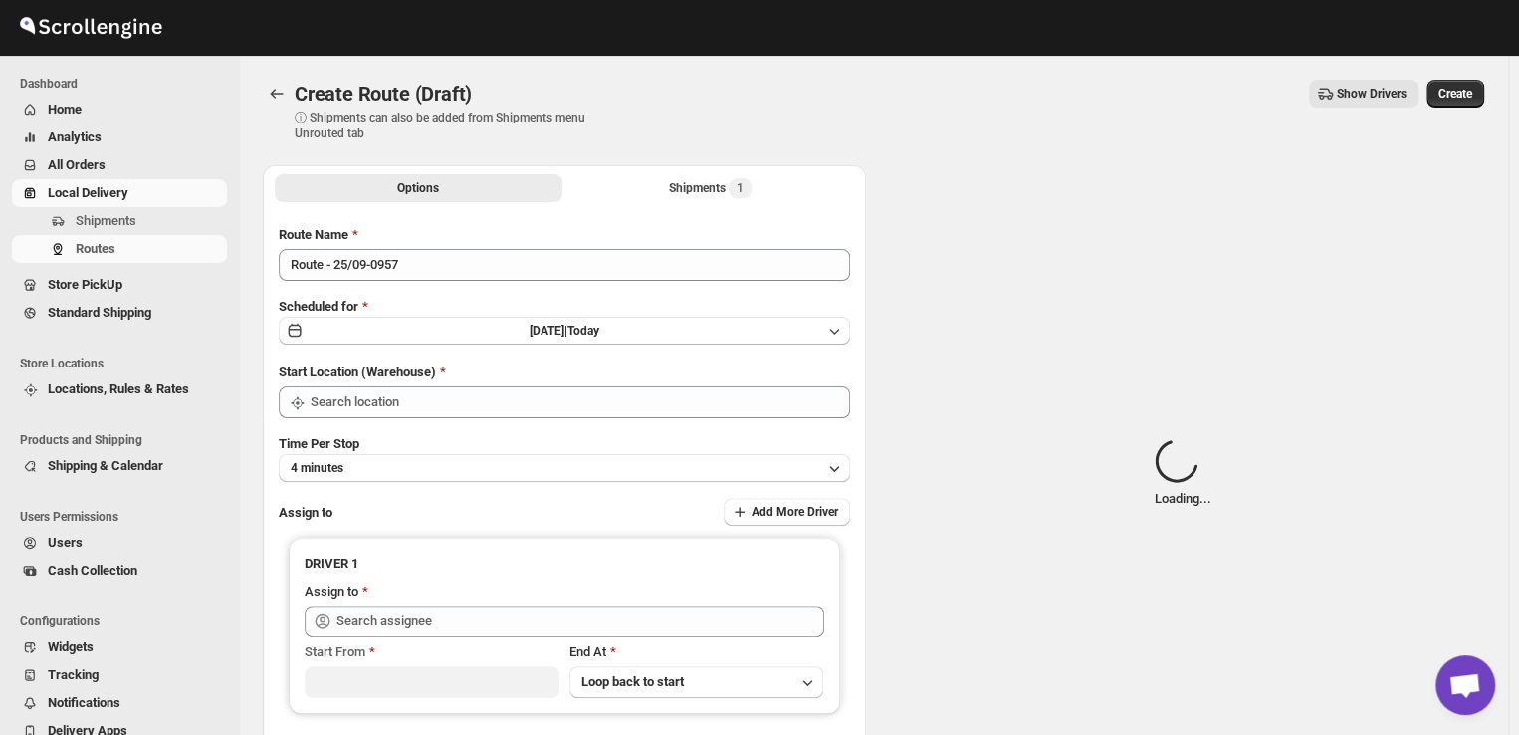
type input "DS02 Bileshivale"
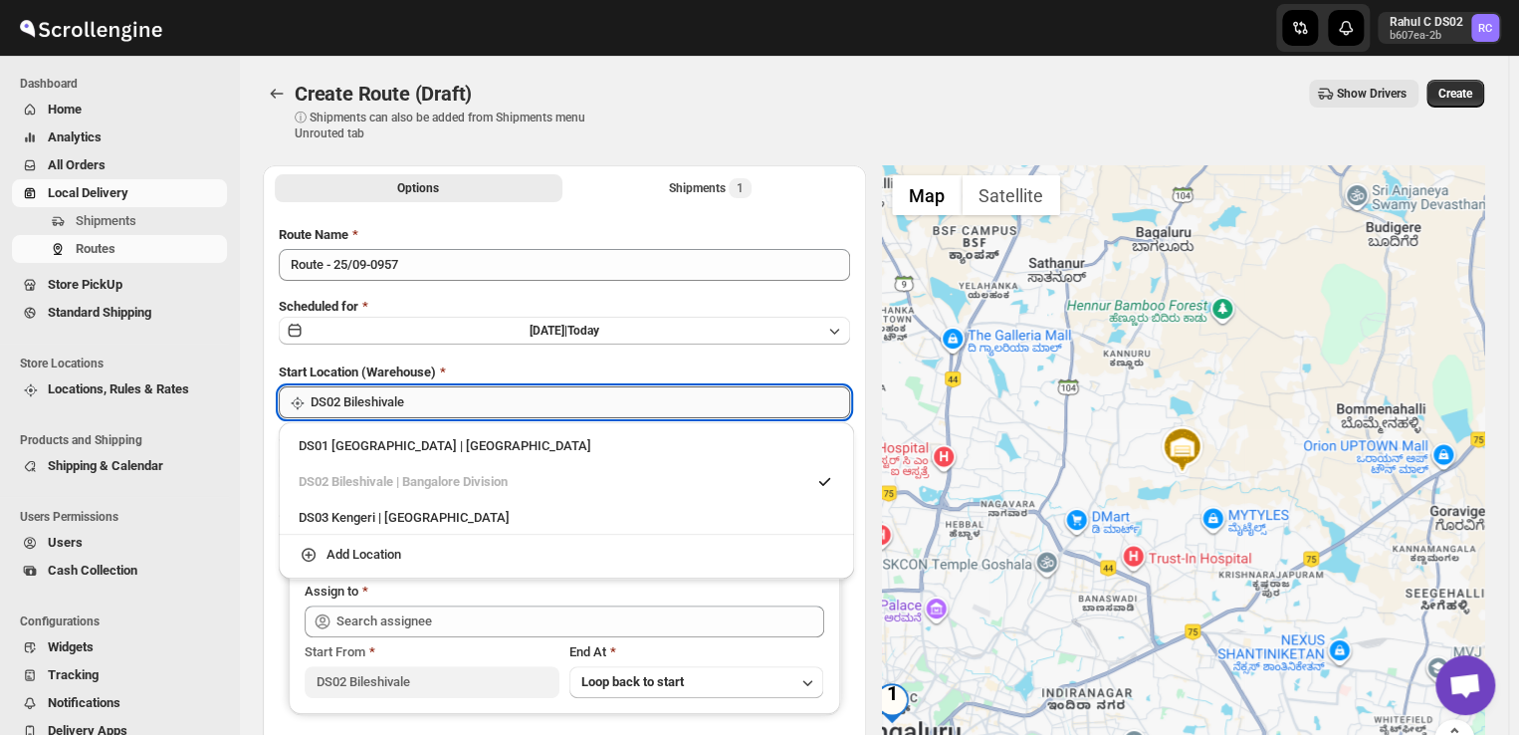
click at [490, 407] on input "DS02 Bileshivale" at bounding box center [580, 402] width 539 height 32
click at [366, 523] on div "DS03 Kengeri | [GEOGRAPHIC_DATA]" at bounding box center [567, 518] width 536 height 20
type input "DS03 Kengeri"
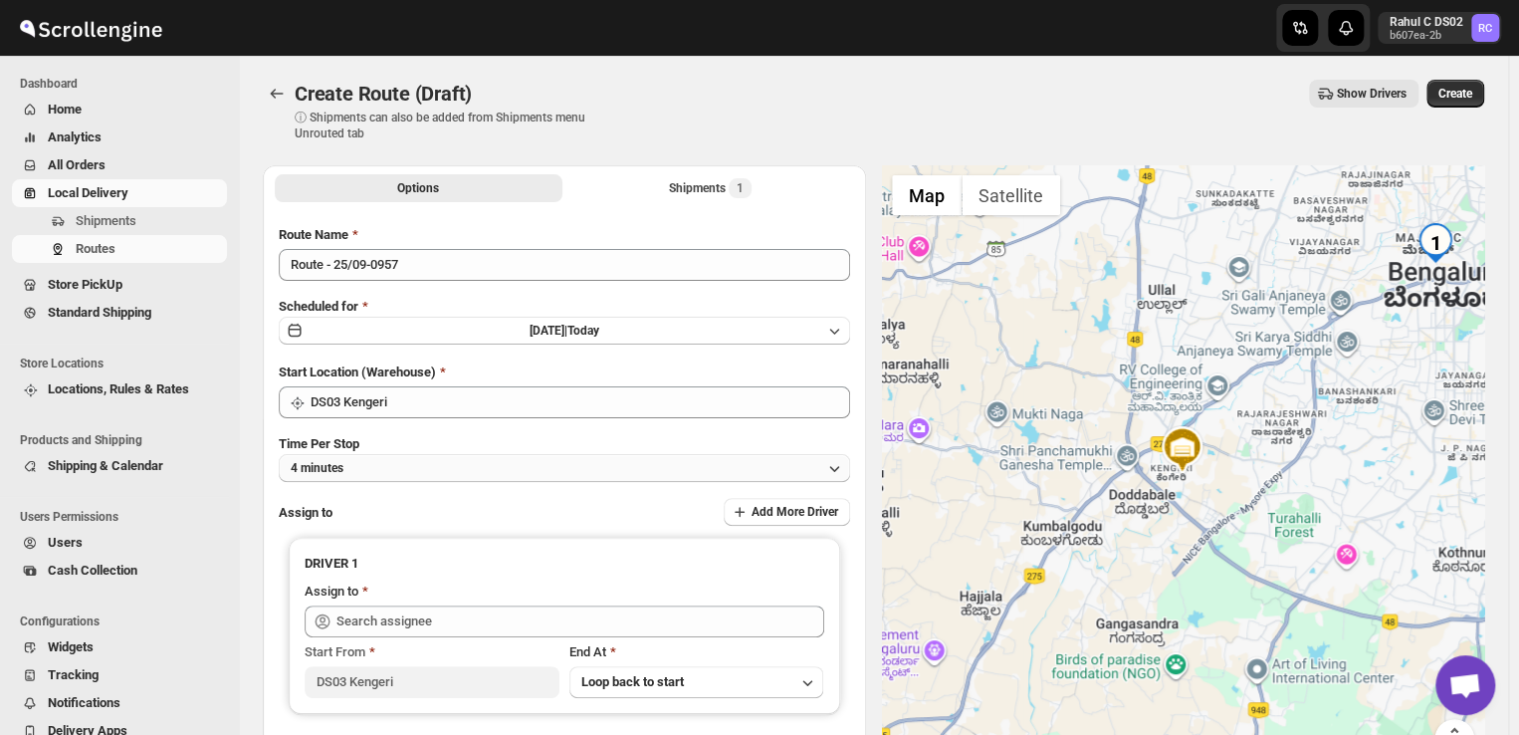
click at [407, 464] on button "4 minutes" at bounding box center [564, 468] width 571 height 28
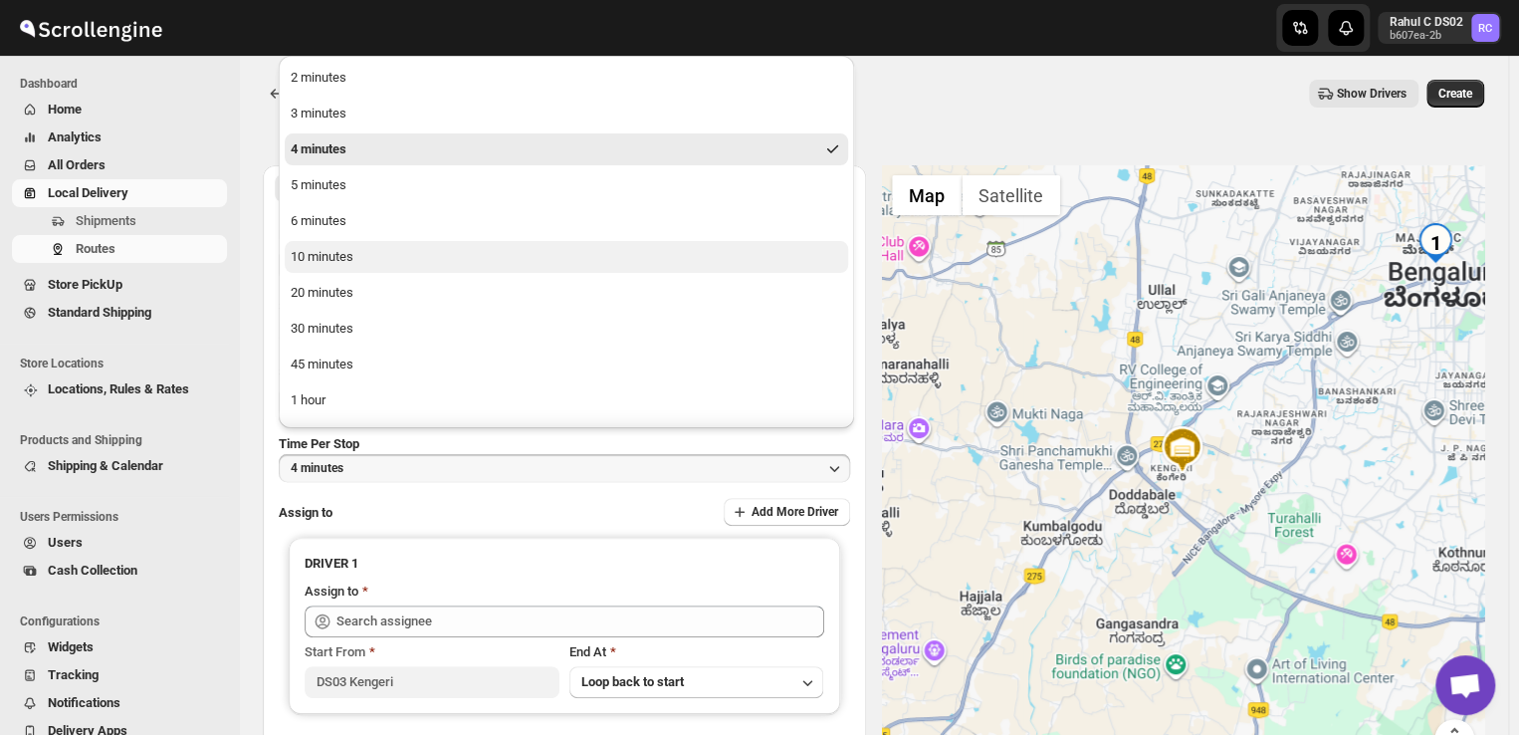
click at [321, 252] on div "10 minutes" at bounding box center [322, 257] width 63 height 20
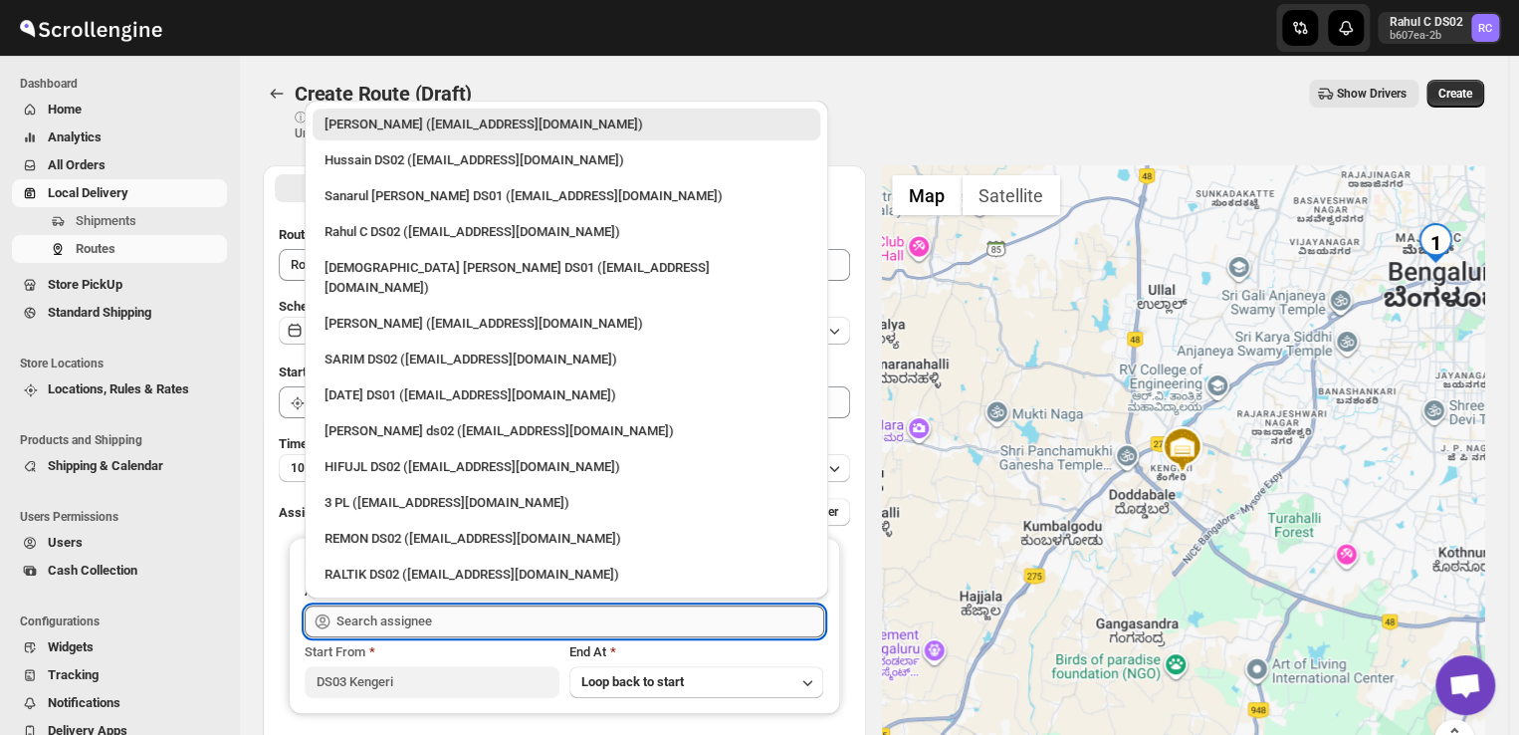
click at [439, 622] on input "text" at bounding box center [580, 621] width 488 height 32
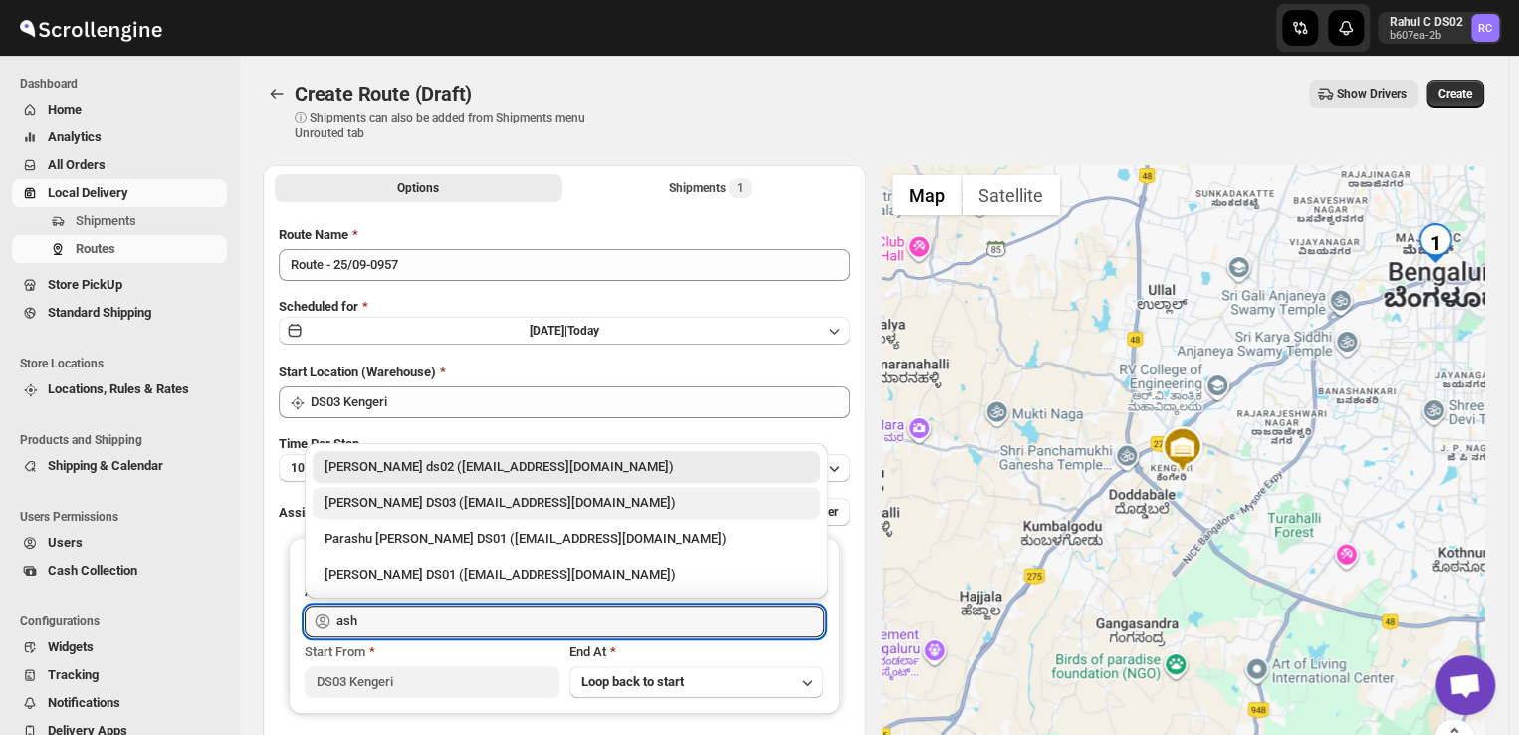
click at [412, 494] on div "[PERSON_NAME] DS03 ([EMAIL_ADDRESS][DOMAIN_NAME])" at bounding box center [566, 503] width 484 height 20
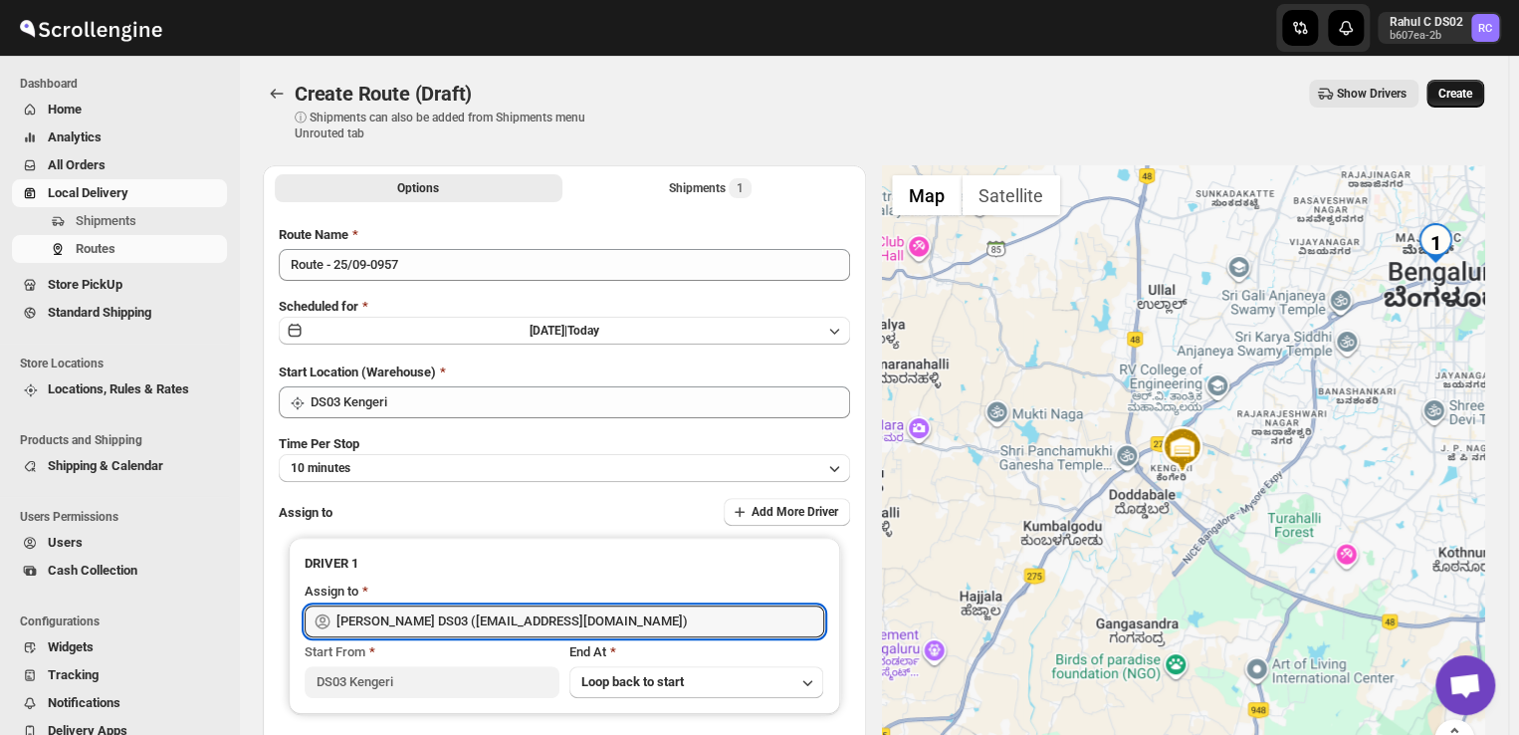
type input "[PERSON_NAME] DS03 ([EMAIL_ADDRESS][DOMAIN_NAME])"
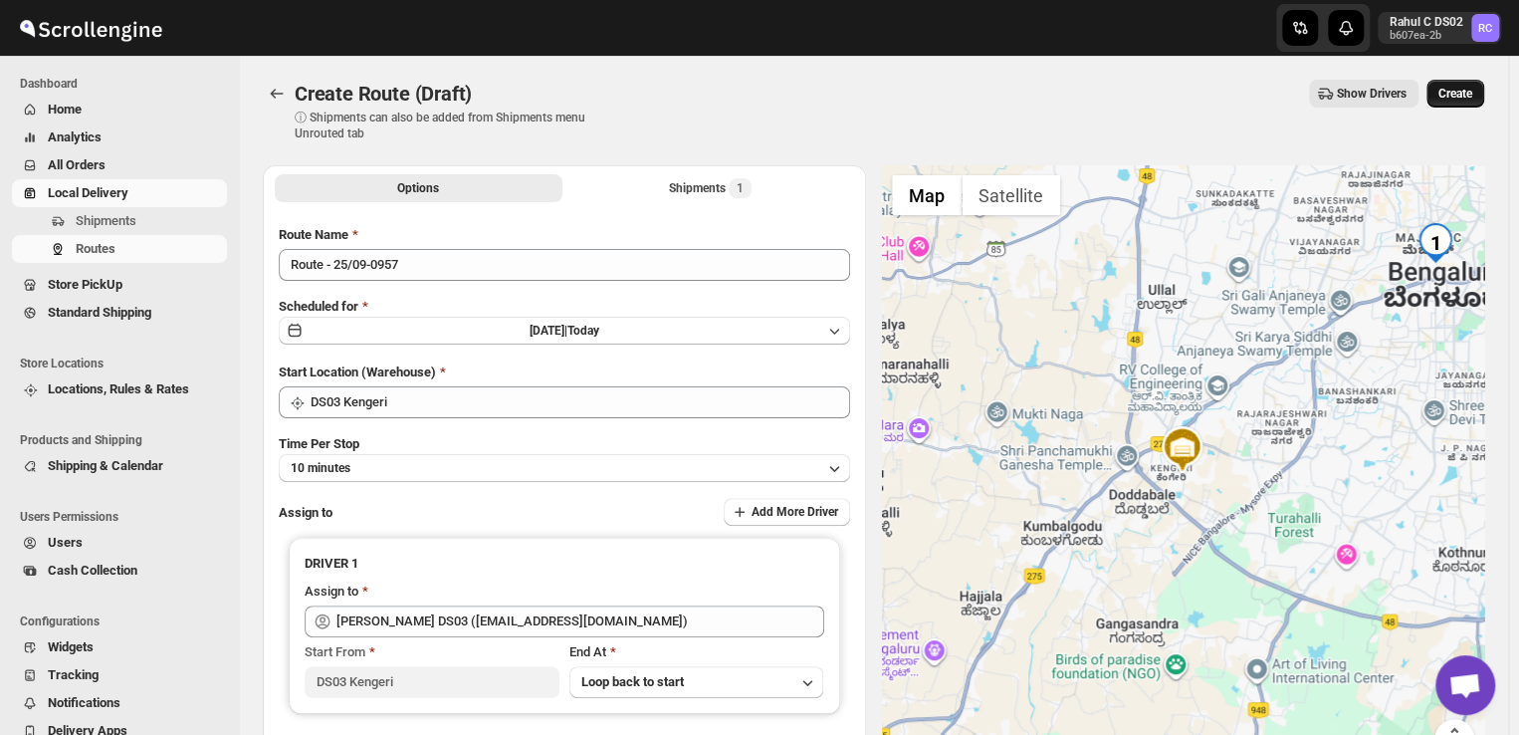
click at [1455, 88] on span "Create" at bounding box center [1455, 94] width 34 height 16
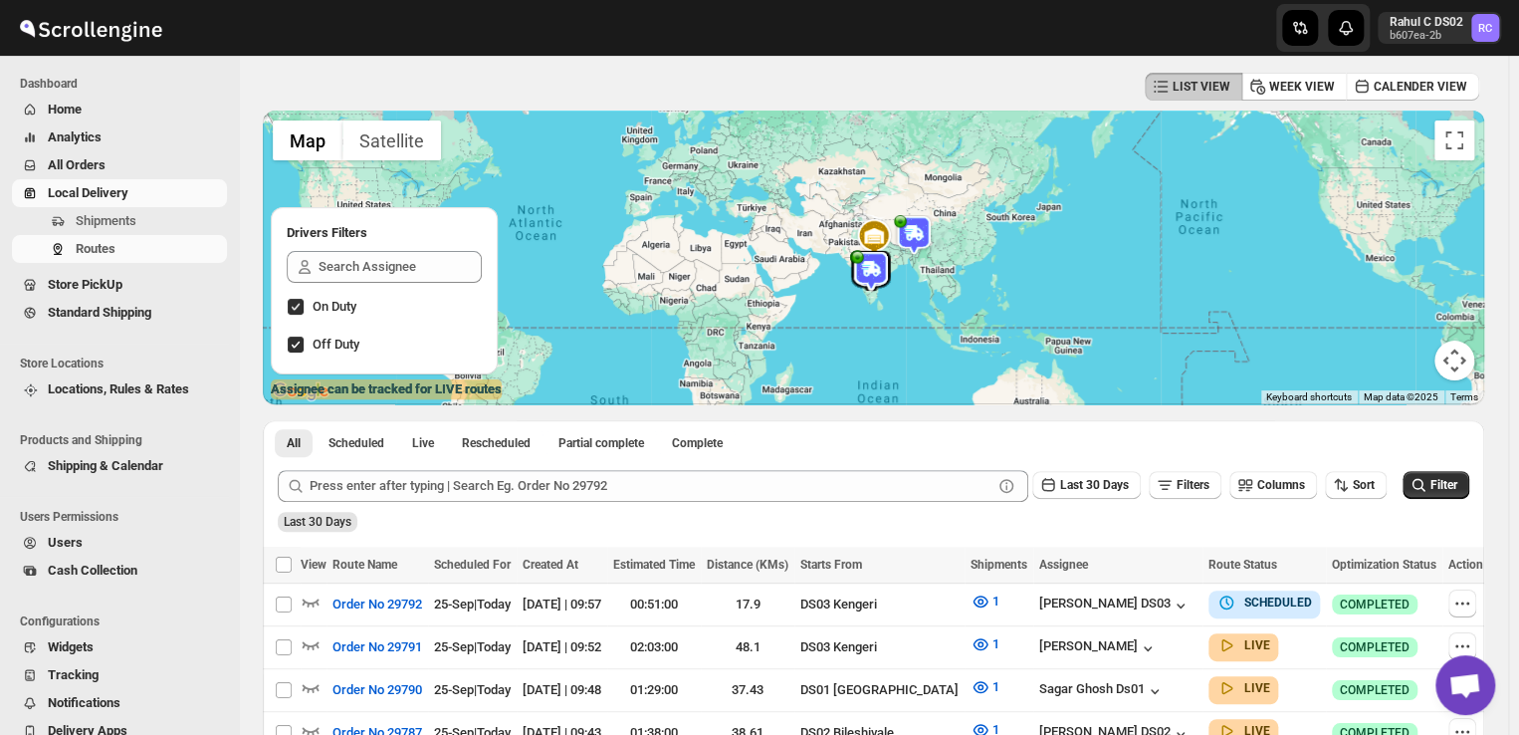
scroll to position [80, 0]
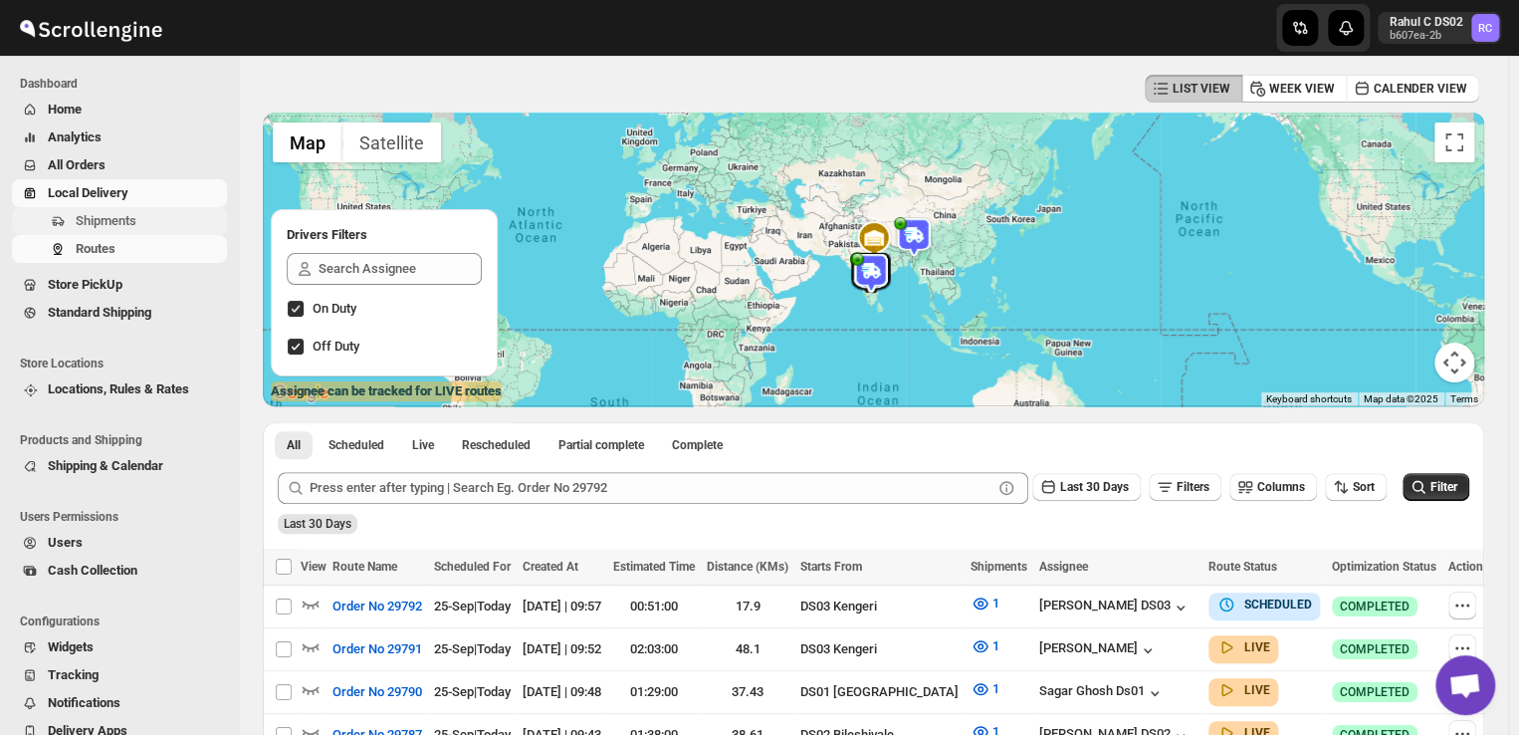
click at [126, 221] on span "Shipments" at bounding box center [106, 220] width 61 height 15
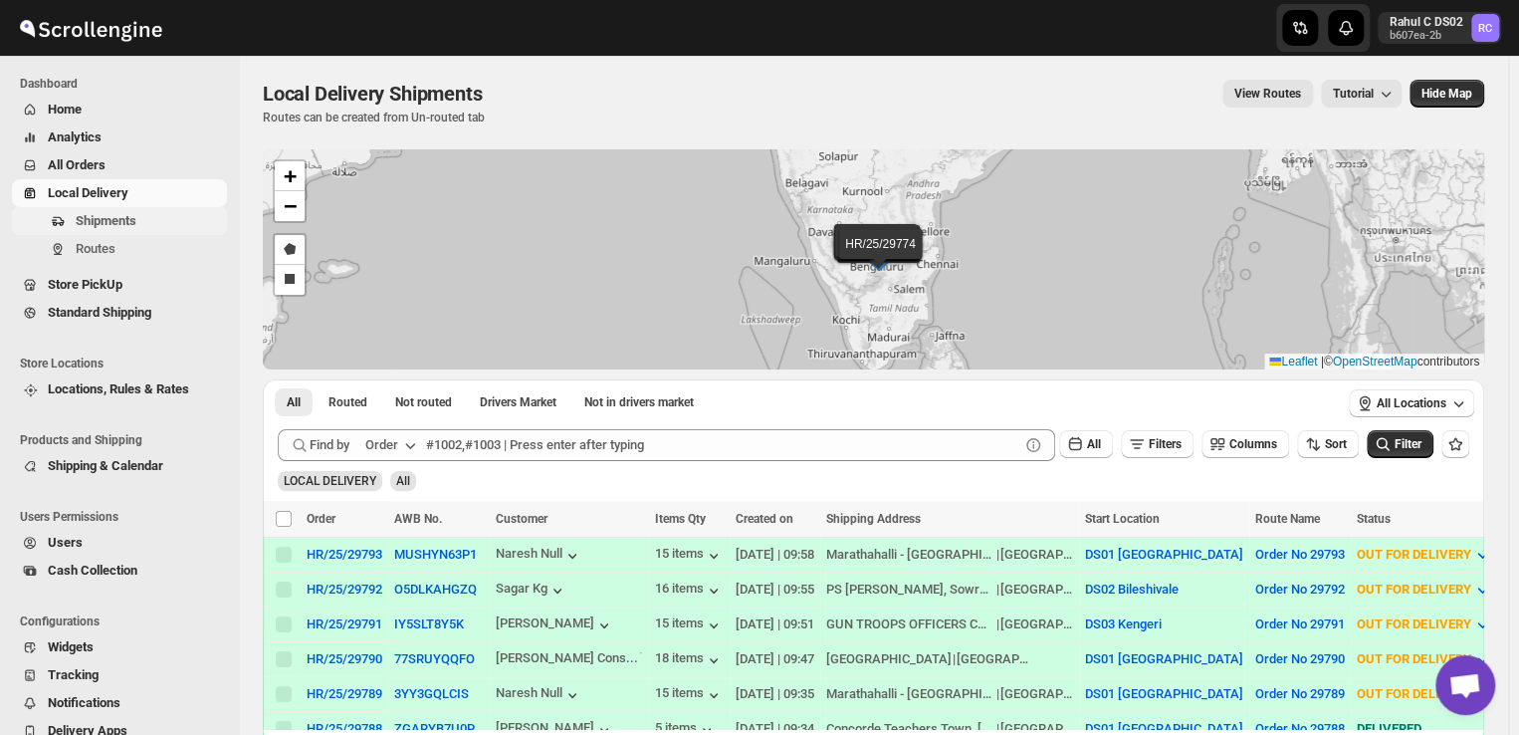
click at [127, 221] on span "Shipments" at bounding box center [106, 220] width 61 height 15
click at [115, 244] on span "Routes" at bounding box center [149, 249] width 147 height 20
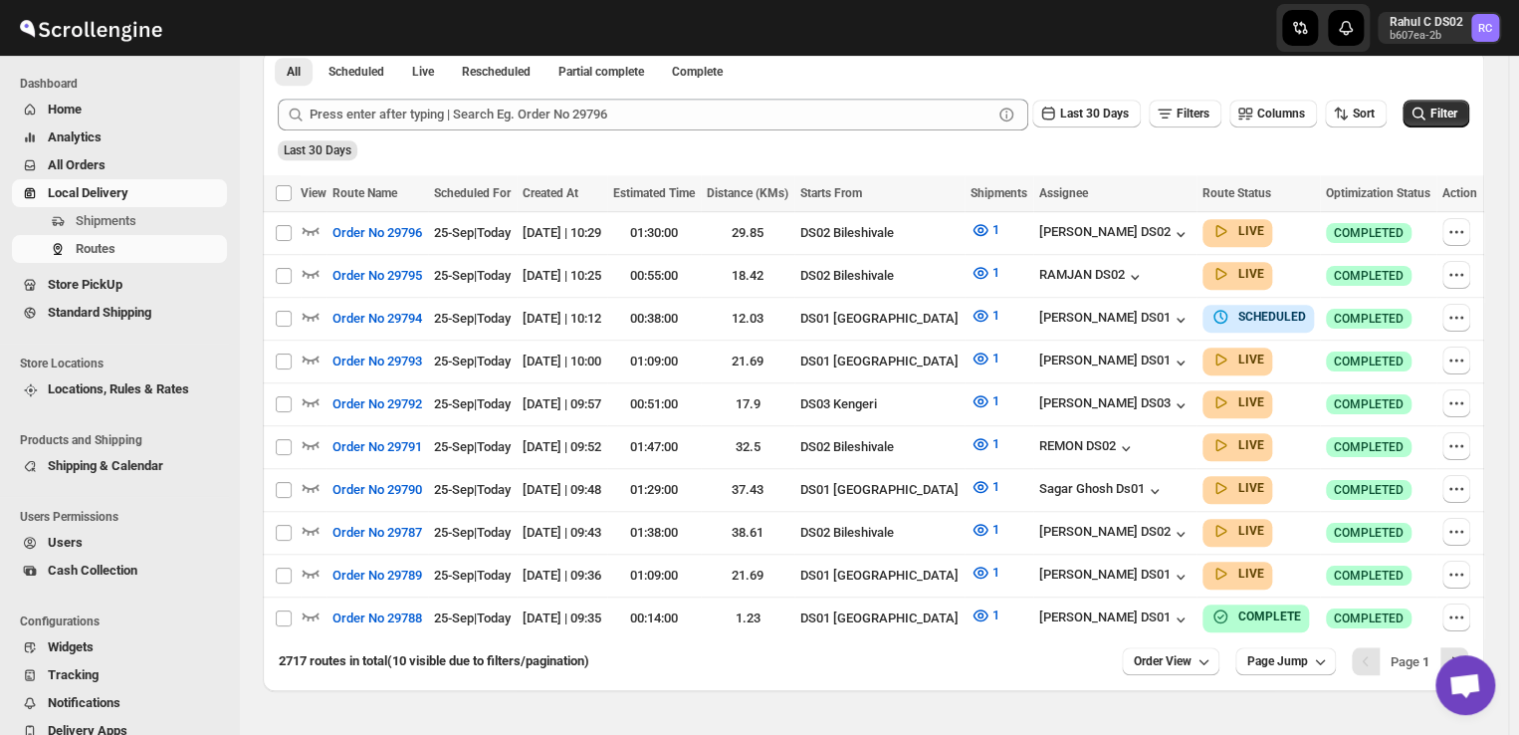
scroll to position [496, 0]
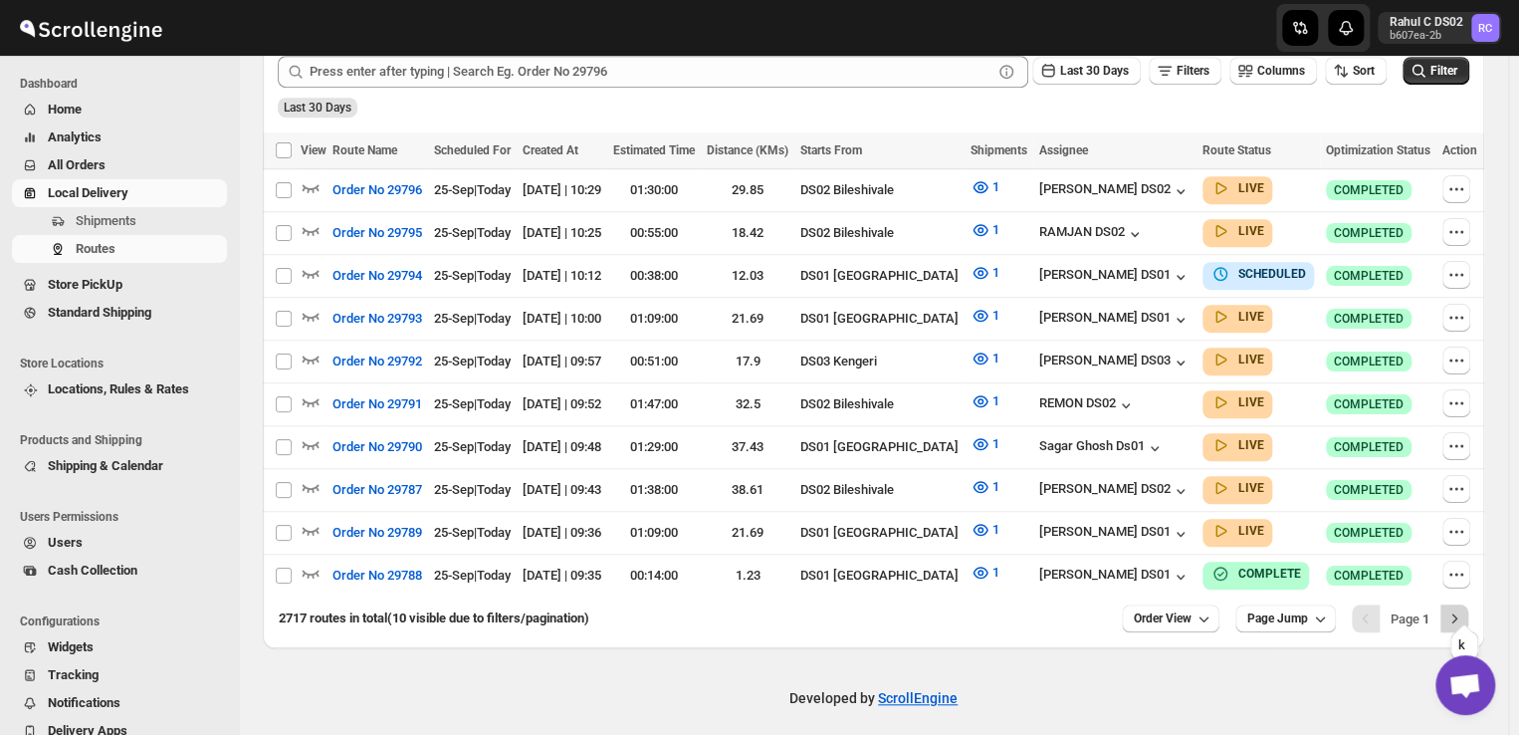
click at [1464, 608] on icon "Next" at bounding box center [1454, 618] width 20 height 20
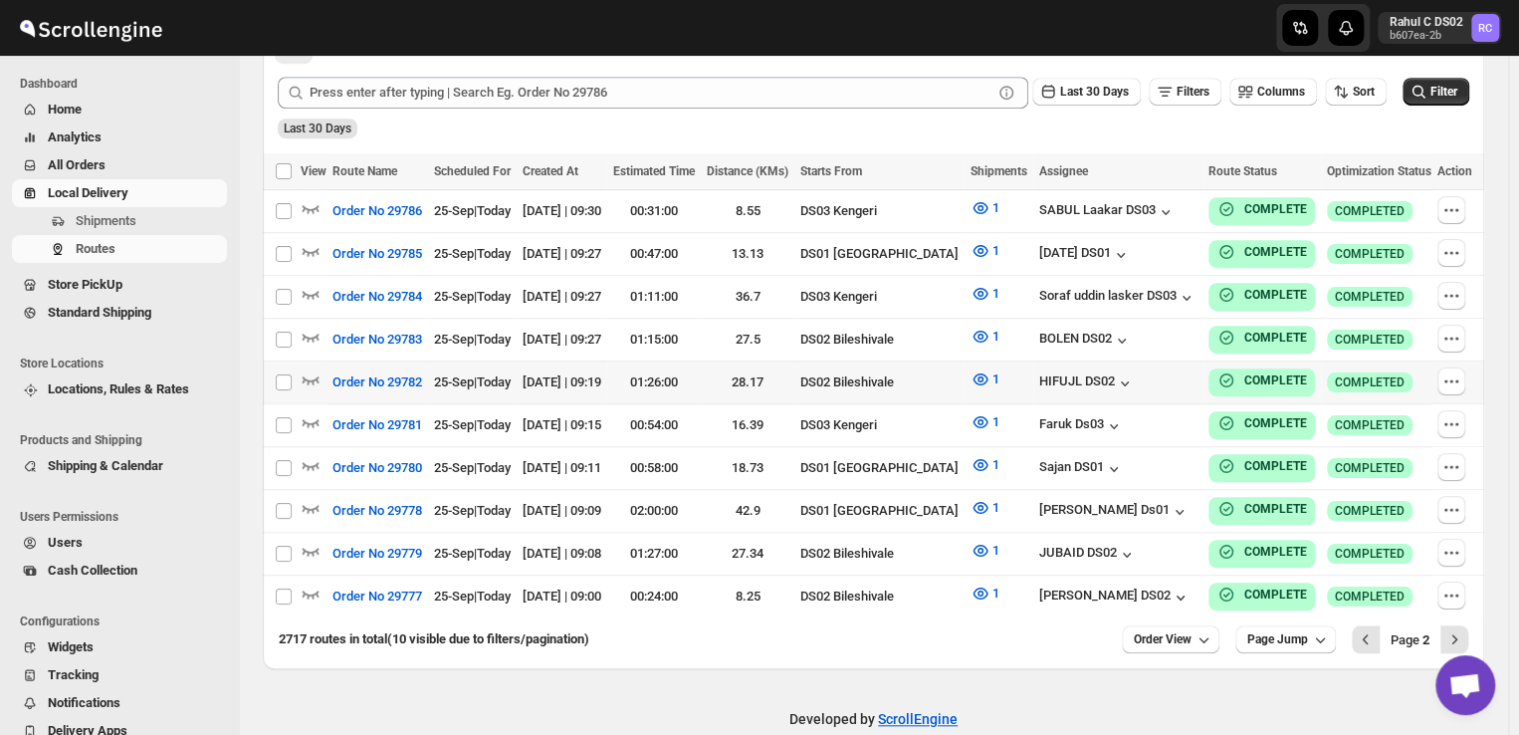
scroll to position [474, 0]
click at [141, 215] on span "Shipments" at bounding box center [149, 221] width 147 height 20
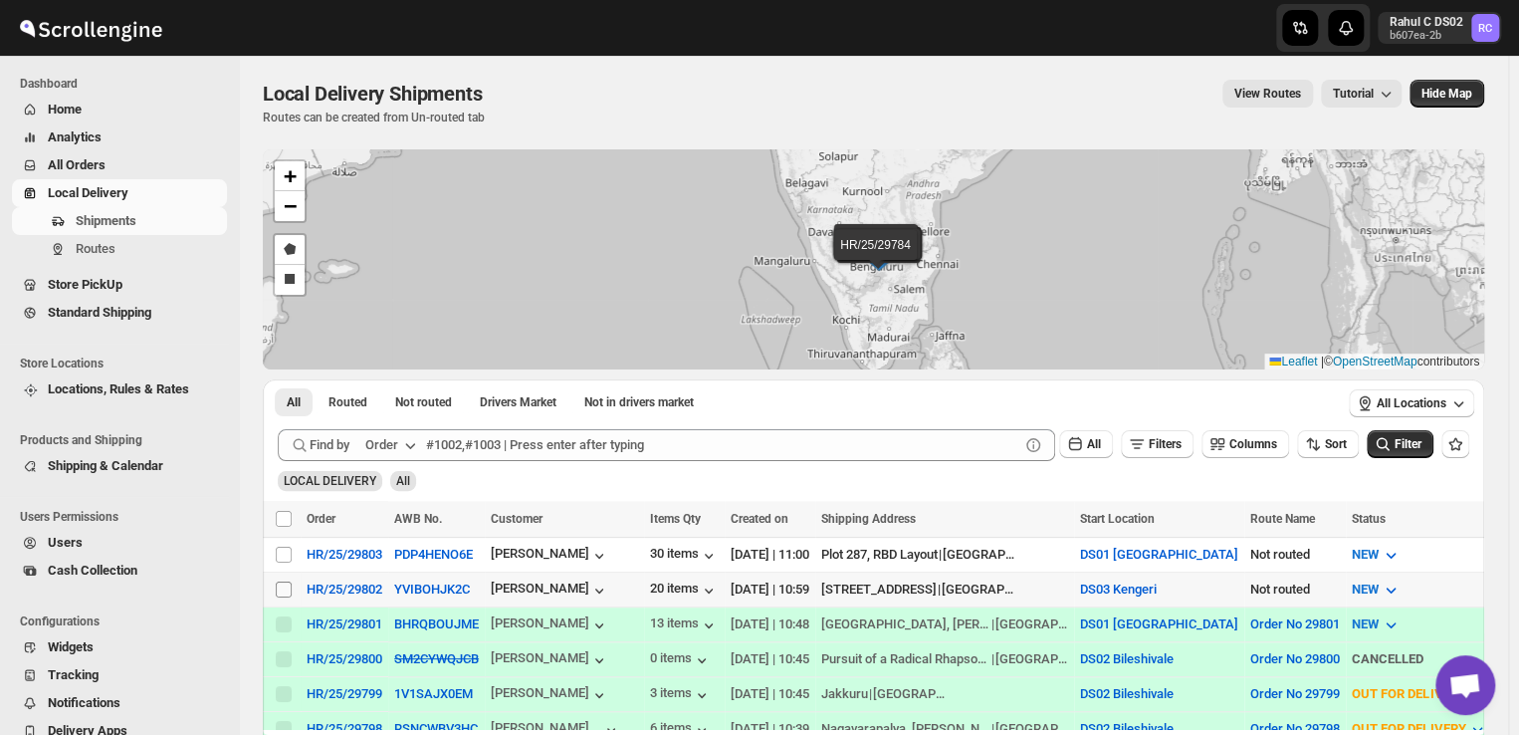
click at [287, 583] on input "Select shipment" at bounding box center [284, 589] width 16 height 16
checkbox input "true"
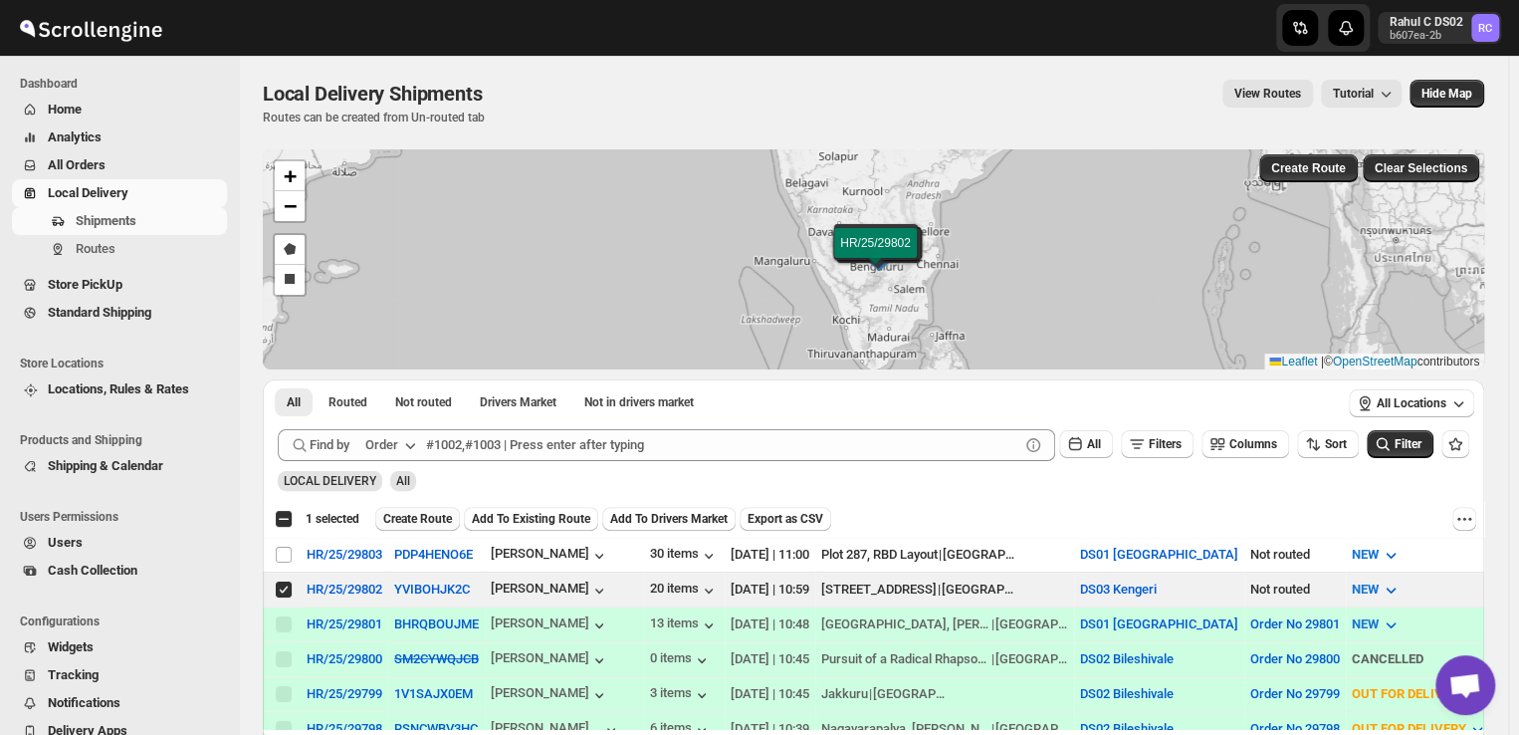
click at [418, 515] on span "Create Route" at bounding box center [417, 519] width 69 height 16
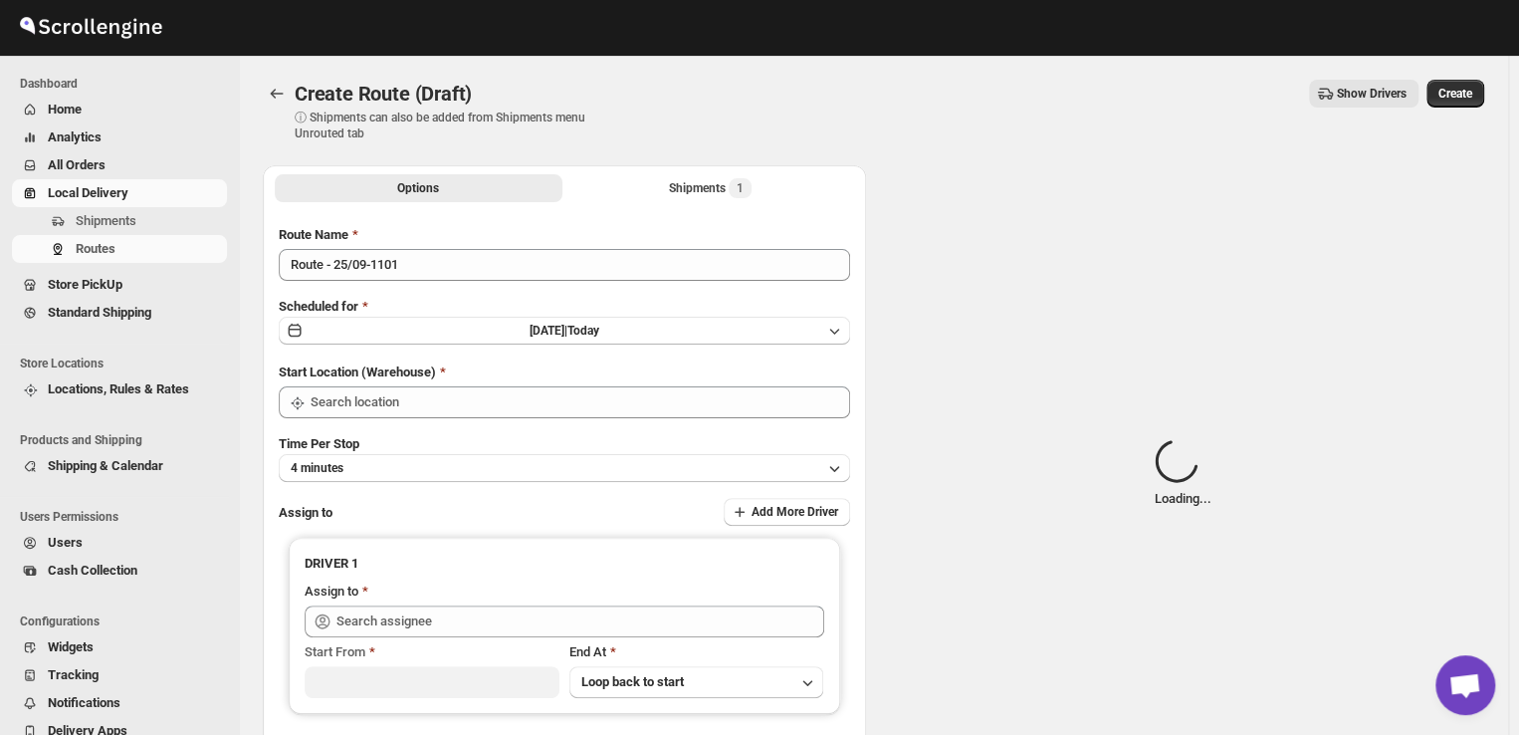
type input "DS03 Kengeri"
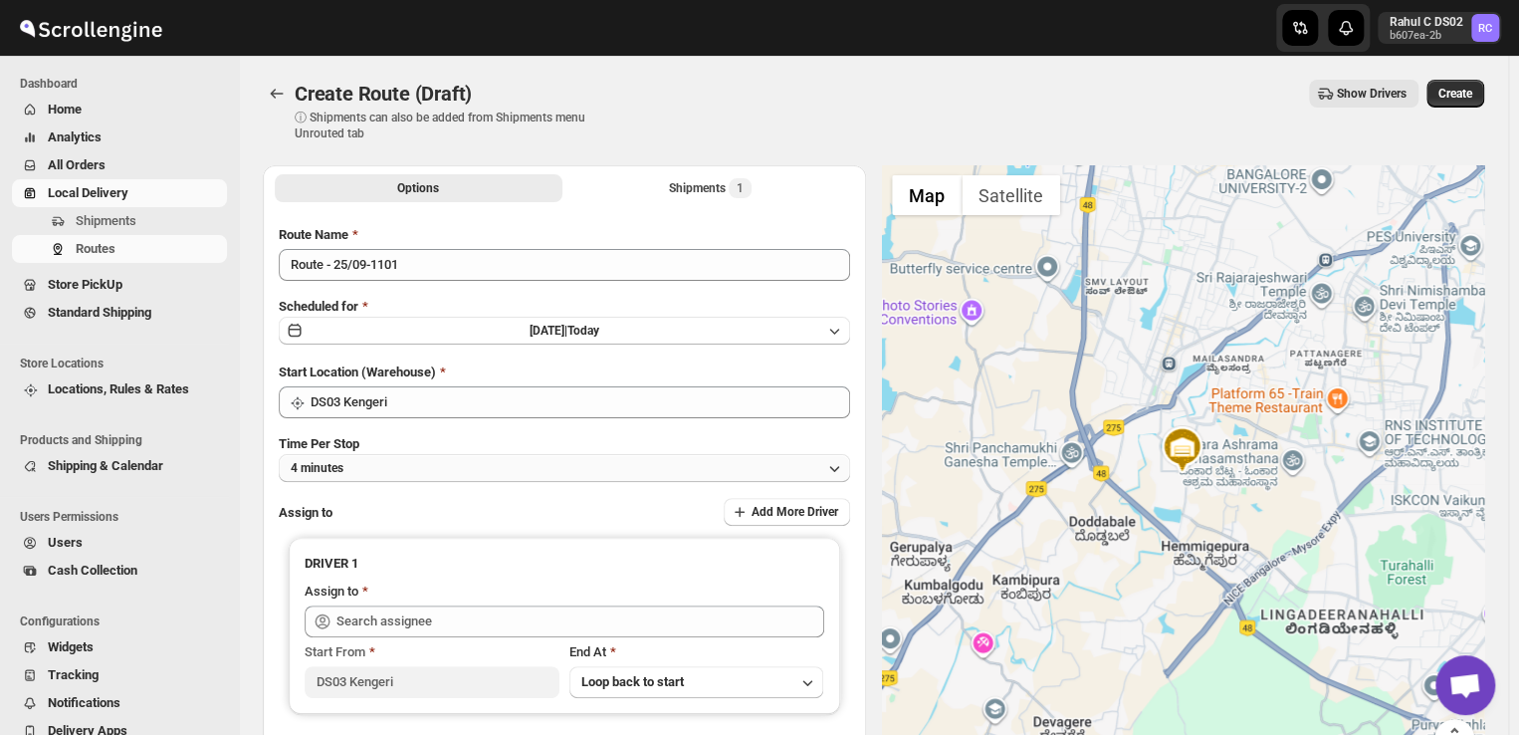
click at [400, 459] on button "4 minutes" at bounding box center [564, 468] width 571 height 28
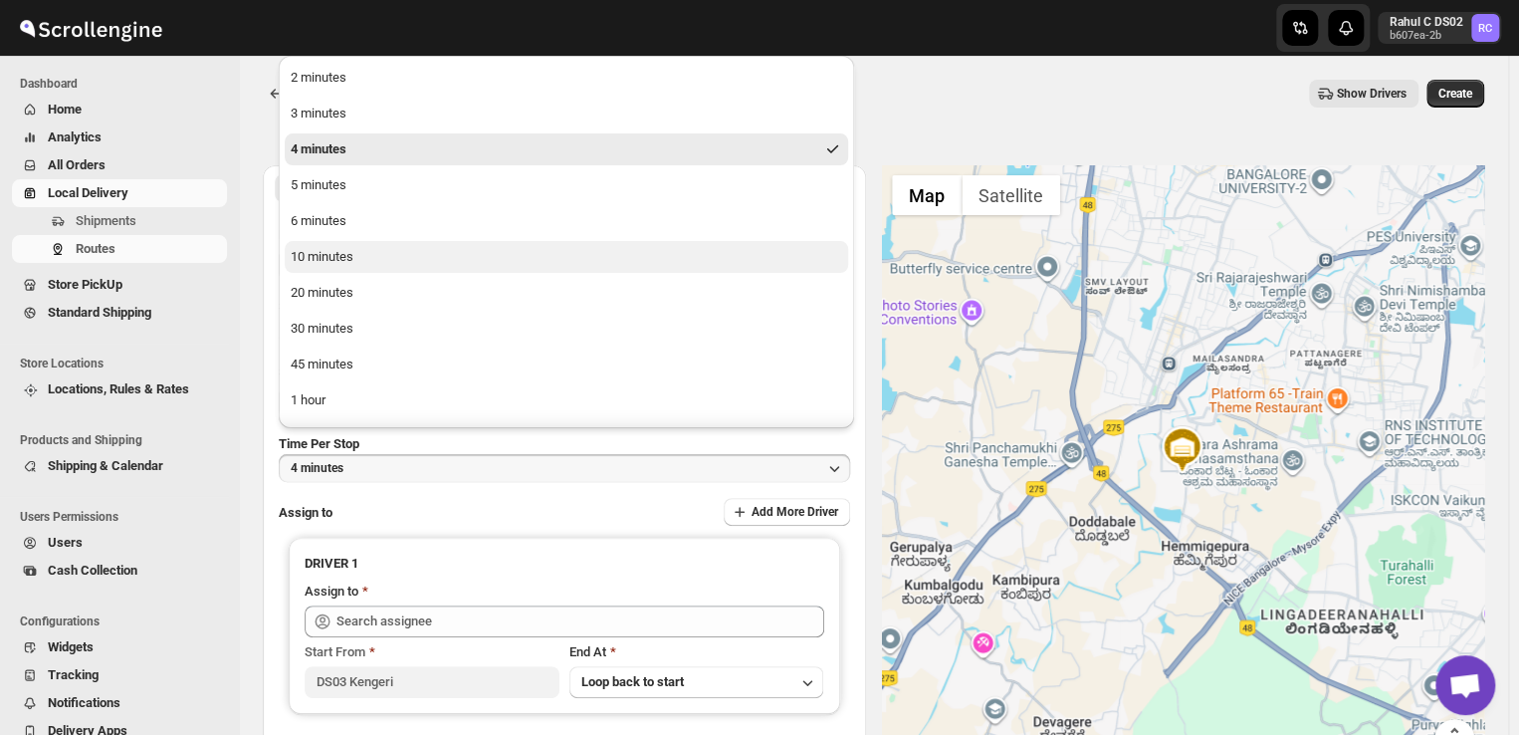
click at [319, 264] on div "10 minutes" at bounding box center [322, 257] width 63 height 20
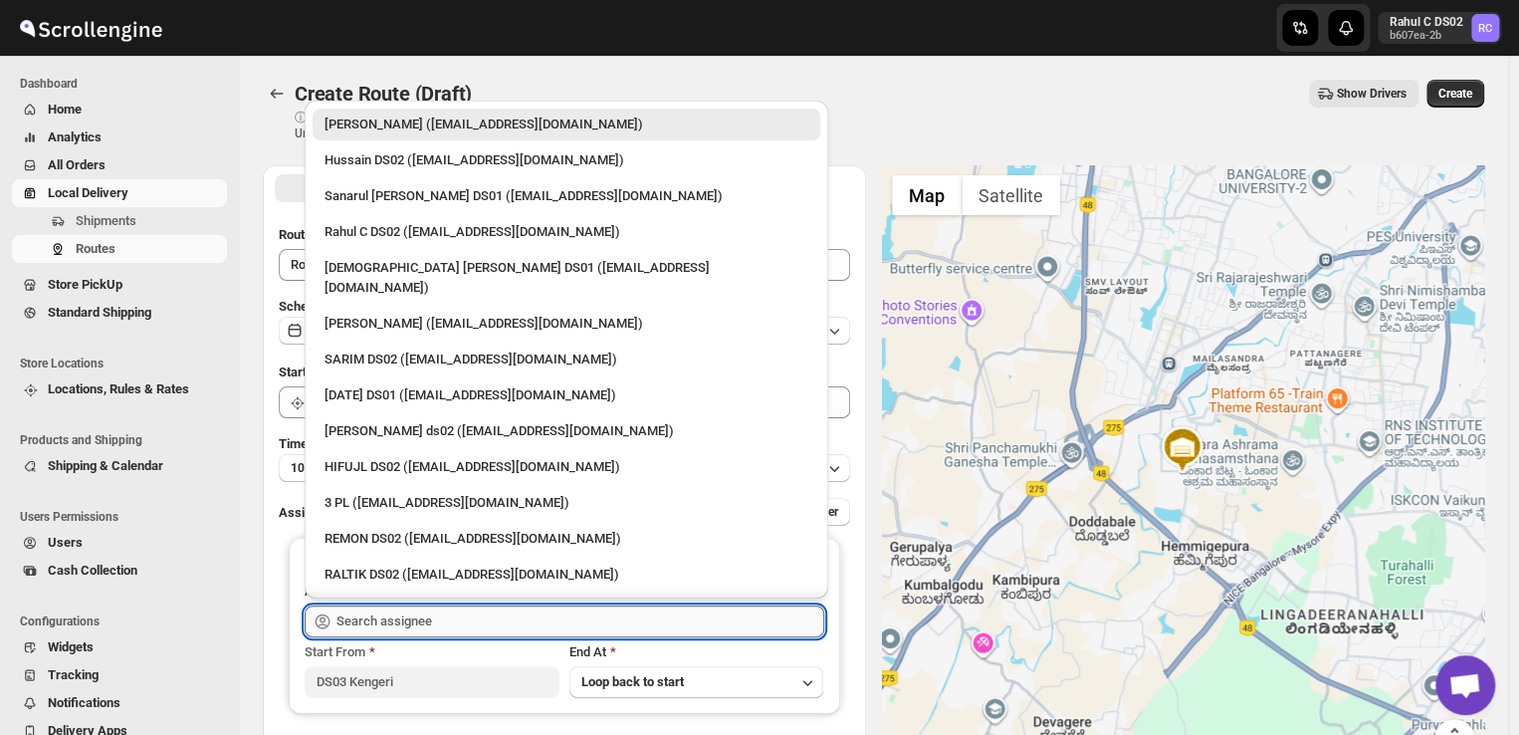
click at [440, 615] on input "text" at bounding box center [580, 621] width 488 height 32
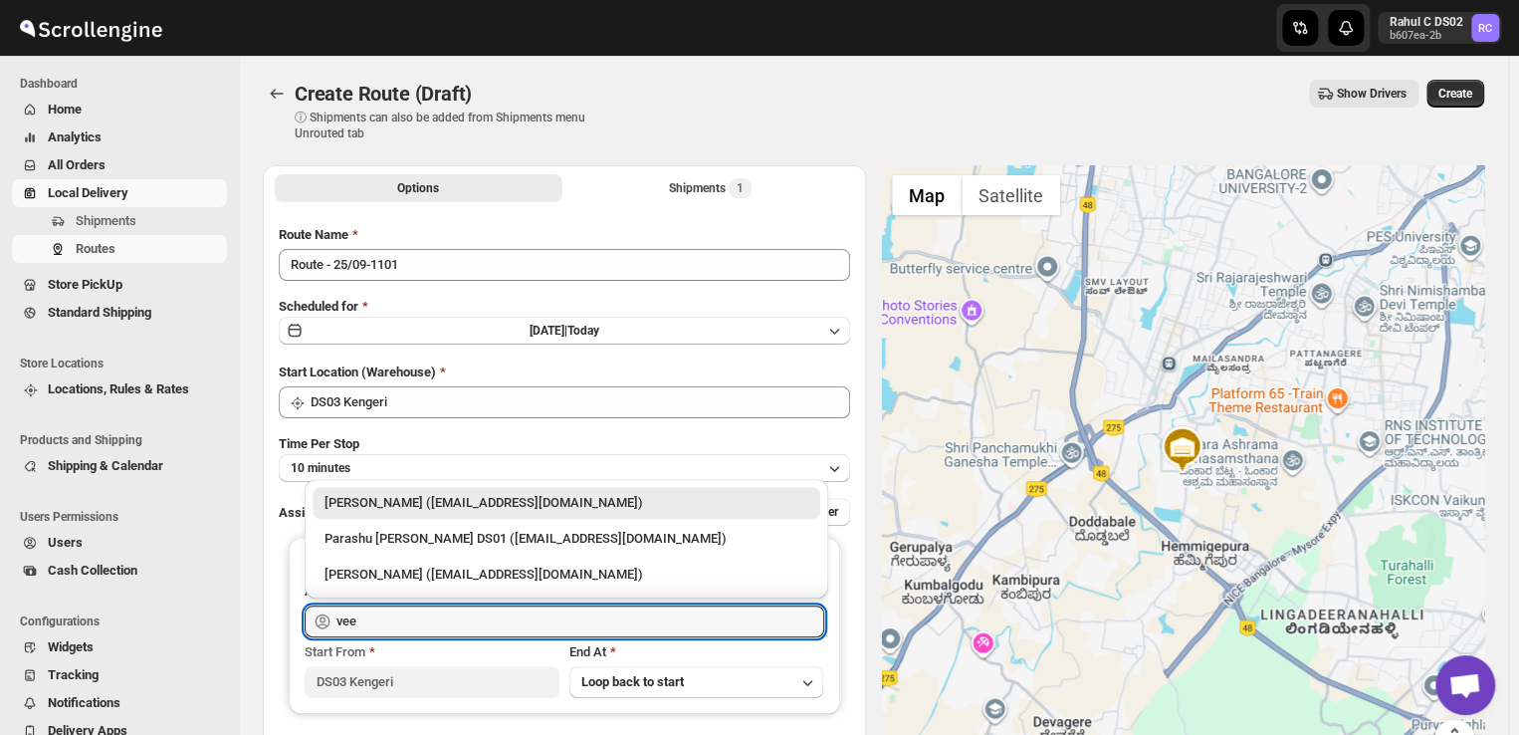
click at [418, 503] on div "[PERSON_NAME] ([EMAIL_ADDRESS][DOMAIN_NAME])" at bounding box center [566, 503] width 484 height 20
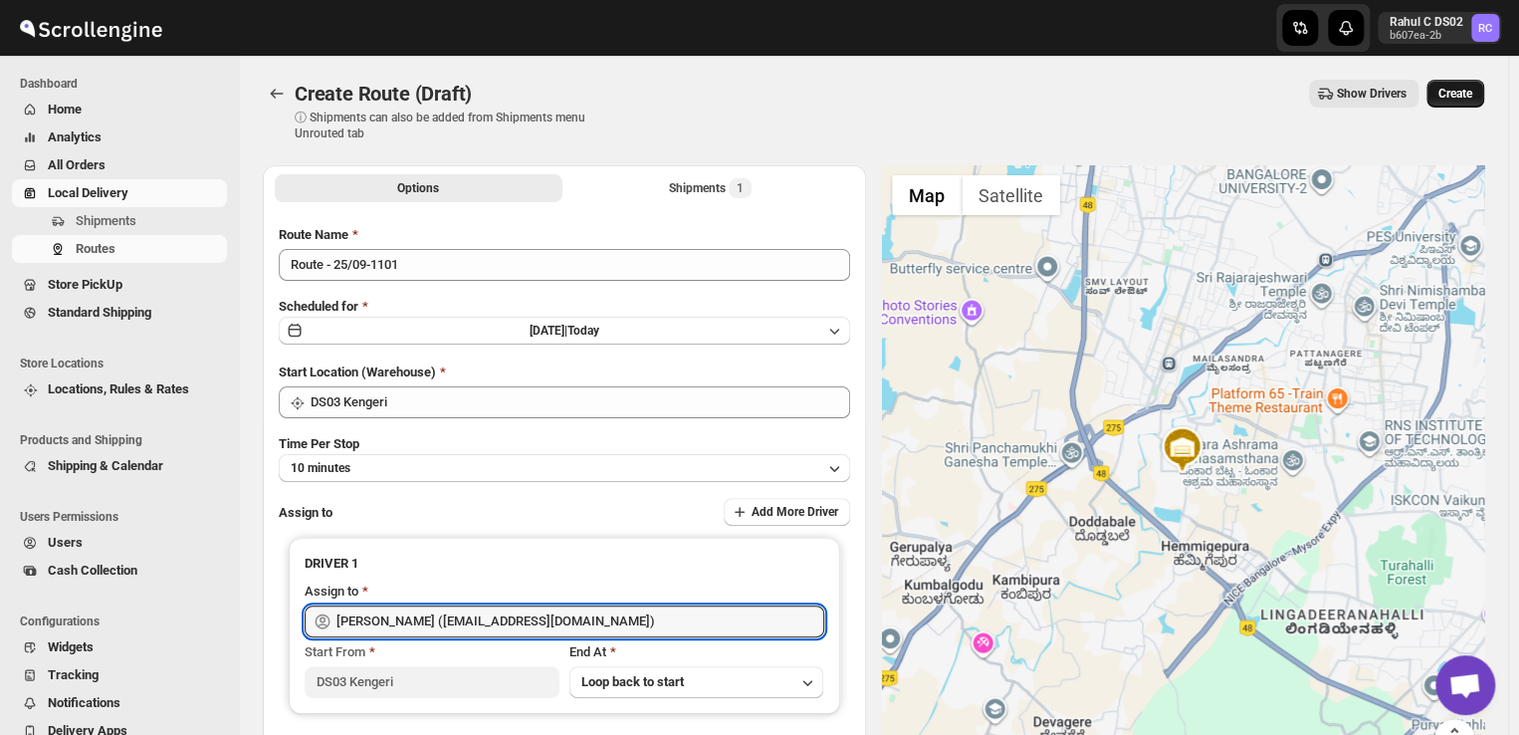
type input "[PERSON_NAME] ([EMAIL_ADDRESS][DOMAIN_NAME])"
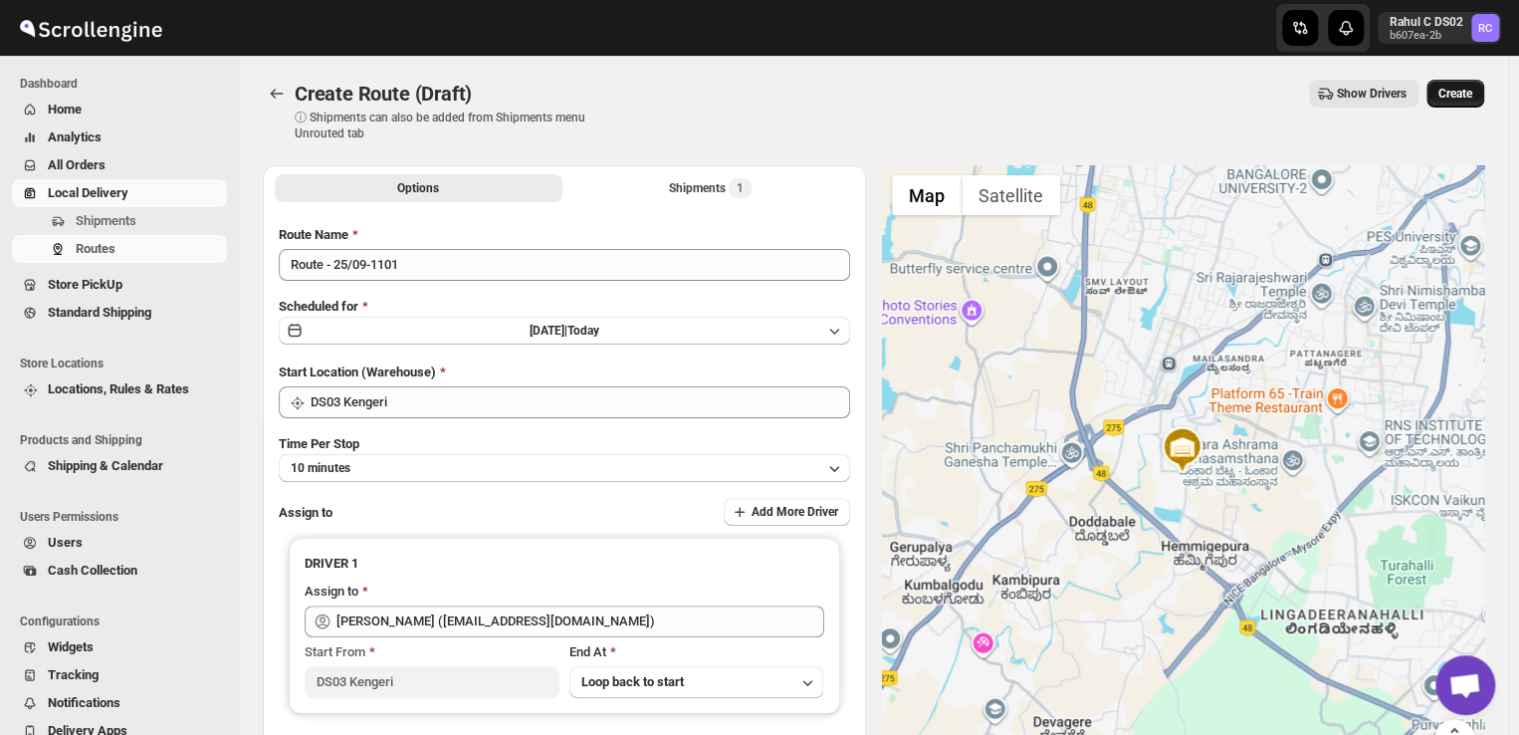
click at [1466, 92] on span "Create" at bounding box center [1455, 94] width 34 height 16
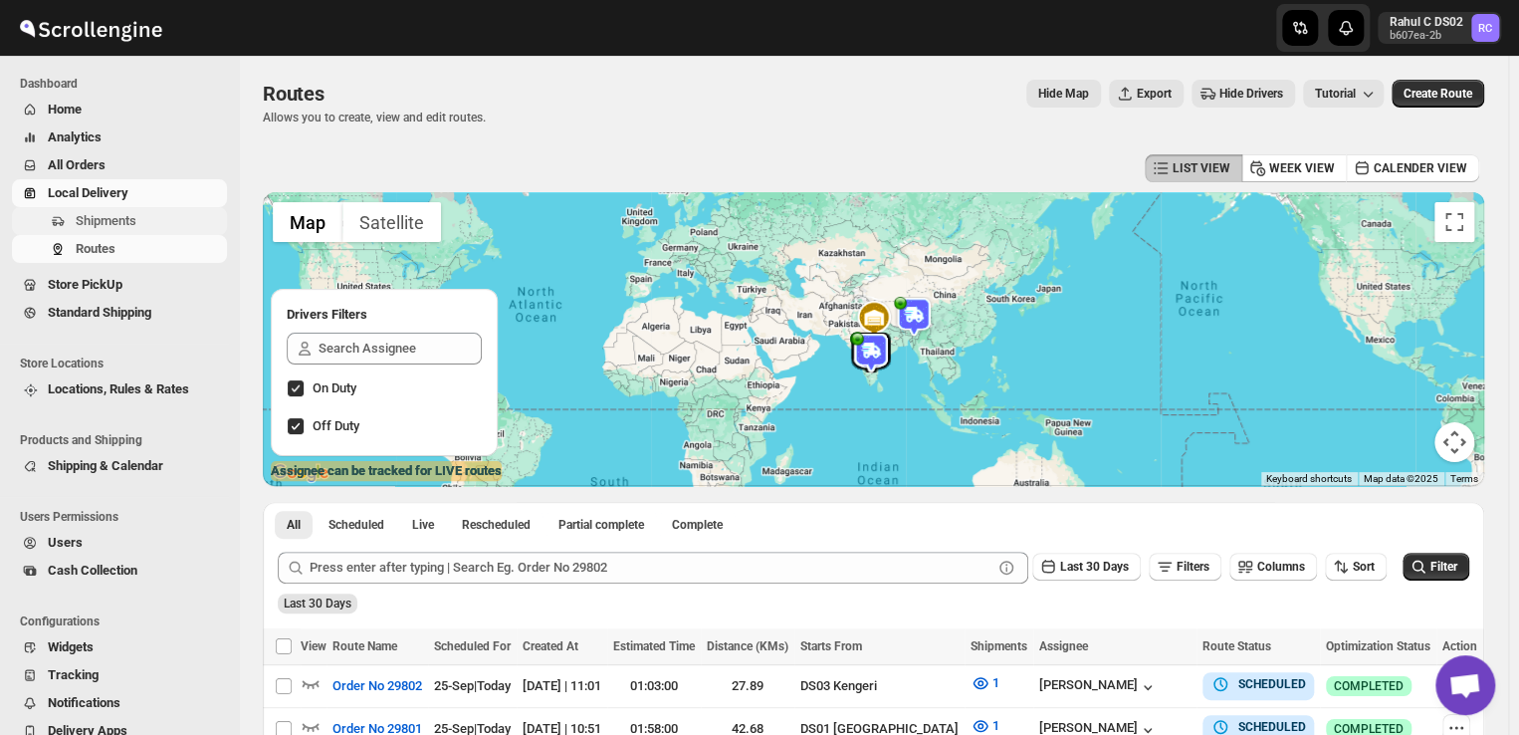
click at [135, 216] on span "Shipments" at bounding box center [149, 221] width 147 height 20
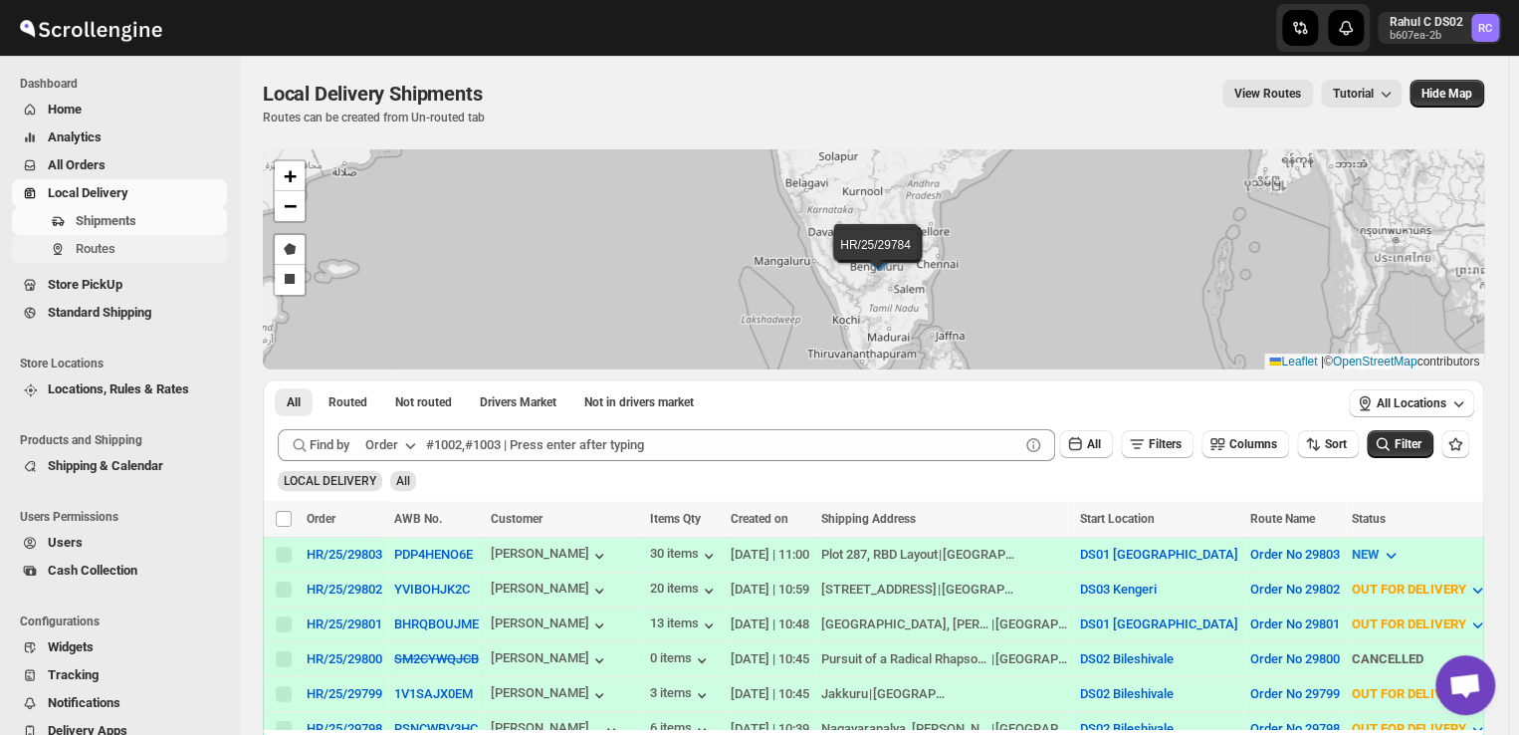
click at [129, 246] on span "Routes" at bounding box center [149, 249] width 147 height 20
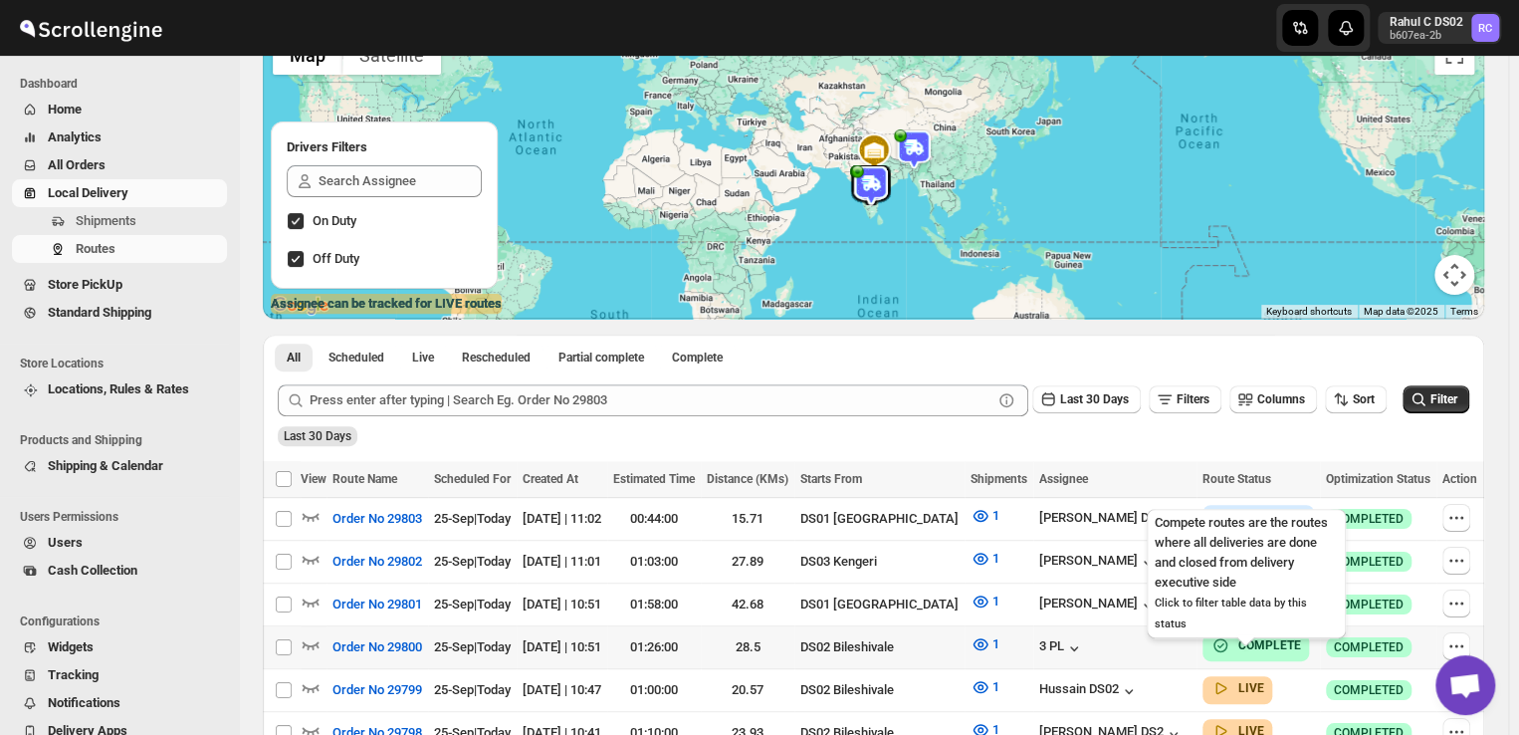
scroll to position [169, 0]
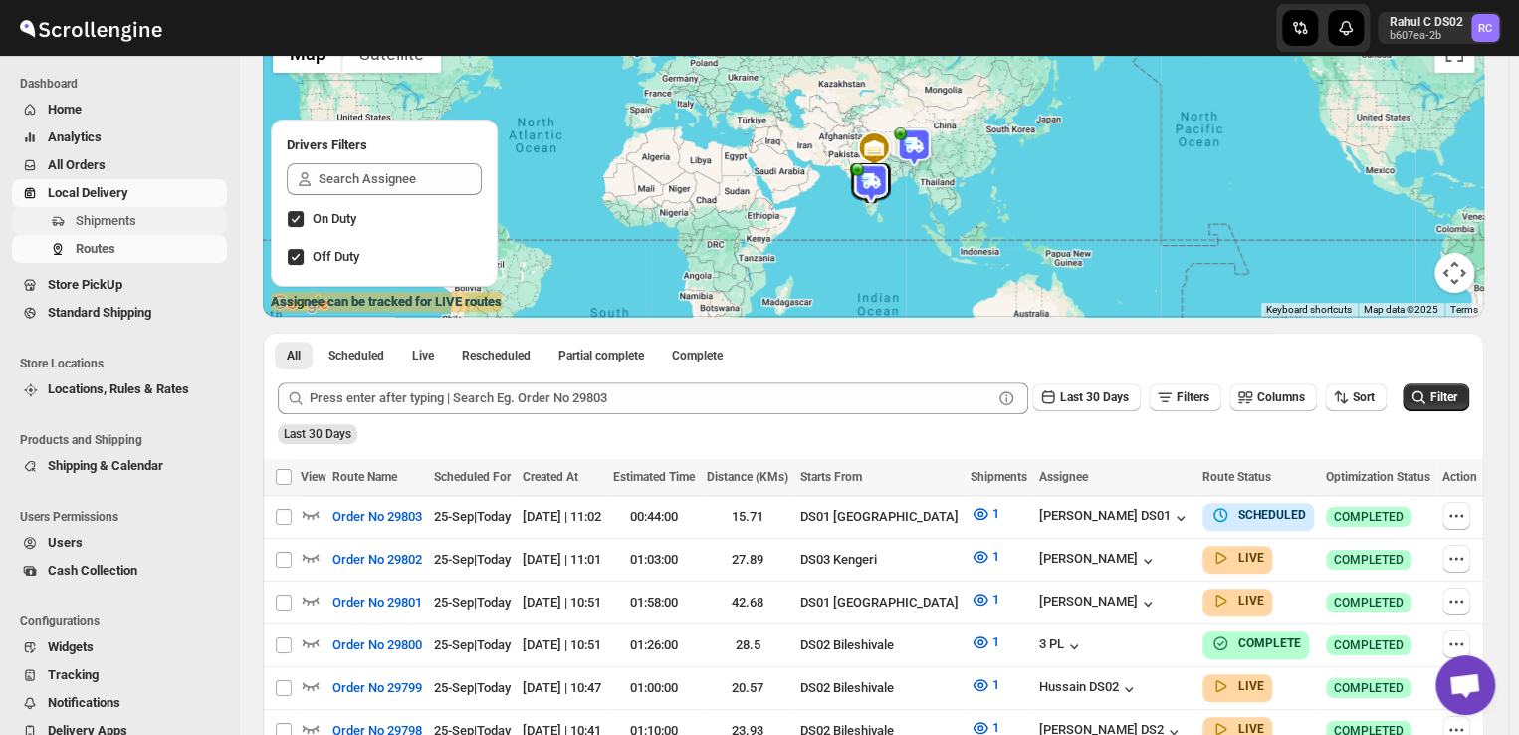
click at [109, 213] on span "Shipments" at bounding box center [106, 220] width 61 height 15
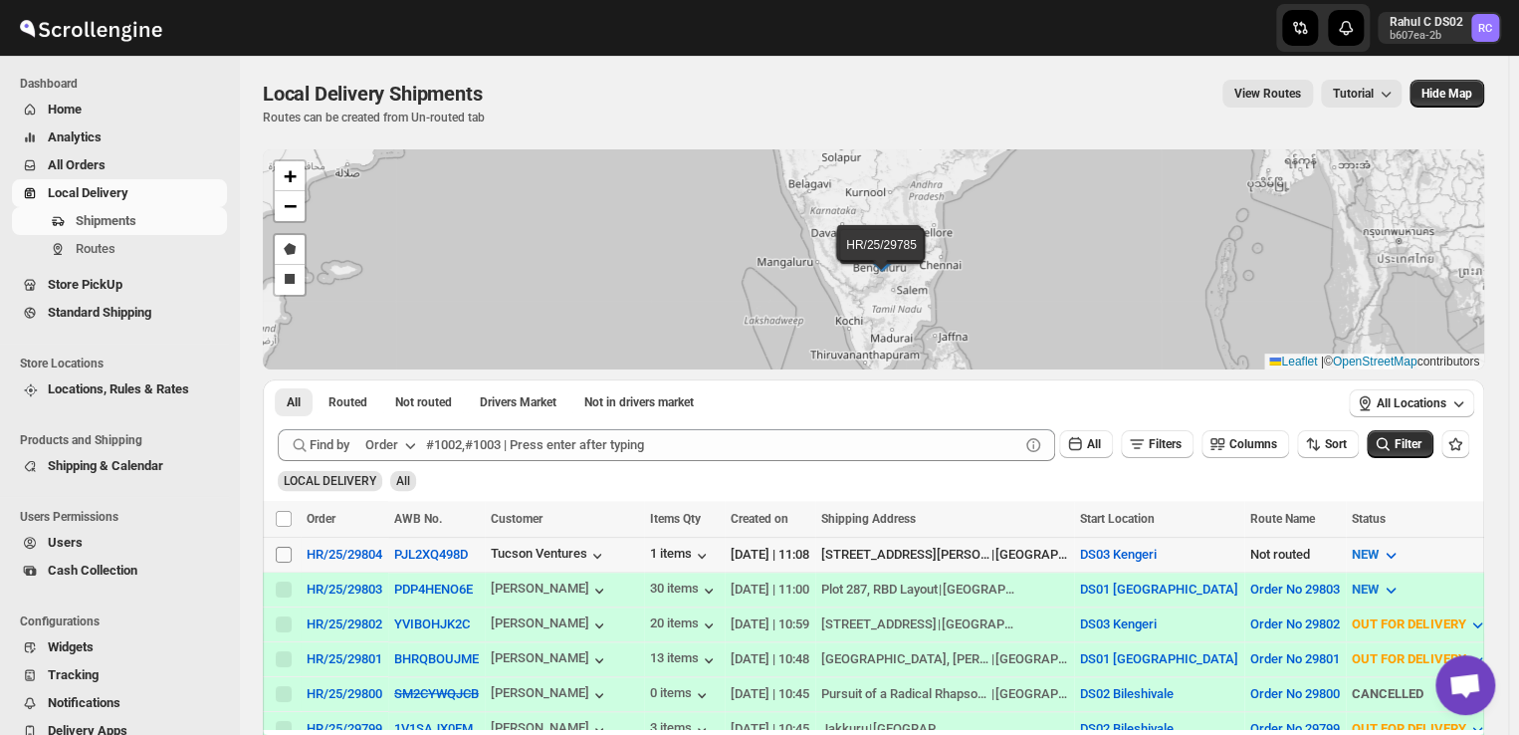
click at [278, 555] on input "Select shipment" at bounding box center [284, 554] width 16 height 16
checkbox input "true"
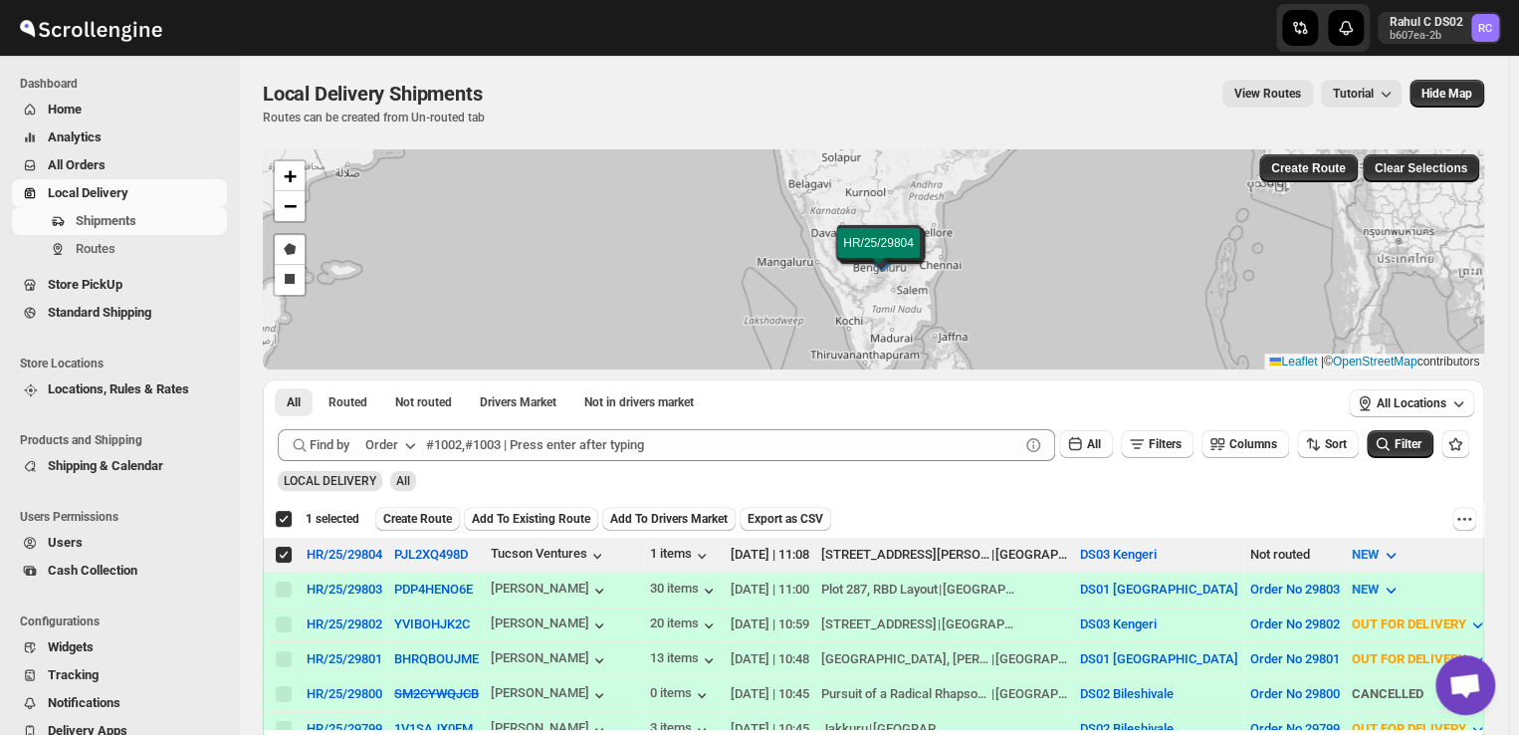
click at [423, 521] on span "Create Route" at bounding box center [417, 519] width 69 height 16
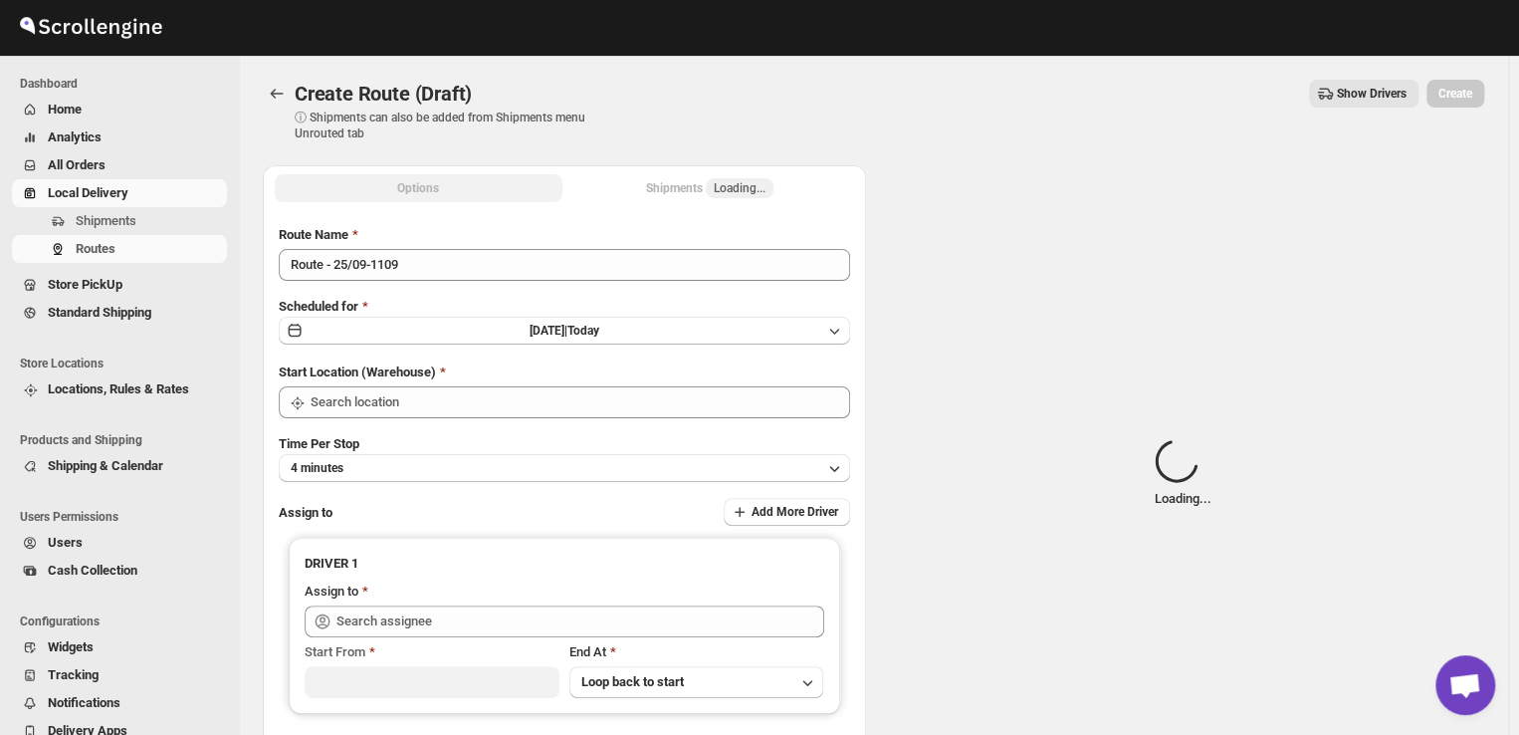
type input "DS03 Kengeri"
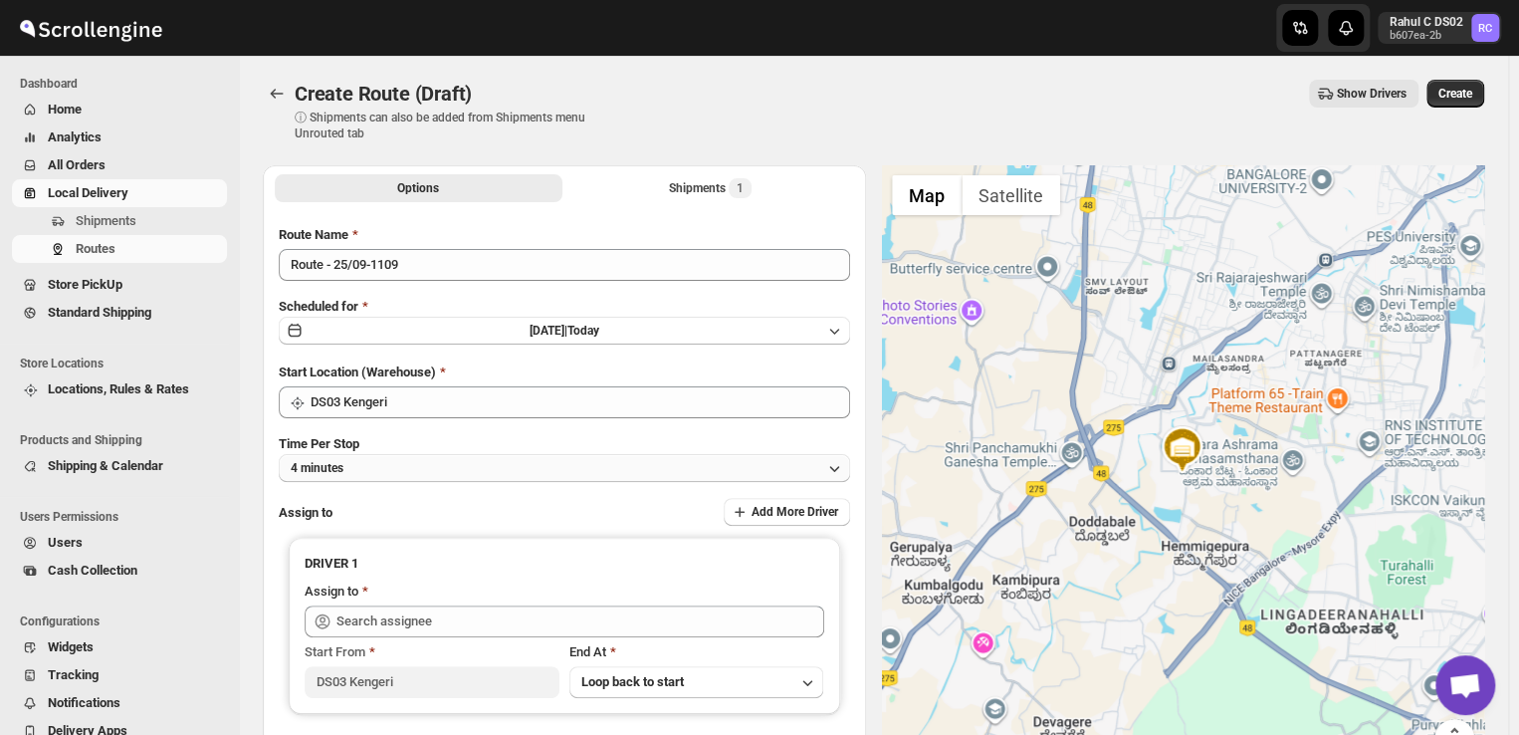
click at [492, 463] on button "4 minutes" at bounding box center [564, 468] width 571 height 28
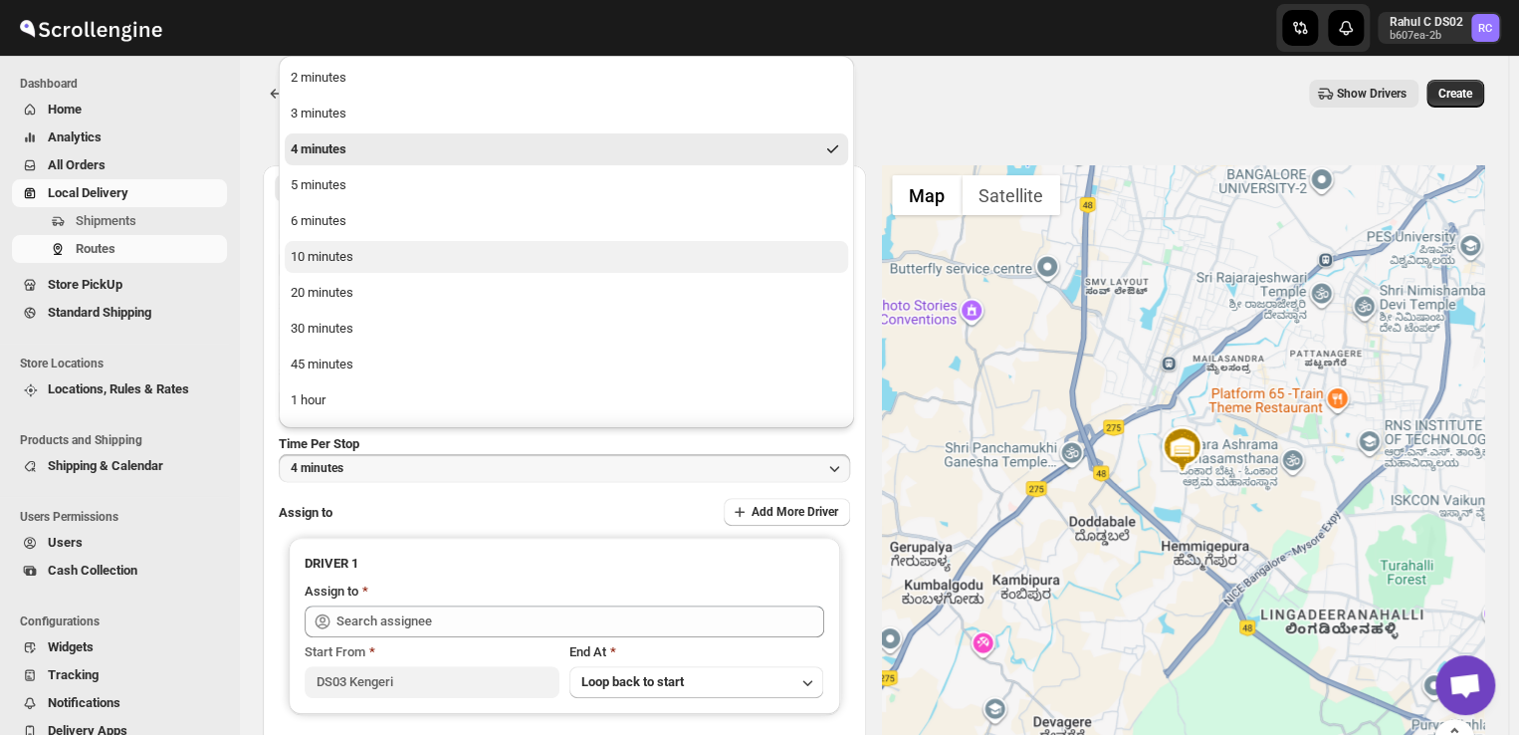
click at [353, 261] on div "10 minutes" at bounding box center [322, 257] width 63 height 20
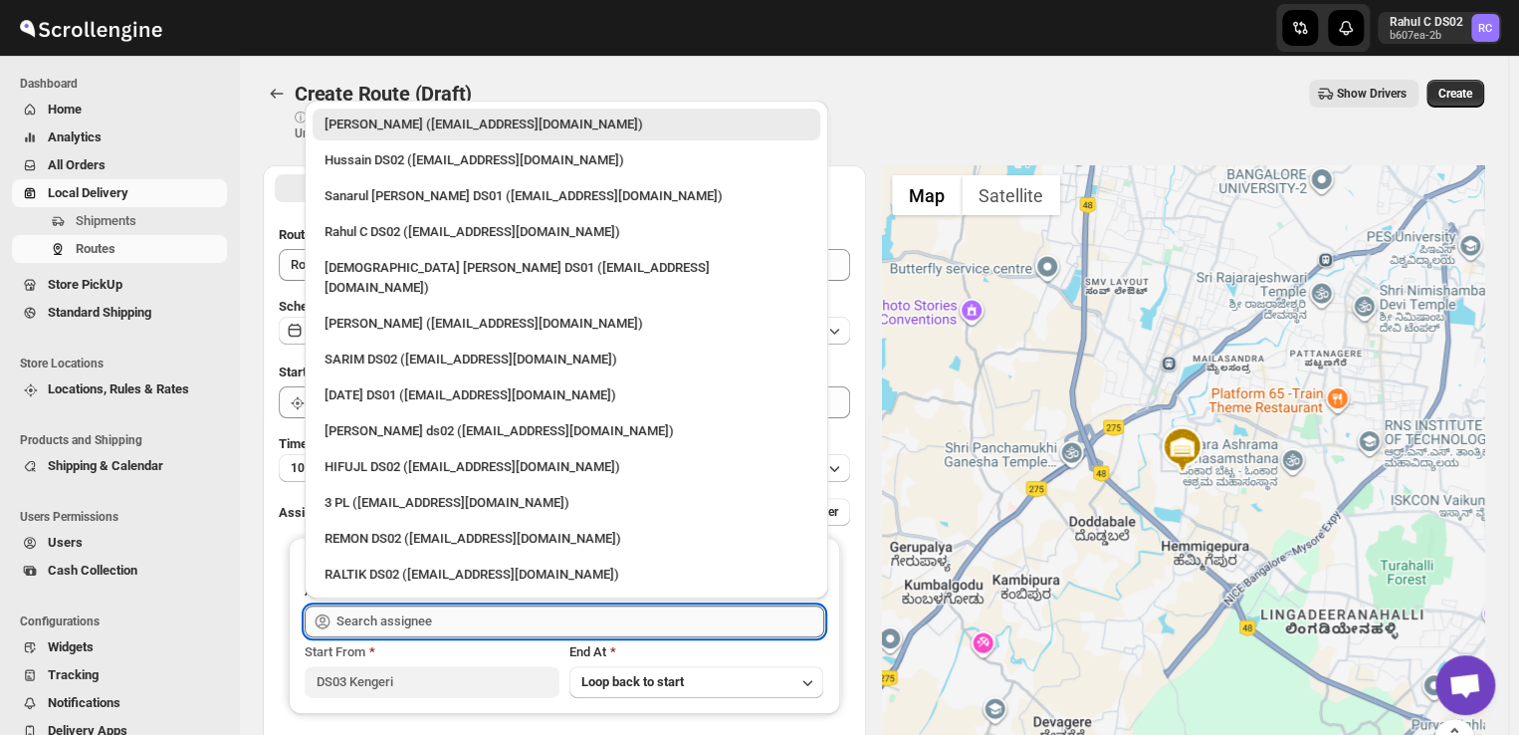
click at [554, 620] on input "text" at bounding box center [580, 621] width 488 height 32
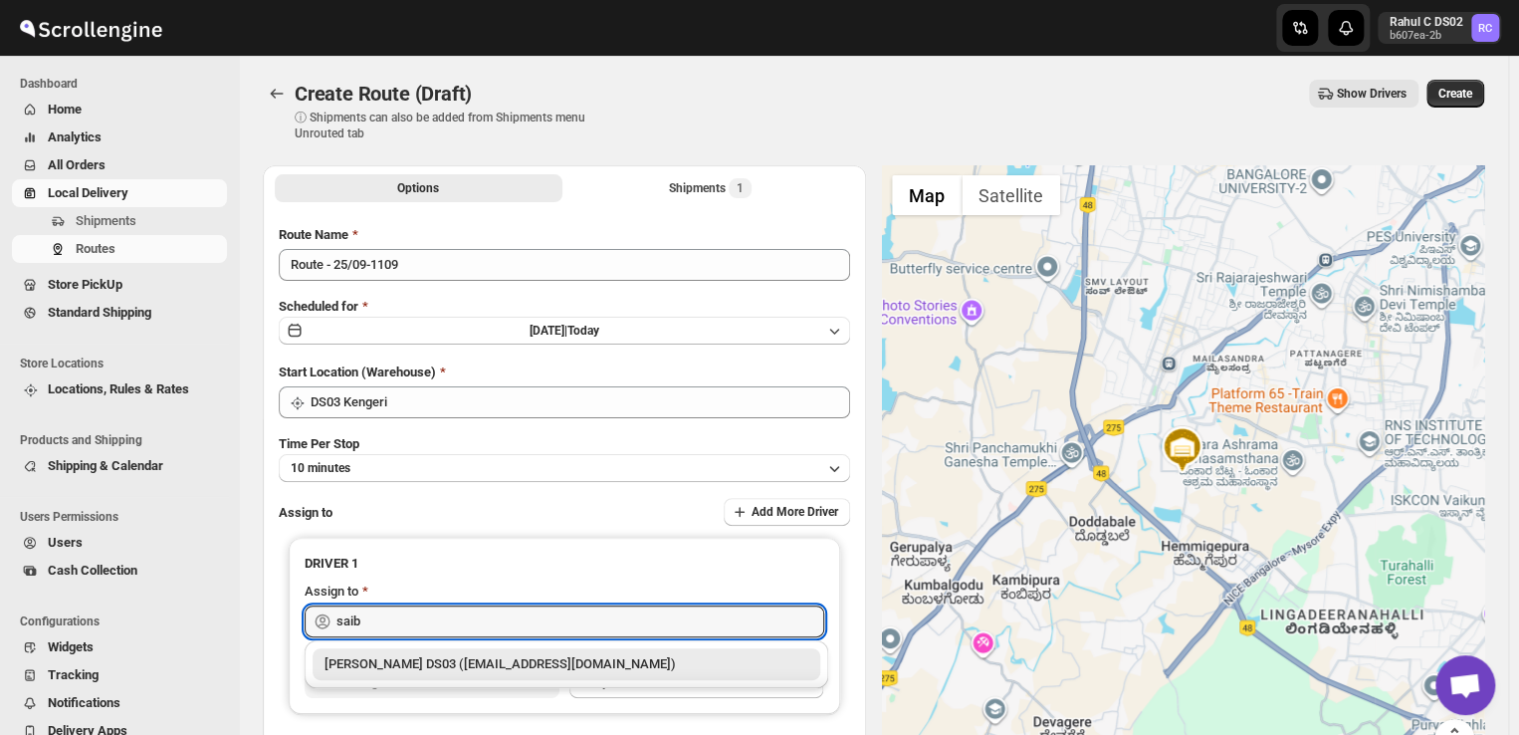
click at [522, 657] on div "[PERSON_NAME] DS03 ([EMAIL_ADDRESS][DOMAIN_NAME])" at bounding box center [566, 664] width 484 height 20
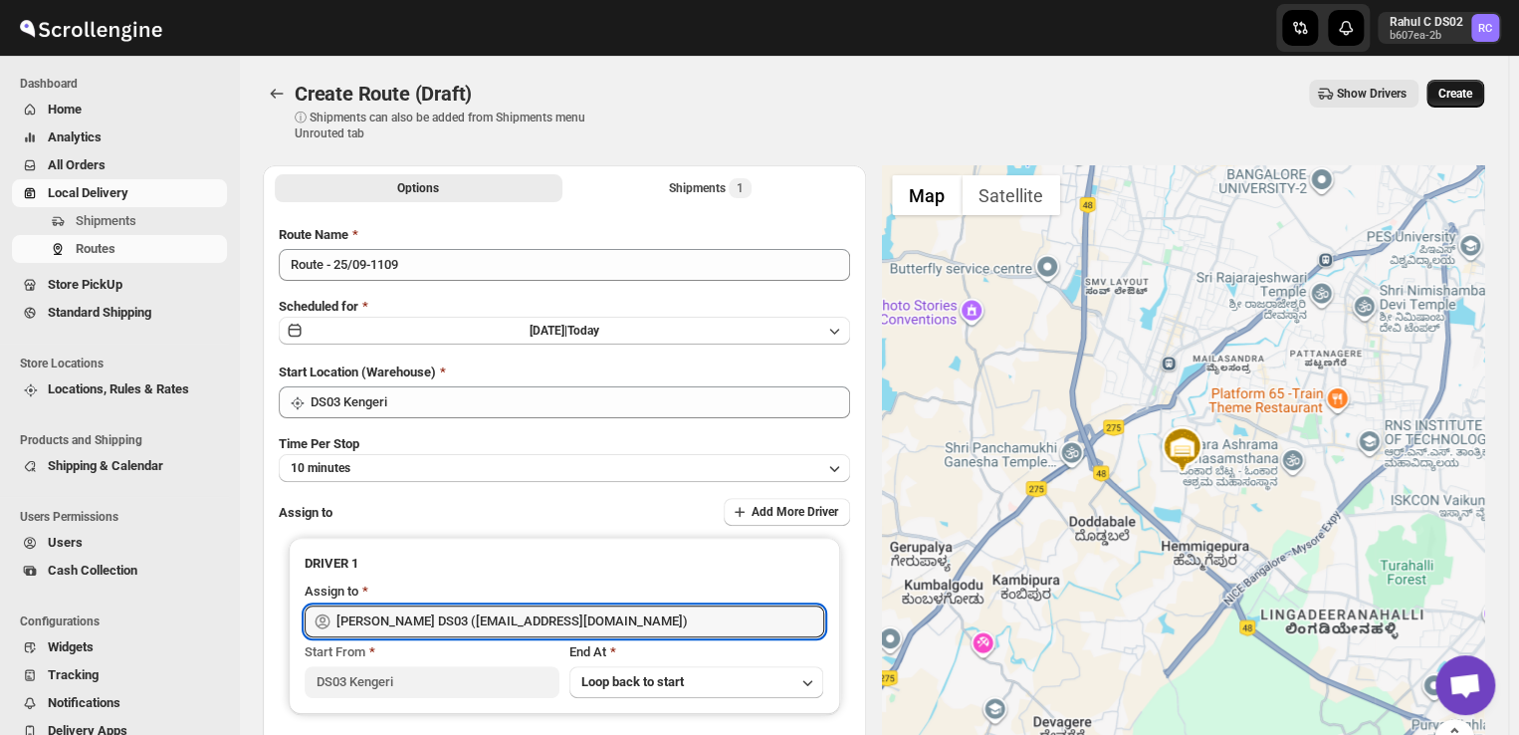
type input "[PERSON_NAME] DS03 ([EMAIL_ADDRESS][DOMAIN_NAME])"
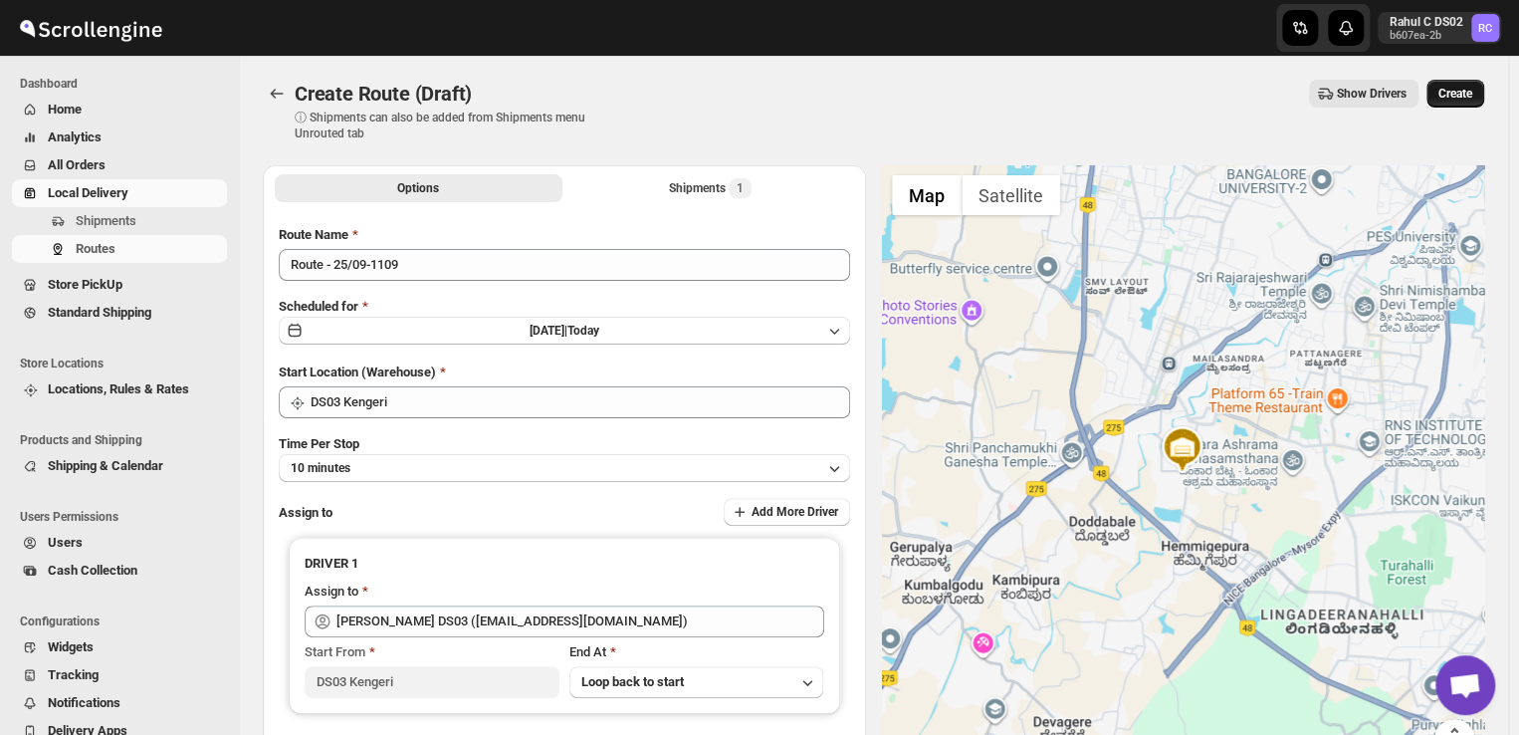
click at [1461, 91] on span "Create" at bounding box center [1455, 94] width 34 height 16
